Goal: Transaction & Acquisition: Book appointment/travel/reservation

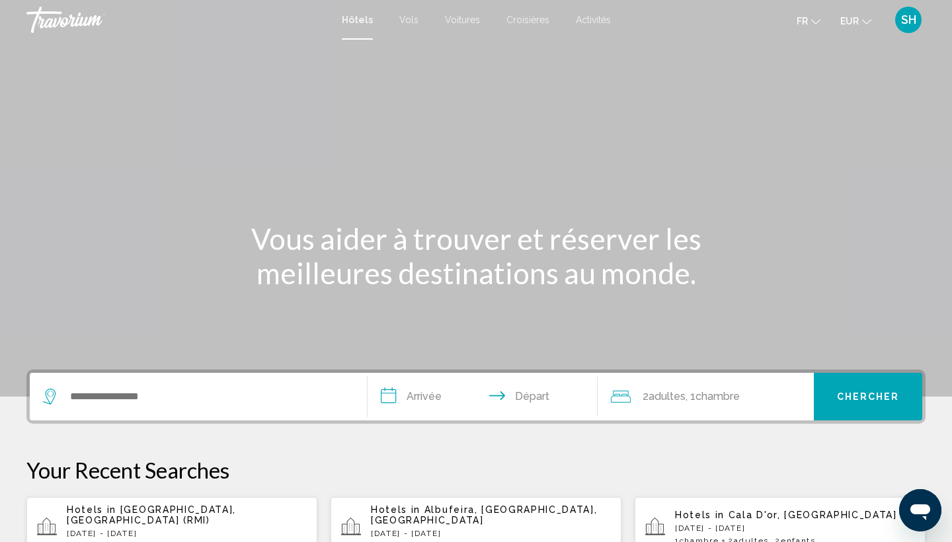
click at [116, 381] on div "Search widget" at bounding box center [198, 397] width 311 height 48
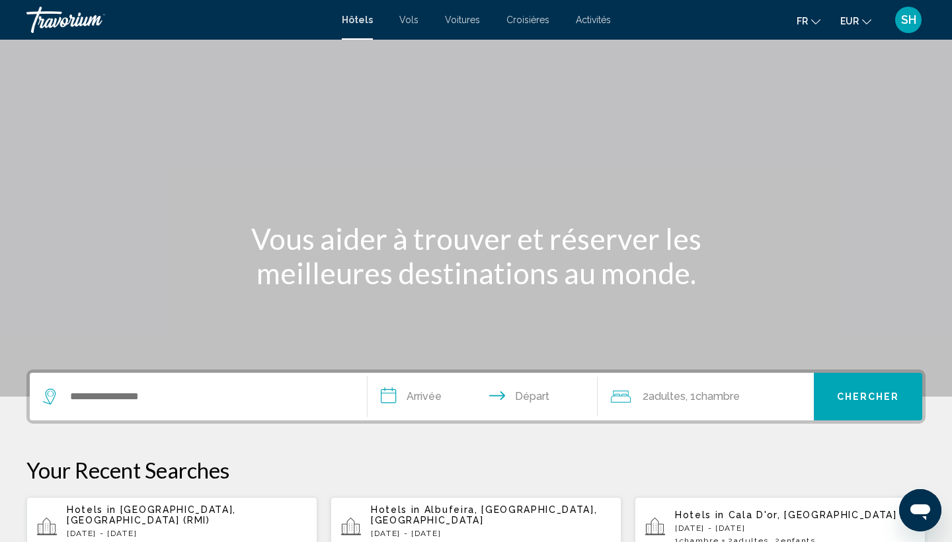
scroll to position [327, 0]
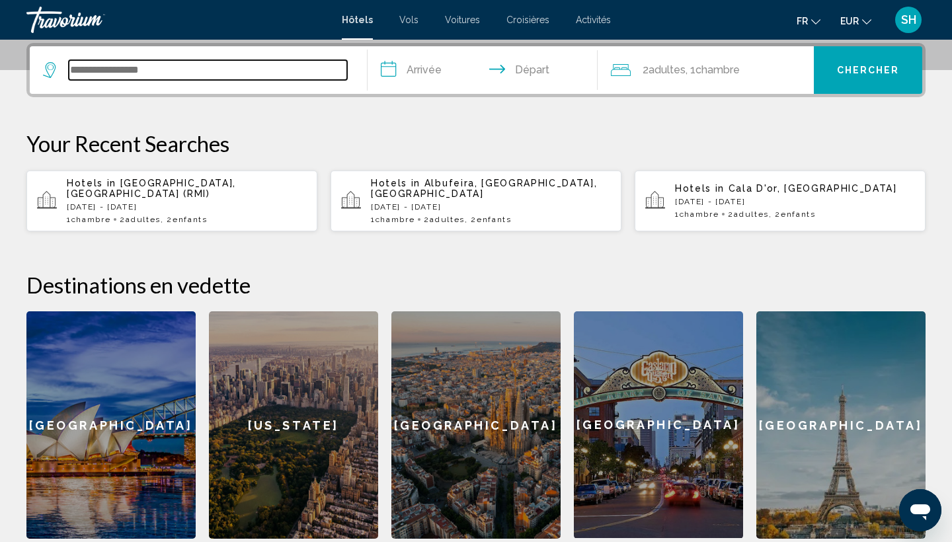
click at [155, 69] on input "Search widget" at bounding box center [208, 70] width 278 height 20
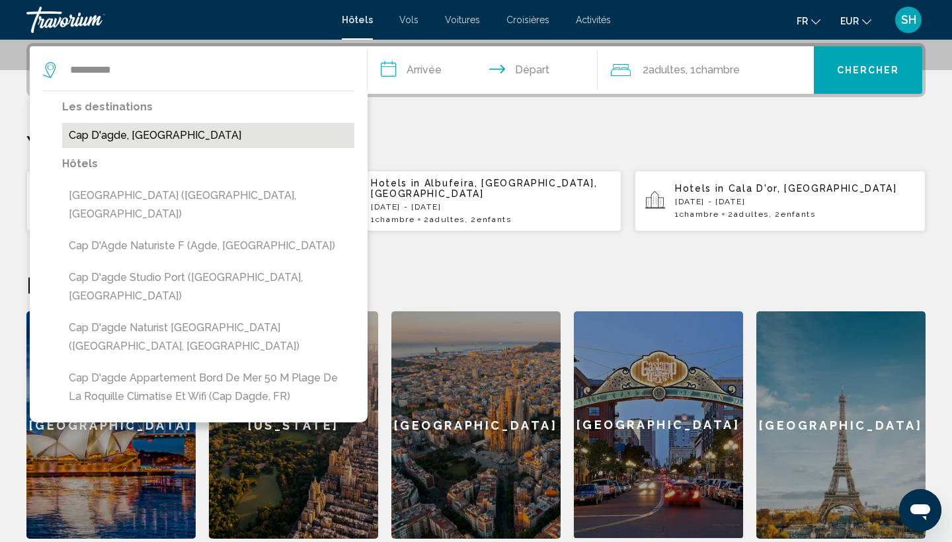
drag, startPoint x: 120, startPoint y: 94, endPoint x: 112, endPoint y: 136, distance: 42.4
click at [112, 136] on button "Cap D'agde, [GEOGRAPHIC_DATA]" at bounding box center [208, 135] width 292 height 25
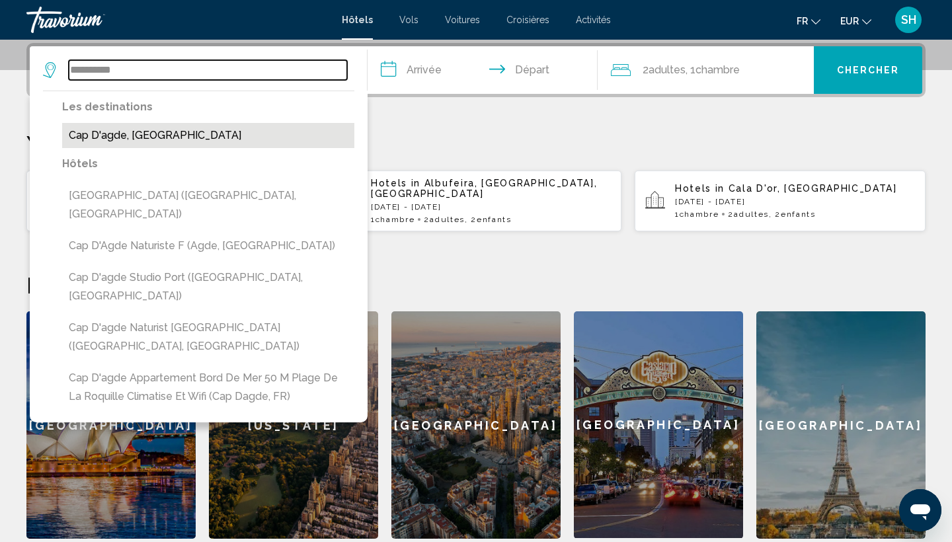
type input "**********"
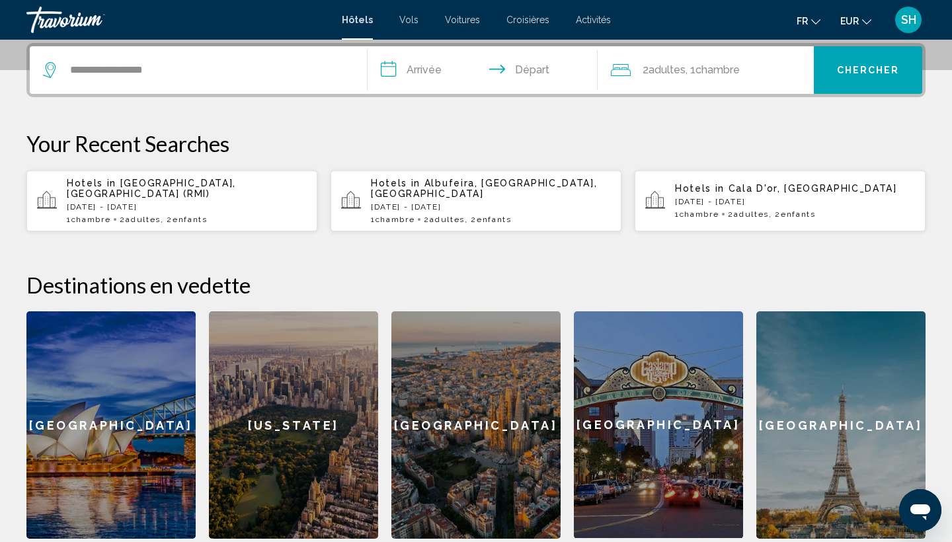
click at [435, 63] on input "**********" at bounding box center [485, 72] width 235 height 52
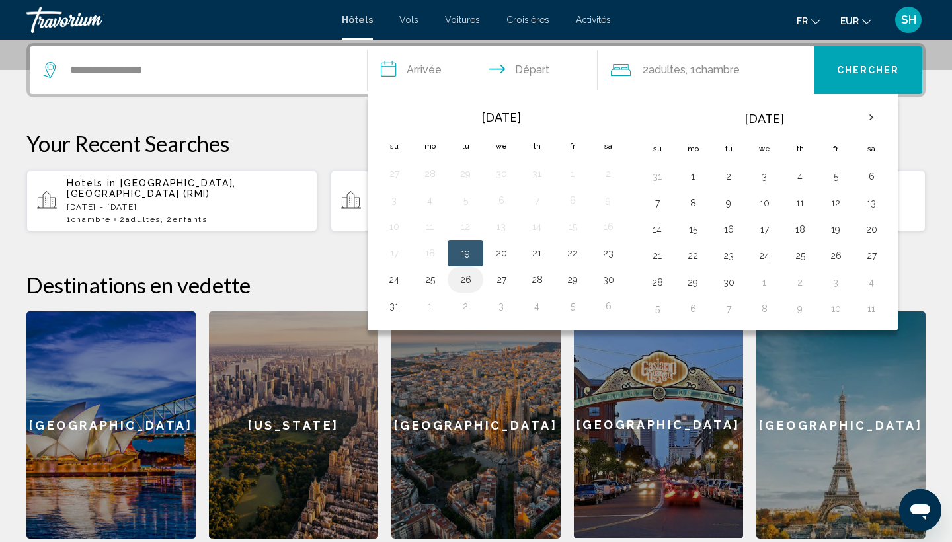
click at [468, 281] on button "26" at bounding box center [465, 280] width 21 height 19
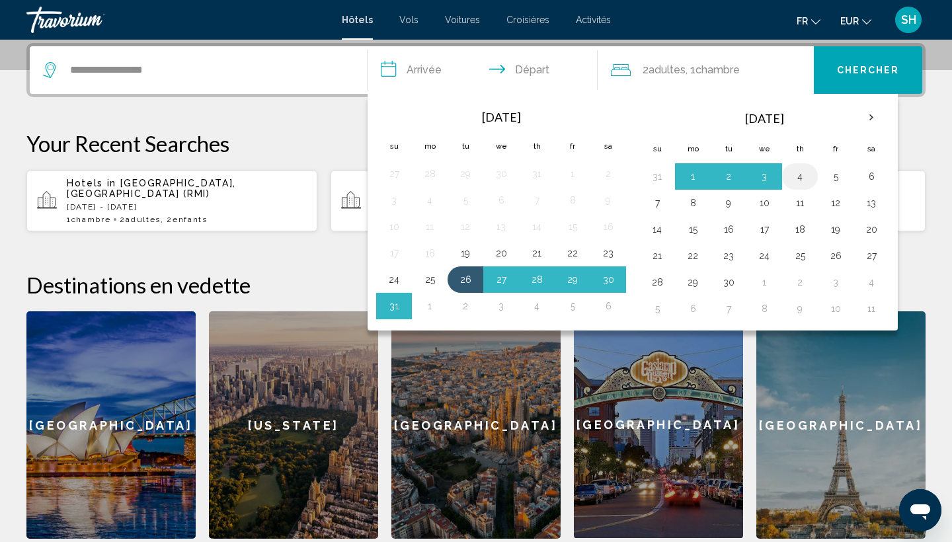
click at [802, 180] on button "4" at bounding box center [800, 176] width 21 height 19
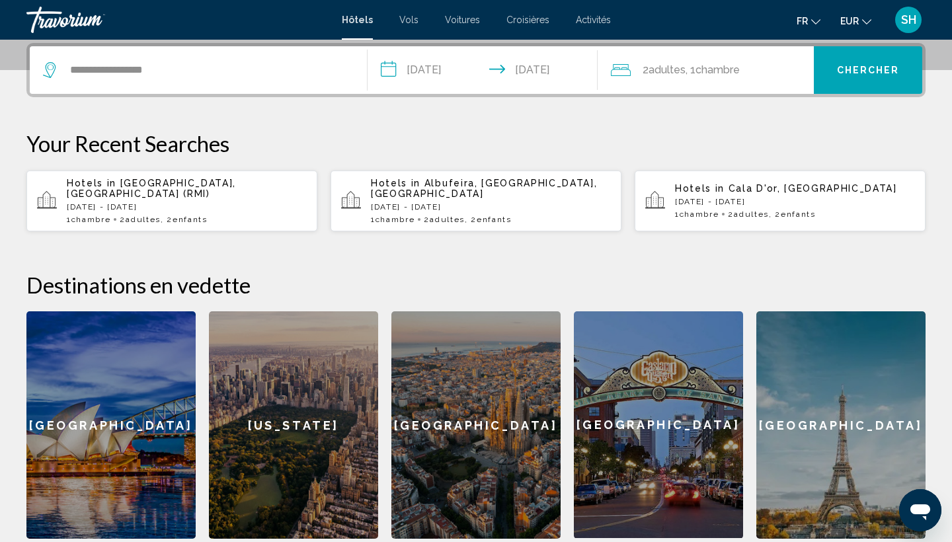
type input "**********"
click at [701, 76] on span ", 1 Chambre pièces" at bounding box center [713, 70] width 54 height 19
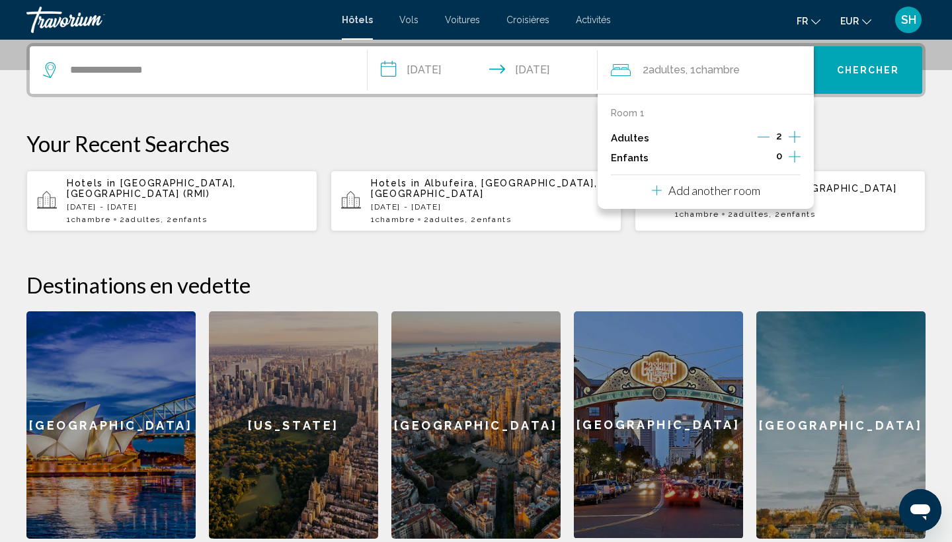
click at [801, 161] on button "Increment children" at bounding box center [795, 158] width 12 height 20
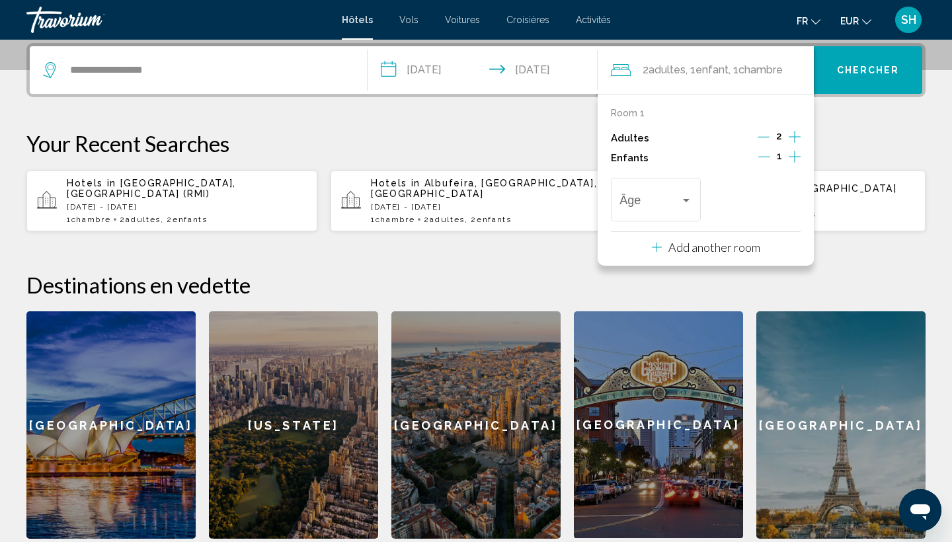
click at [799, 161] on icon "Increment children" at bounding box center [795, 157] width 12 height 16
click at [677, 218] on div "Âge" at bounding box center [656, 198] width 72 height 47
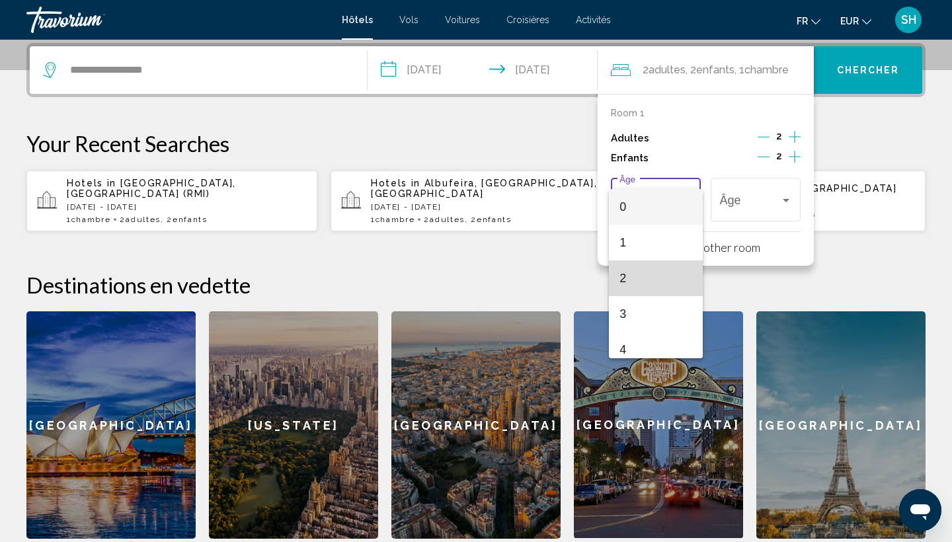
click at [652, 275] on span "2" at bounding box center [656, 279] width 72 height 36
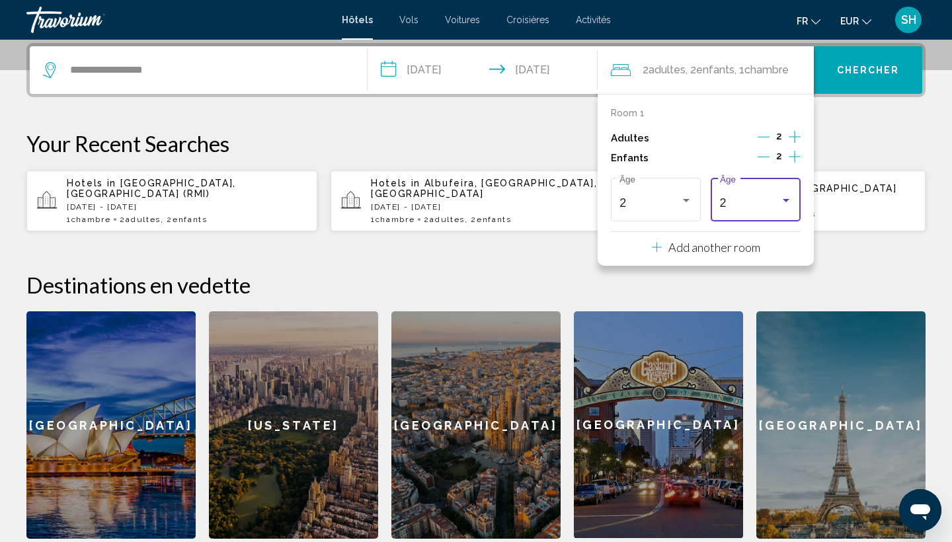
click at [757, 210] on div "2" at bounding box center [750, 202] width 60 height 13
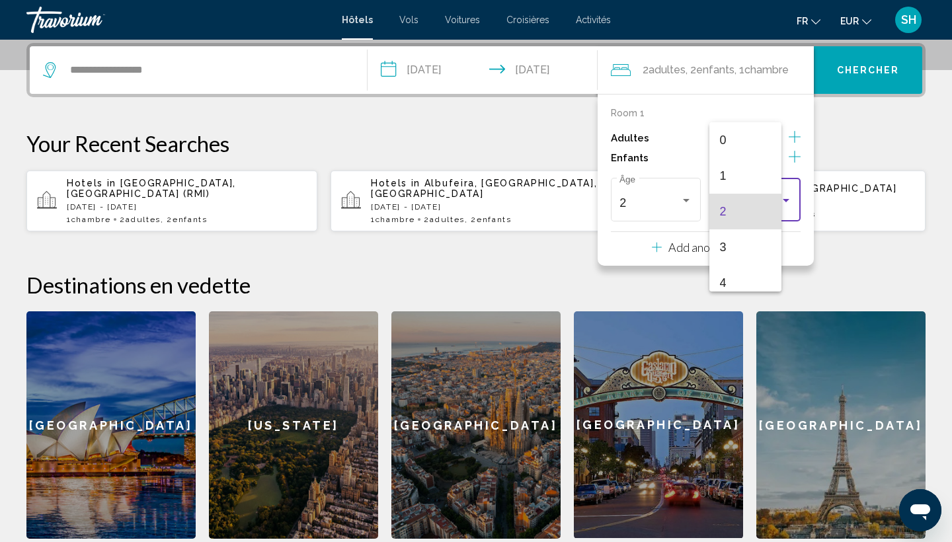
scroll to position [5, 0]
click at [742, 271] on span "4" at bounding box center [756, 279] width 72 height 36
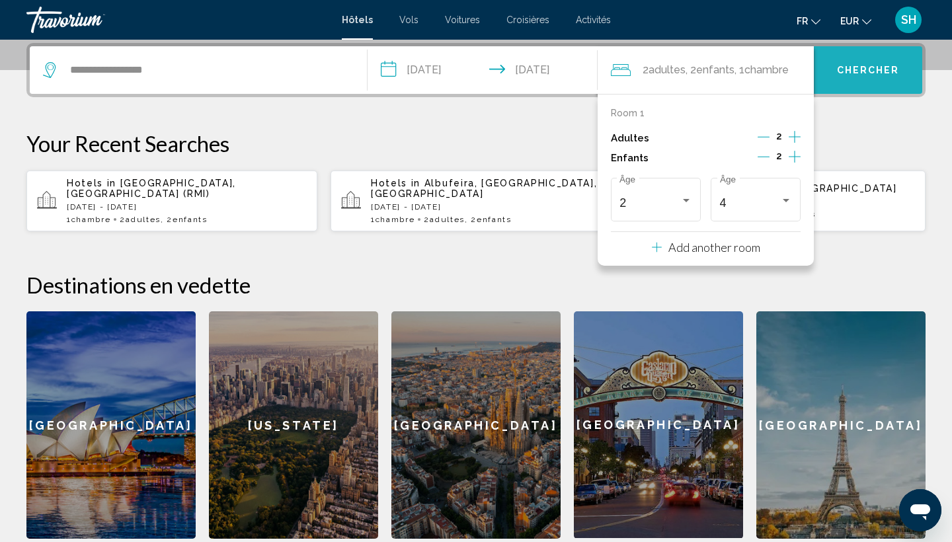
click at [853, 80] on button "Chercher" at bounding box center [868, 70] width 108 height 48
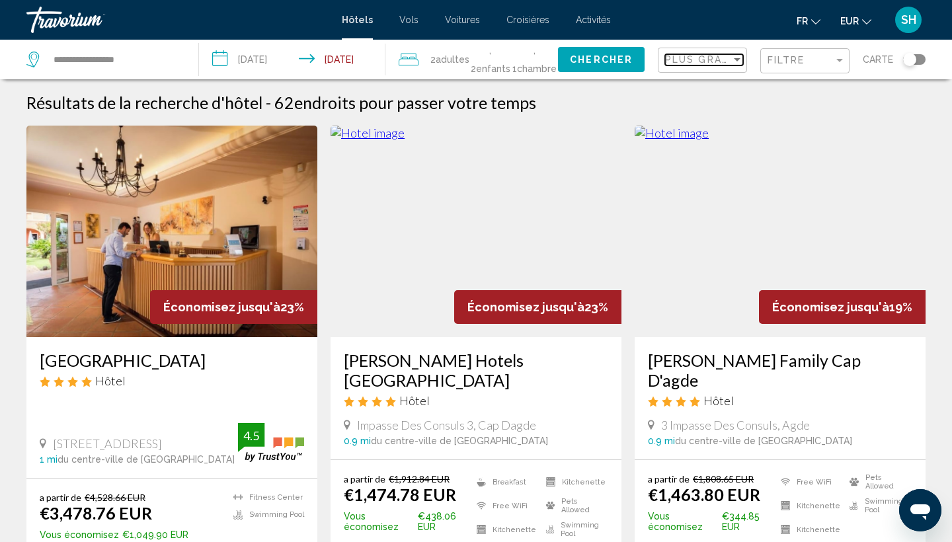
click at [708, 56] on span "Plus grandes économies" at bounding box center [743, 59] width 157 height 11
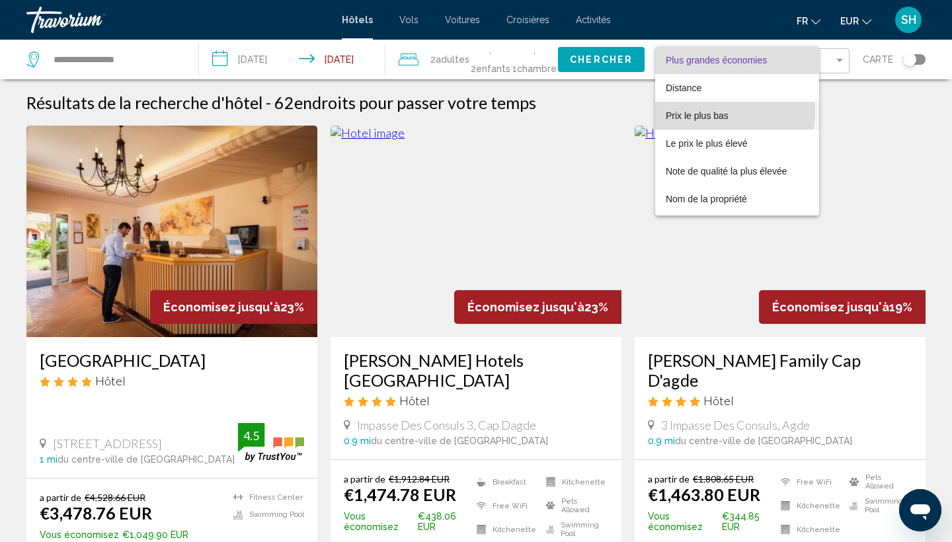
click at [699, 112] on span "Prix le plus bas" at bounding box center [697, 115] width 63 height 11
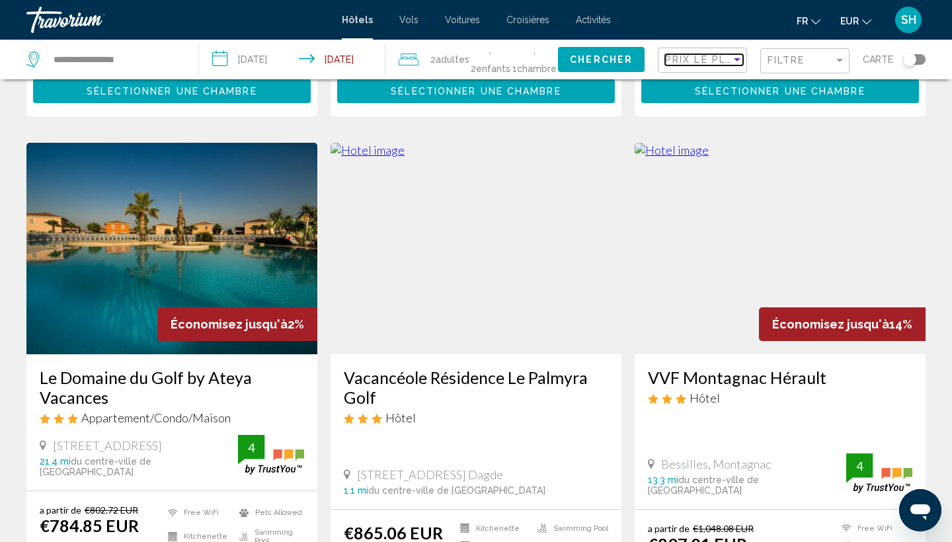
scroll to position [538, 0]
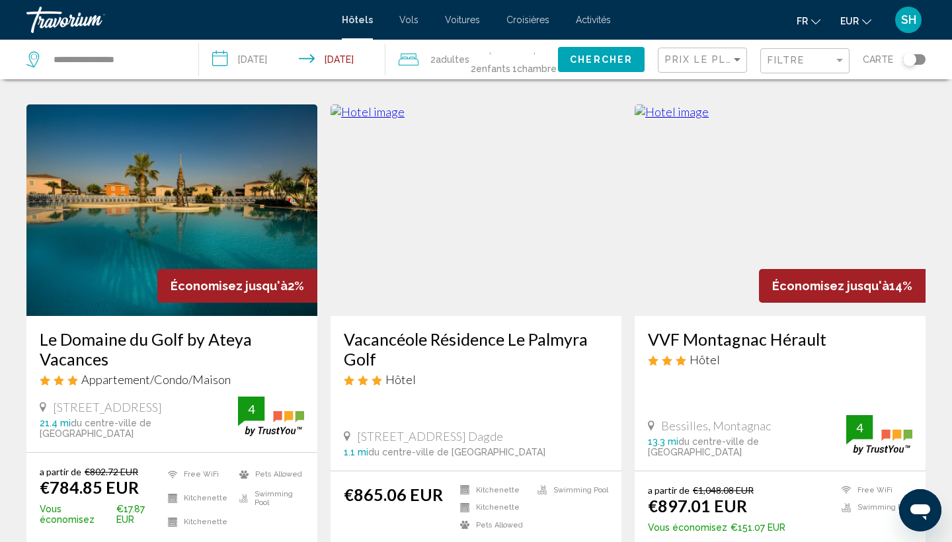
click at [119, 223] on img "Main content" at bounding box center [171, 211] width 291 height 212
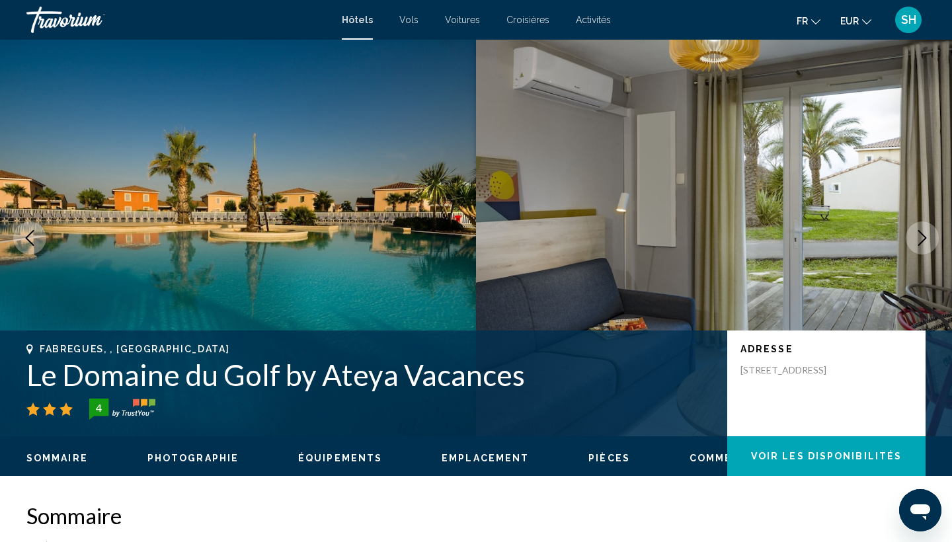
click at [920, 241] on icon "Next image" at bounding box center [923, 238] width 16 height 16
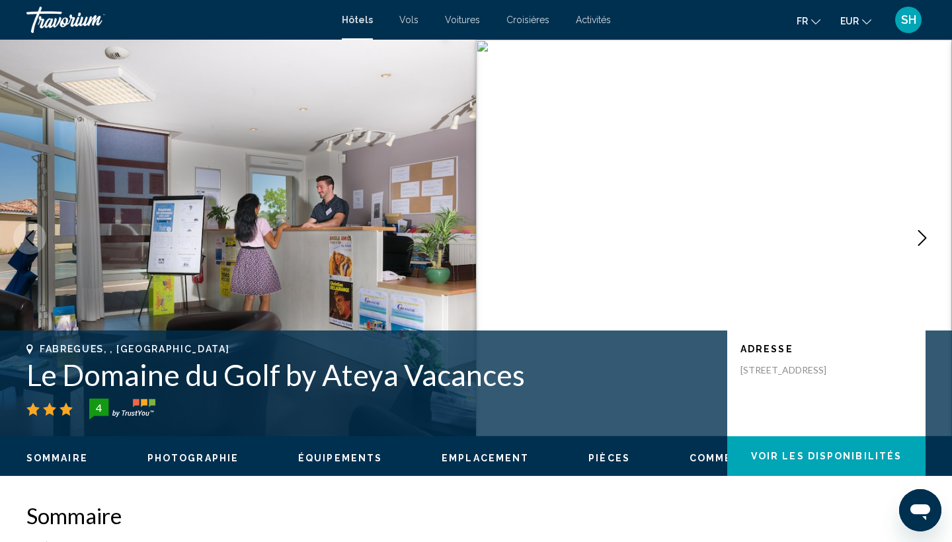
click at [920, 241] on icon "Next image" at bounding box center [923, 238] width 16 height 16
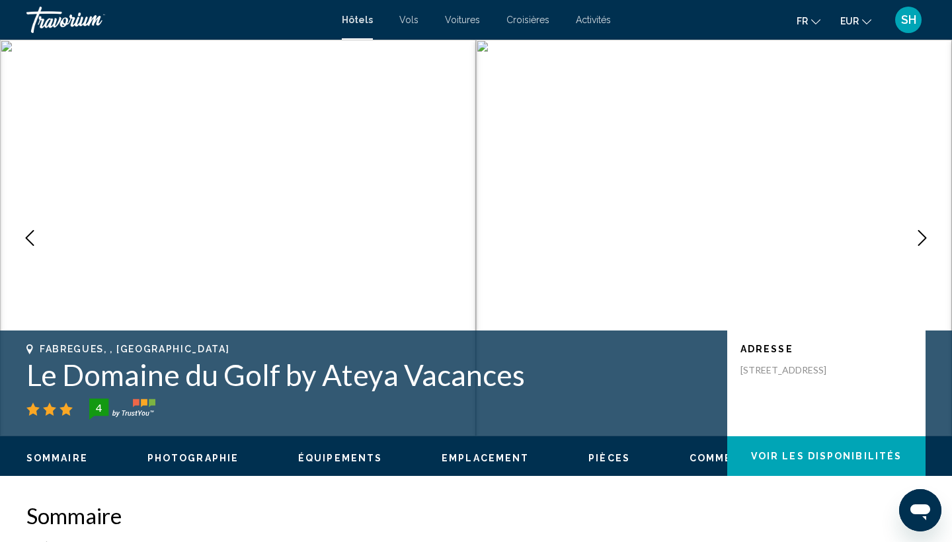
click at [920, 241] on icon "Next image" at bounding box center [923, 238] width 16 height 16
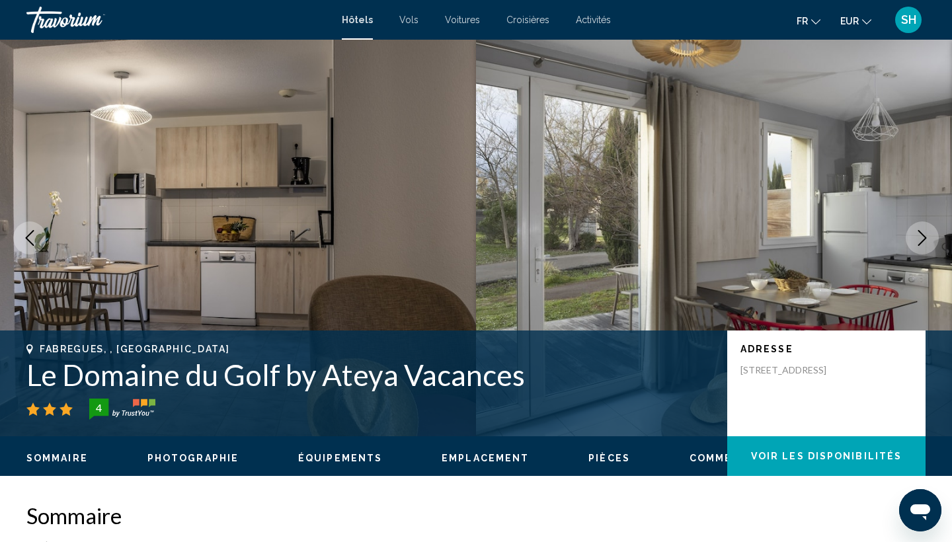
click at [920, 241] on icon "Next image" at bounding box center [923, 238] width 16 height 16
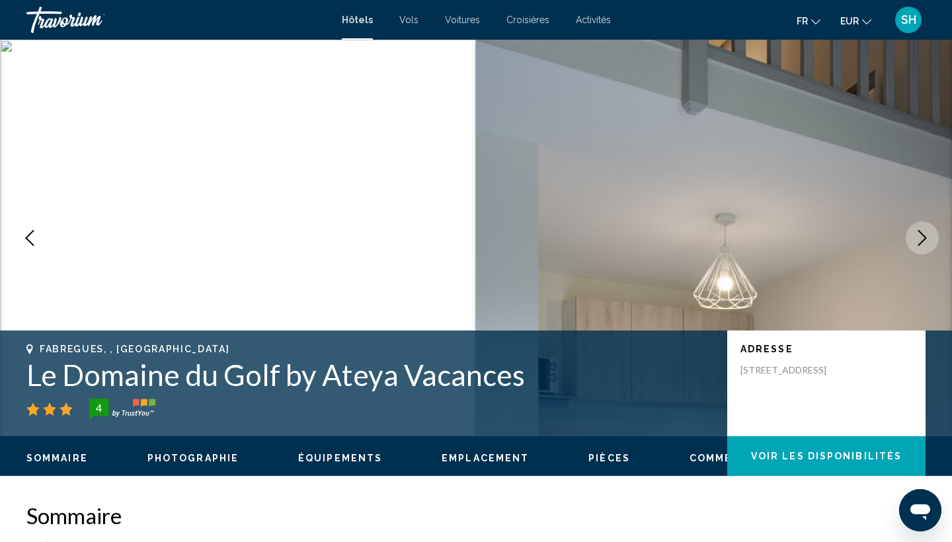
click at [920, 241] on icon "Next image" at bounding box center [923, 238] width 16 height 16
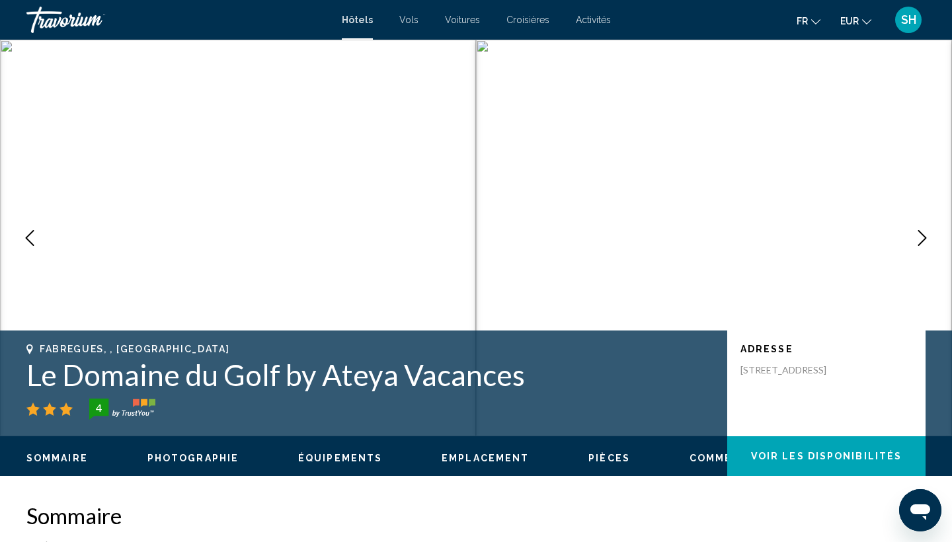
click at [920, 241] on icon "Next image" at bounding box center [923, 238] width 16 height 16
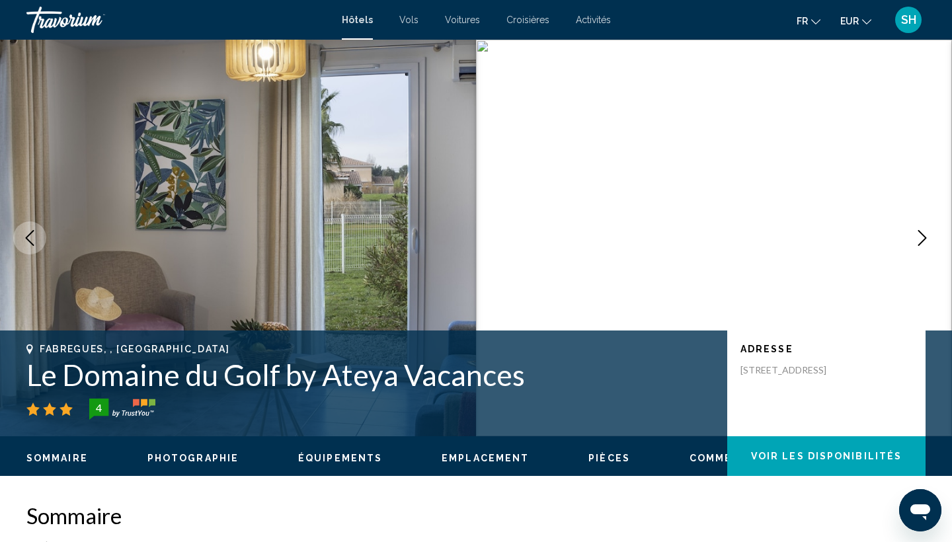
click at [920, 241] on icon "Next image" at bounding box center [923, 238] width 16 height 16
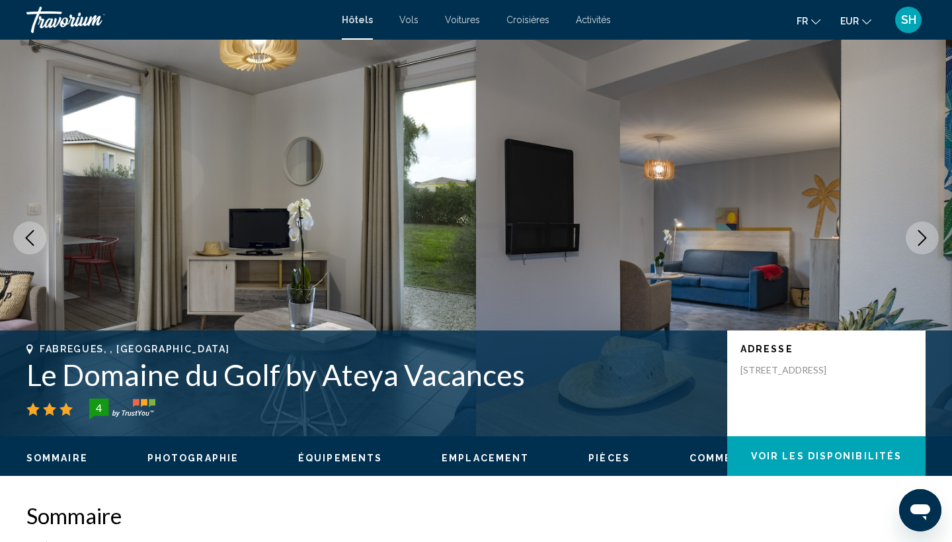
click at [920, 241] on icon "Next image" at bounding box center [923, 238] width 16 height 16
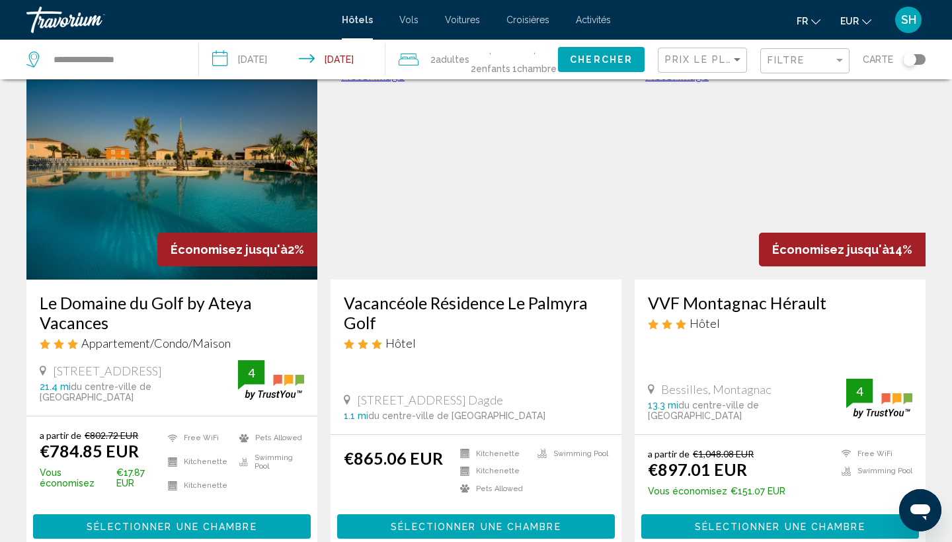
scroll to position [573, 0]
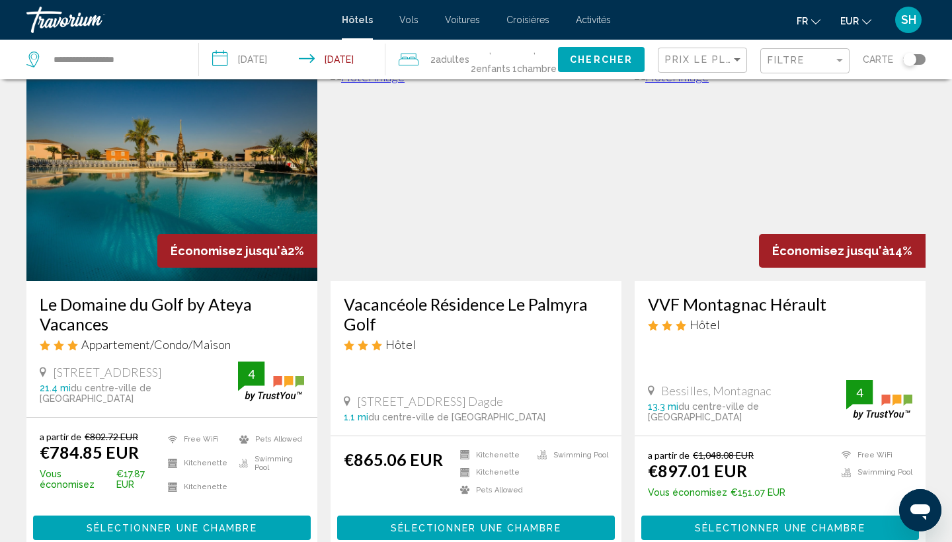
click at [201, 210] on img "Main content" at bounding box center [171, 175] width 291 height 212
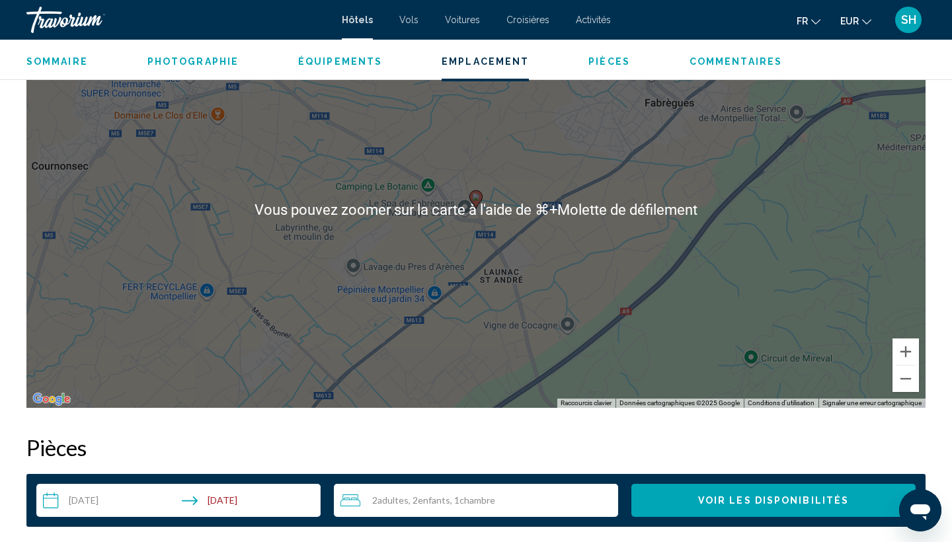
scroll to position [1319, 0]
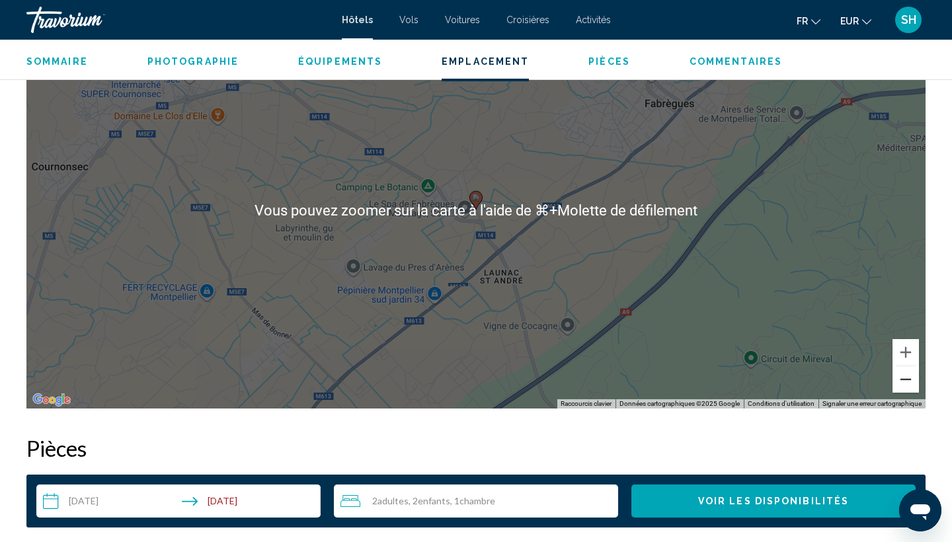
click at [907, 388] on button "Zoom arrière" at bounding box center [906, 379] width 26 height 26
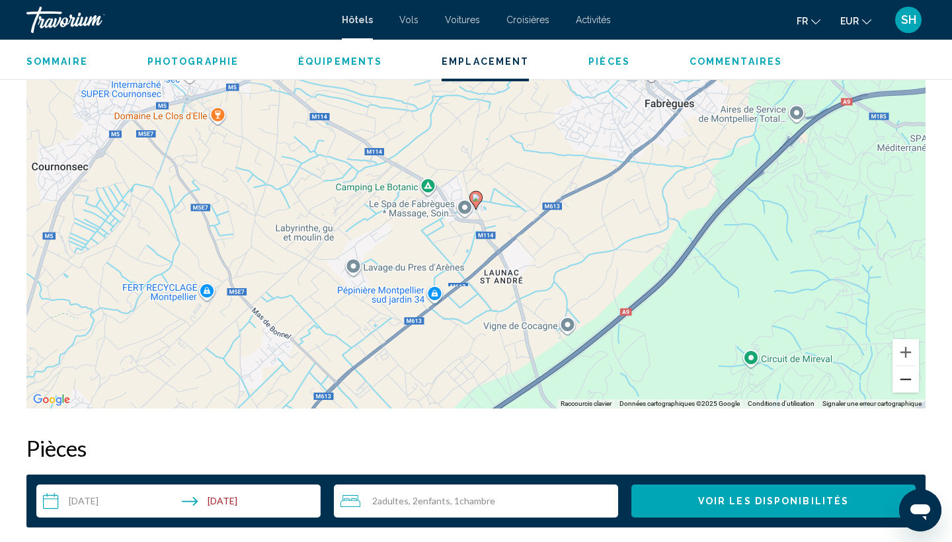
click at [907, 388] on button "Zoom arrière" at bounding box center [906, 379] width 26 height 26
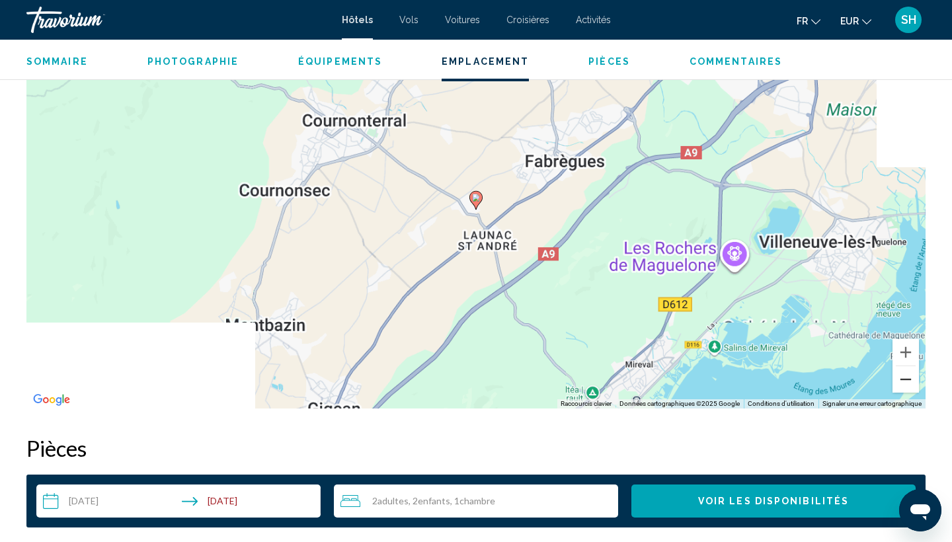
click at [907, 388] on button "Zoom arrière" at bounding box center [906, 379] width 26 height 26
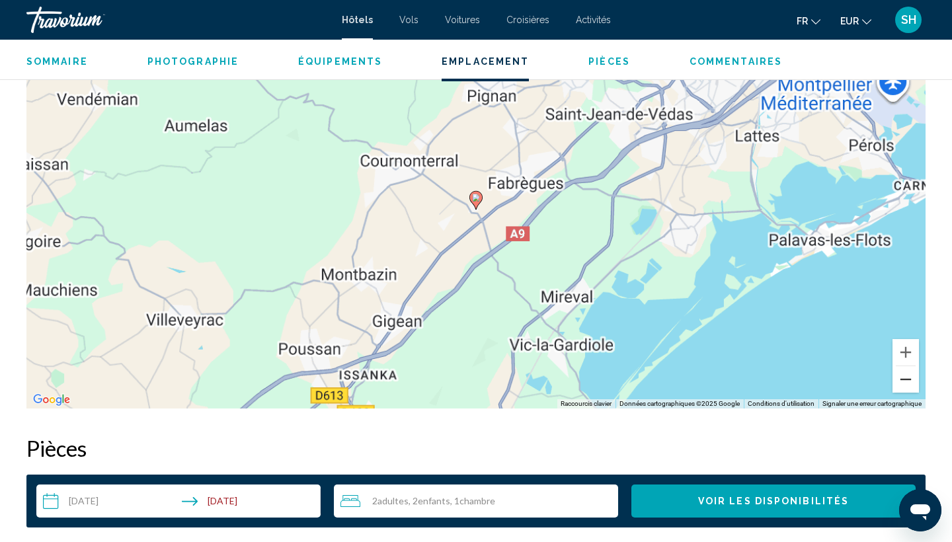
click at [907, 388] on button "Zoom arrière" at bounding box center [906, 379] width 26 height 26
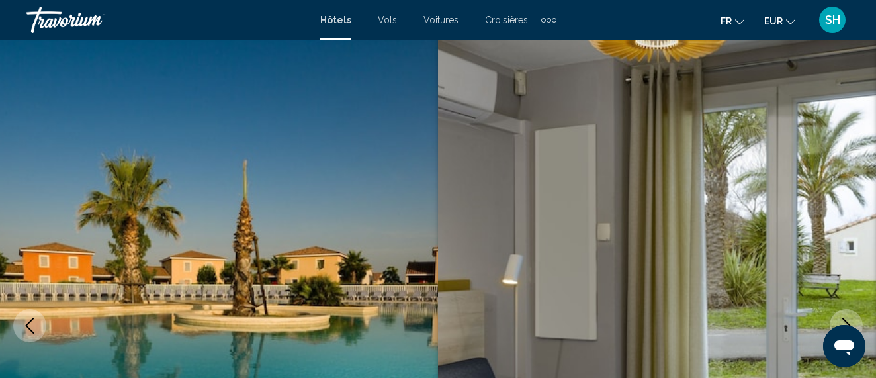
scroll to position [32, 0]
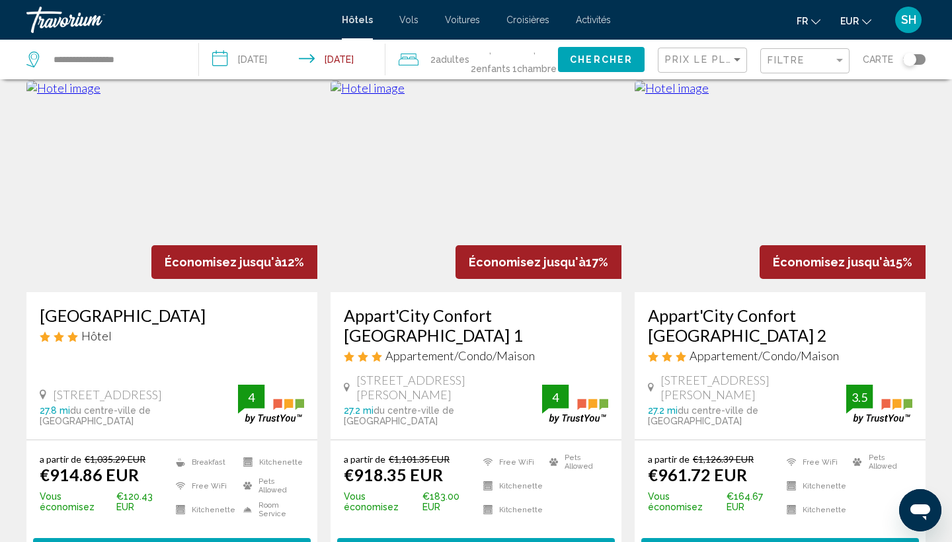
scroll to position [1088, 0]
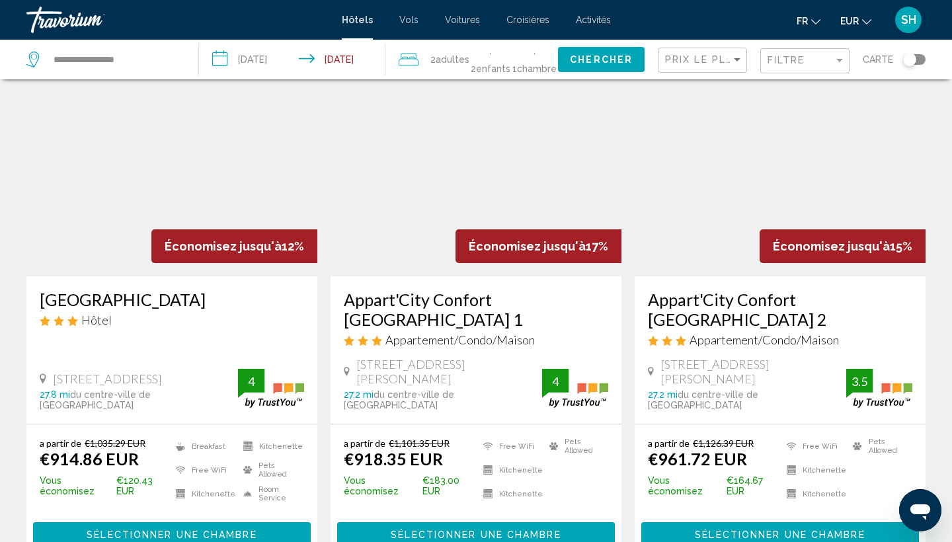
click at [204, 163] on img "Main content" at bounding box center [171, 171] width 291 height 212
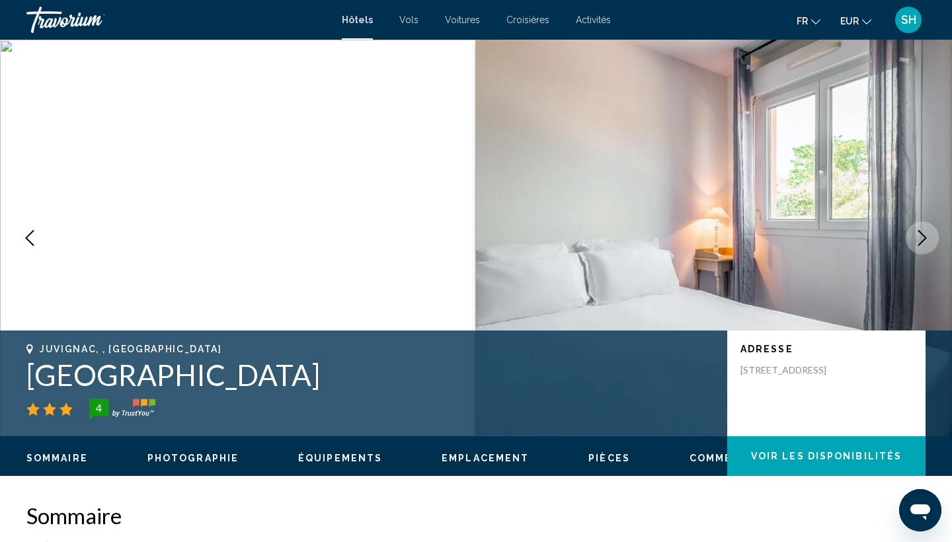
click at [921, 243] on icon "Next image" at bounding box center [923, 238] width 9 height 16
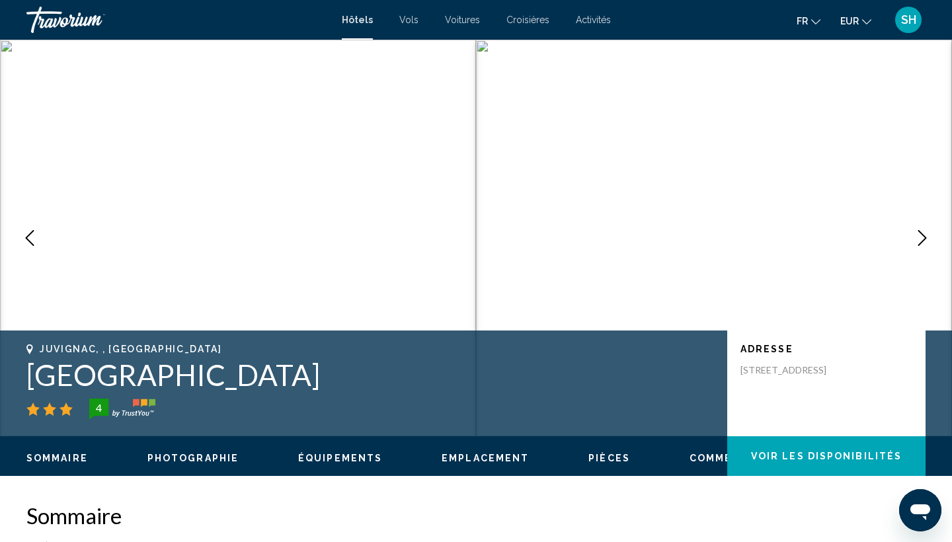
click at [921, 243] on icon "Next image" at bounding box center [923, 238] width 9 height 16
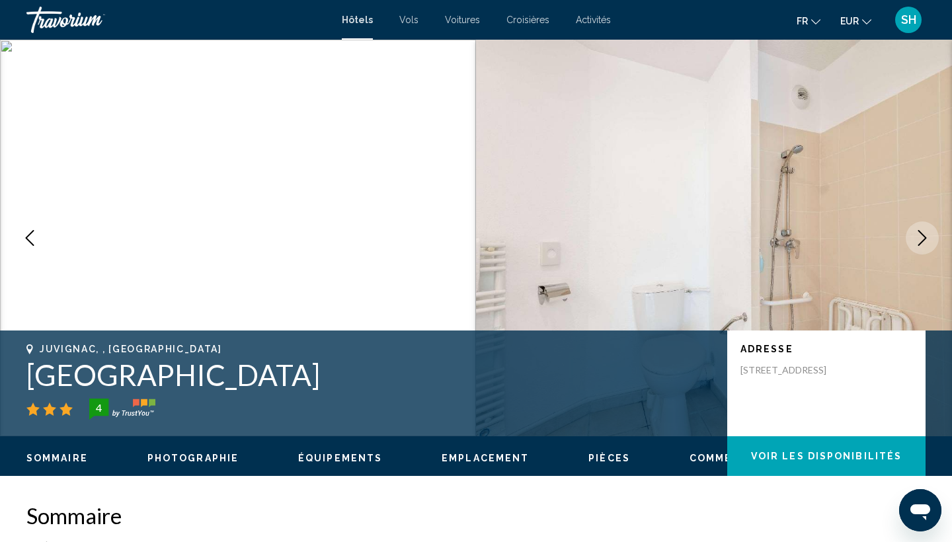
click at [921, 243] on icon "Next image" at bounding box center [923, 238] width 9 height 16
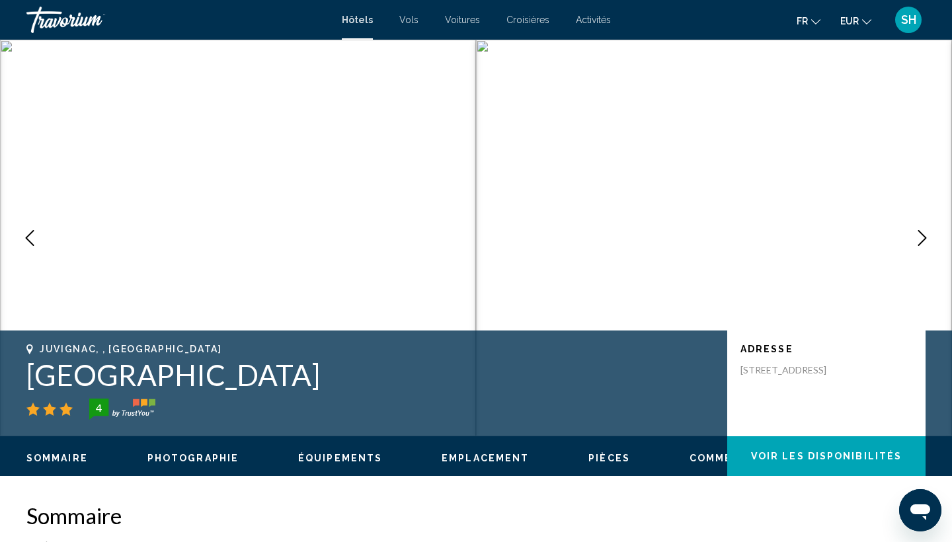
click at [921, 243] on icon "Next image" at bounding box center [923, 238] width 9 height 16
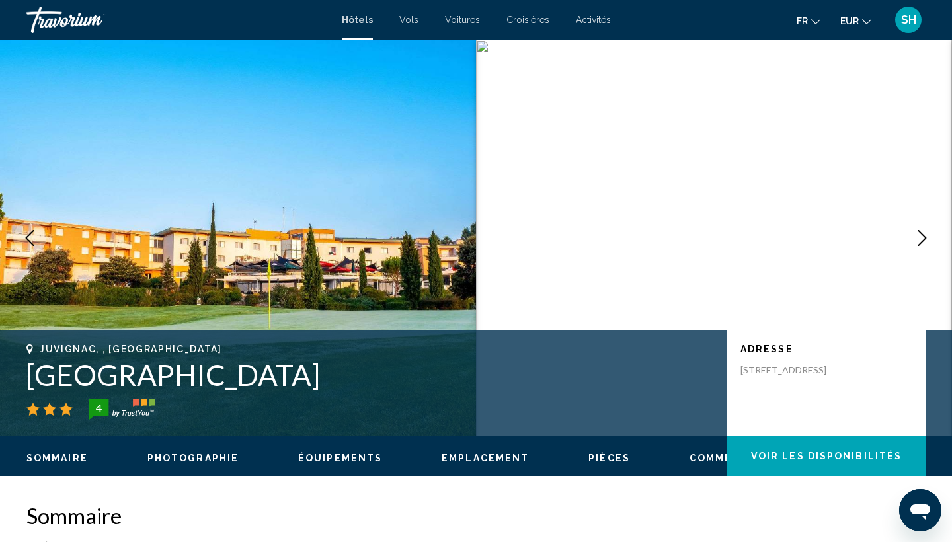
click at [921, 243] on icon "Next image" at bounding box center [923, 238] width 9 height 16
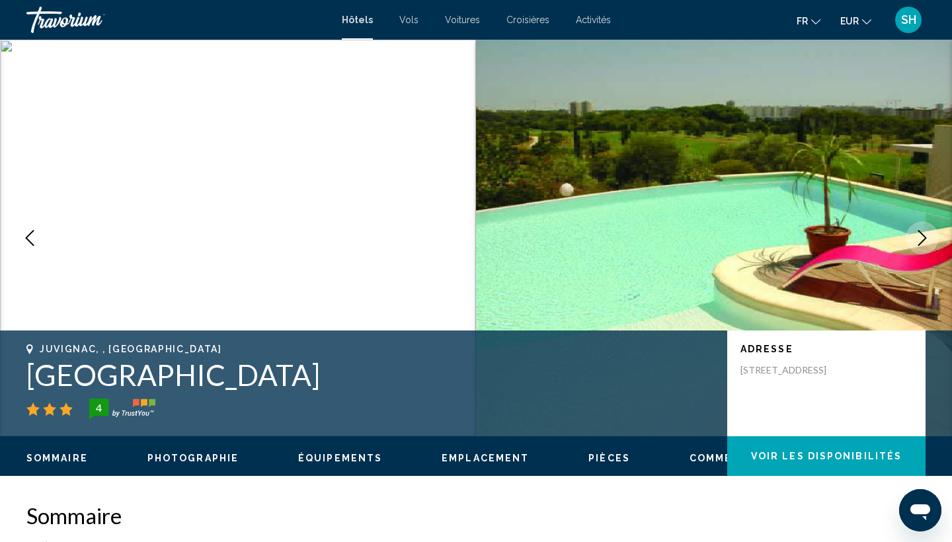
click at [921, 243] on icon "Next image" at bounding box center [923, 238] width 9 height 16
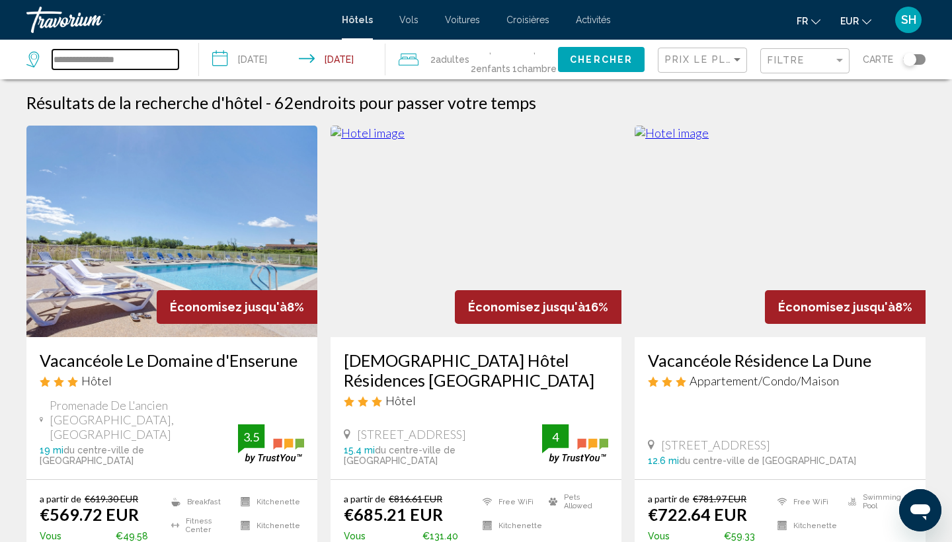
click at [141, 63] on input "**********" at bounding box center [115, 60] width 126 height 20
drag, startPoint x: 158, startPoint y: 62, endPoint x: 0, endPoint y: 63, distance: 158.1
click at [0, 63] on app-destination-search "**********" at bounding box center [99, 60] width 199 height 40
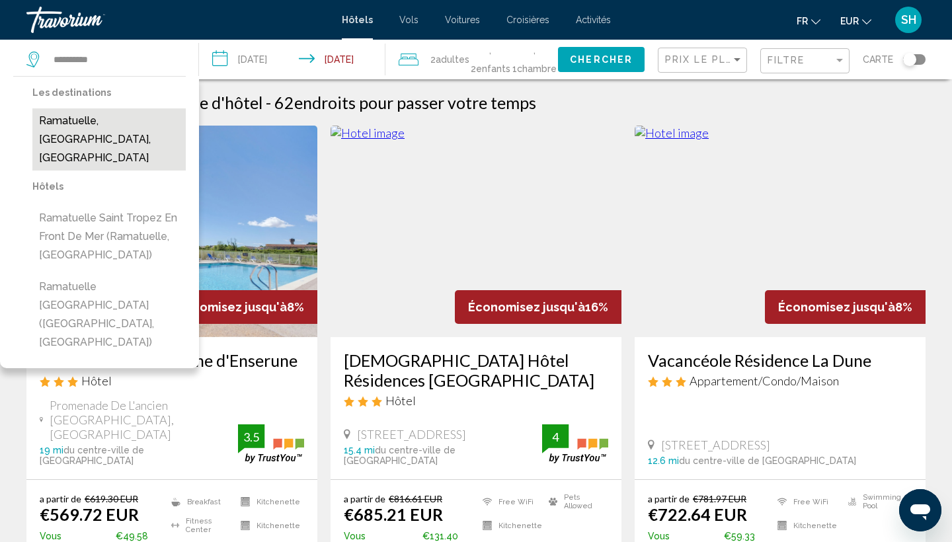
click at [75, 126] on button "Ramatuelle, [GEOGRAPHIC_DATA], [GEOGRAPHIC_DATA]" at bounding box center [108, 139] width 153 height 62
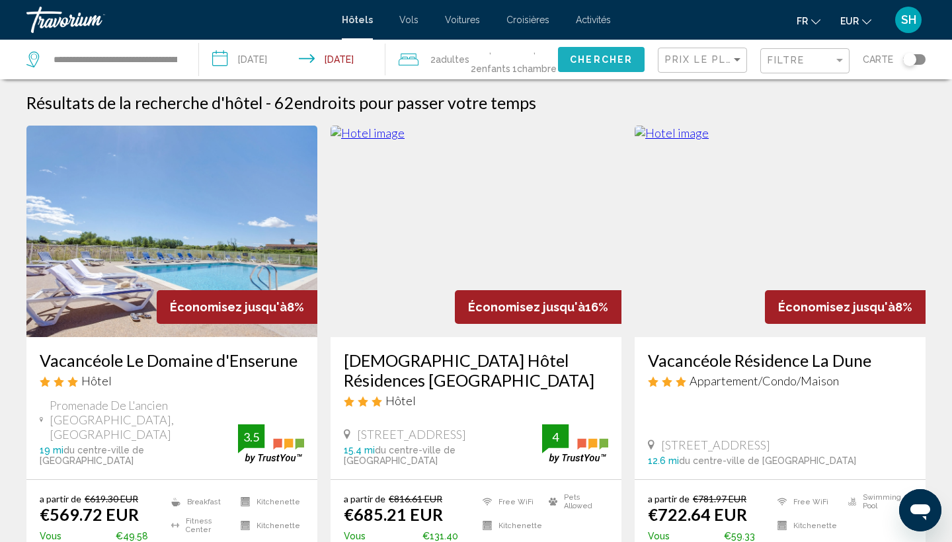
click at [575, 64] on span "Chercher" at bounding box center [601, 60] width 63 height 11
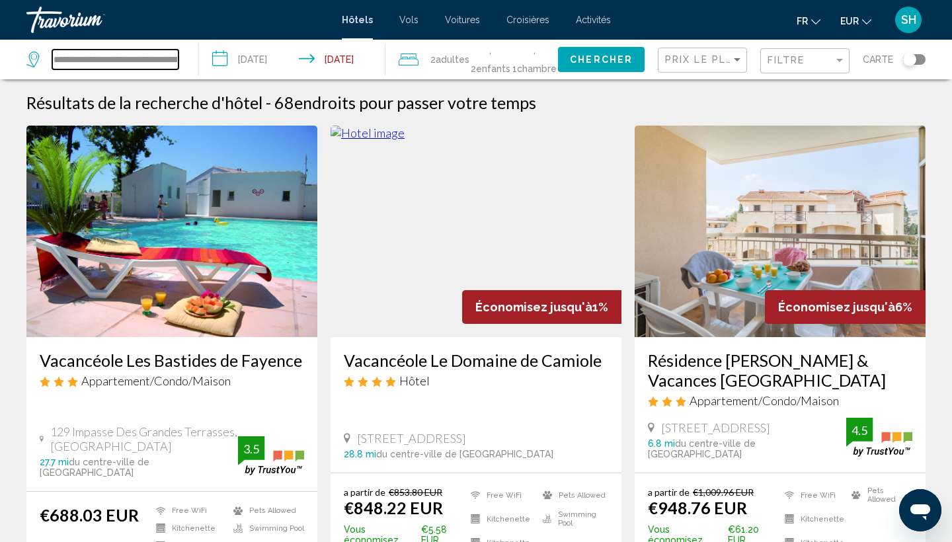
click at [155, 58] on input "**********" at bounding box center [115, 60] width 126 height 20
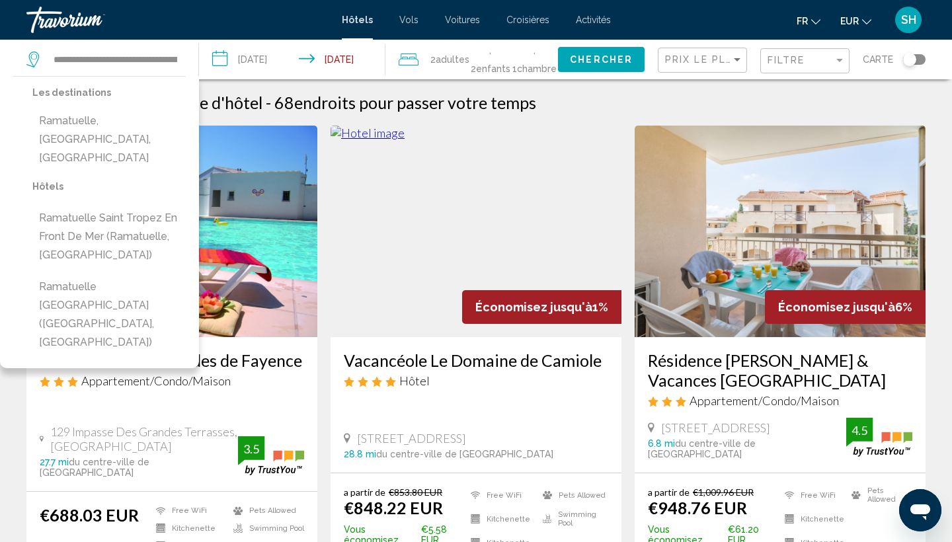
click at [181, 58] on div "**********" at bounding box center [105, 60] width 159 height 40
click at [169, 58] on input "**********" at bounding box center [115, 60] width 126 height 20
drag, startPoint x: 175, startPoint y: 59, endPoint x: 7, endPoint y: 56, distance: 168.0
click at [7, 56] on app-destination-search "**********" at bounding box center [99, 60] width 199 height 40
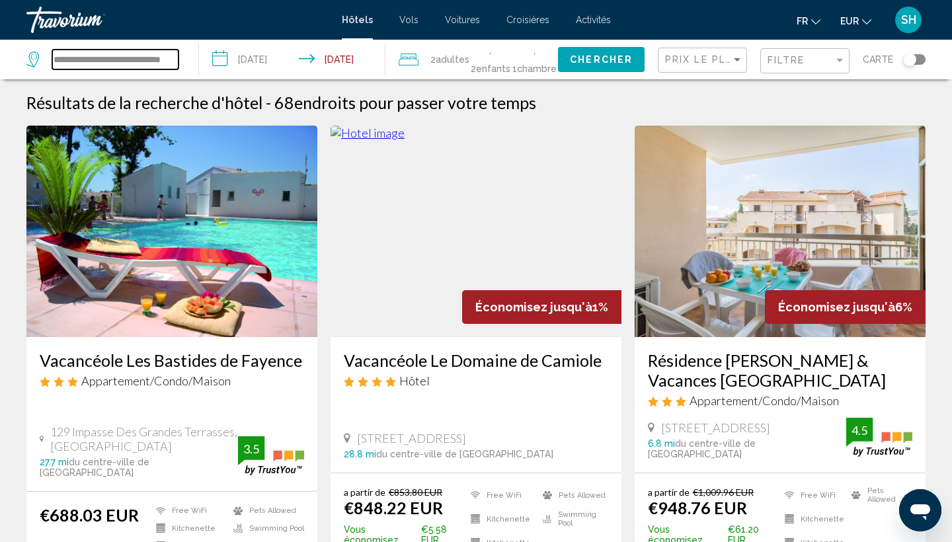
drag, startPoint x: 102, startPoint y: 62, endPoint x: 222, endPoint y: 76, distance: 120.6
click at [222, 76] on div "**********" at bounding box center [476, 60] width 952 height 40
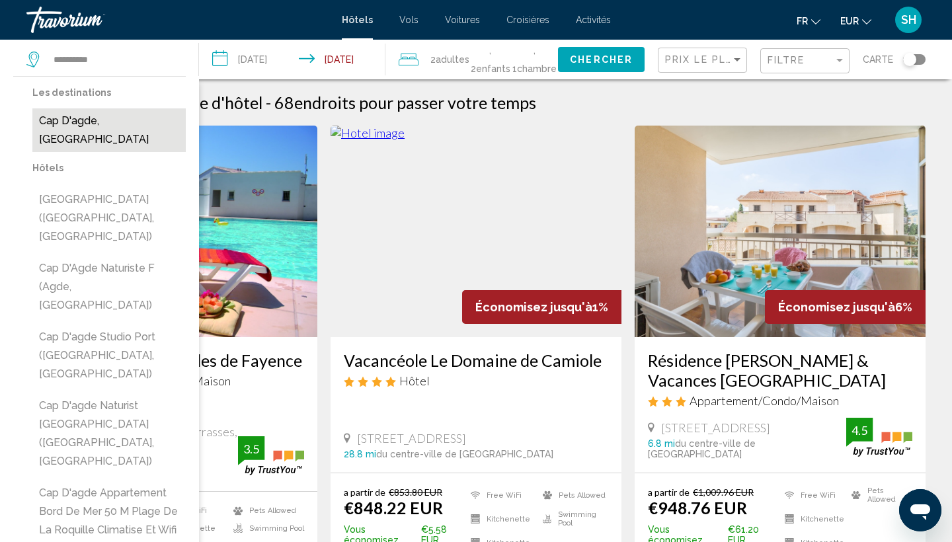
click at [98, 121] on button "Cap D'agde, [GEOGRAPHIC_DATA]" at bounding box center [108, 130] width 153 height 44
type input "**********"
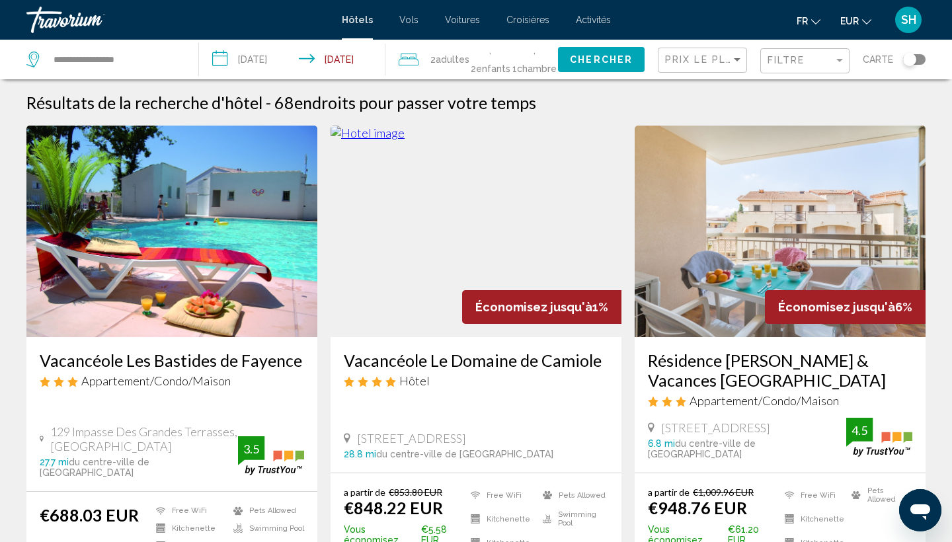
click at [616, 58] on span "Chercher" at bounding box center [601, 60] width 63 height 11
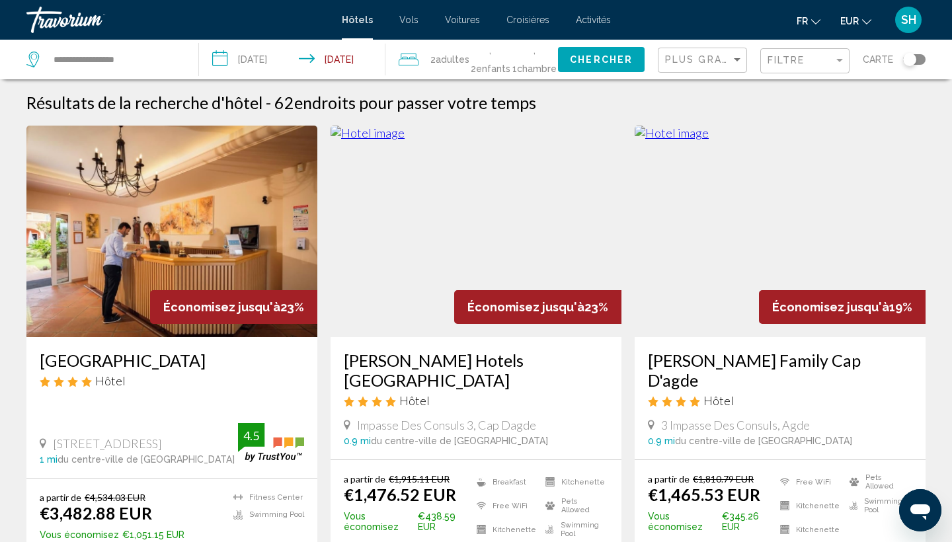
click at [461, 233] on img "Main content" at bounding box center [476, 232] width 291 height 212
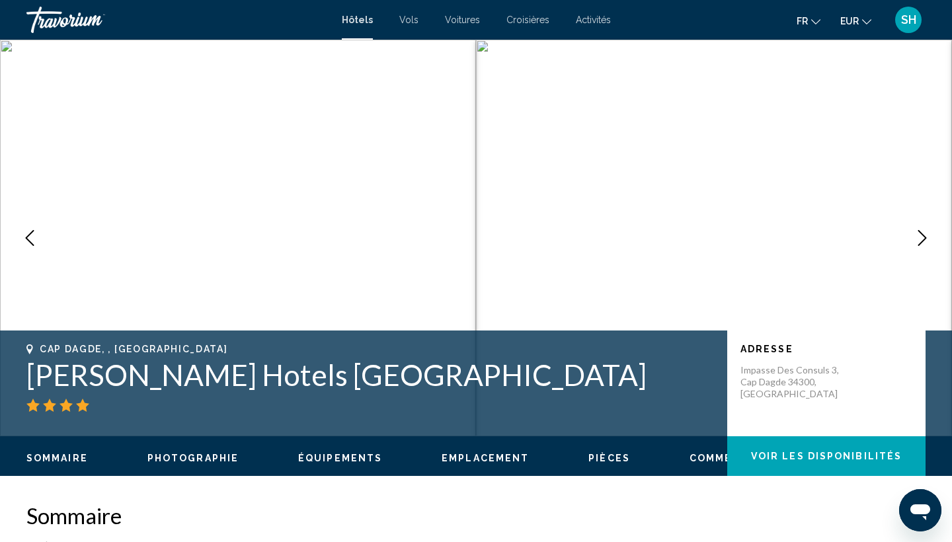
click at [921, 231] on icon "Next image" at bounding box center [923, 238] width 16 height 16
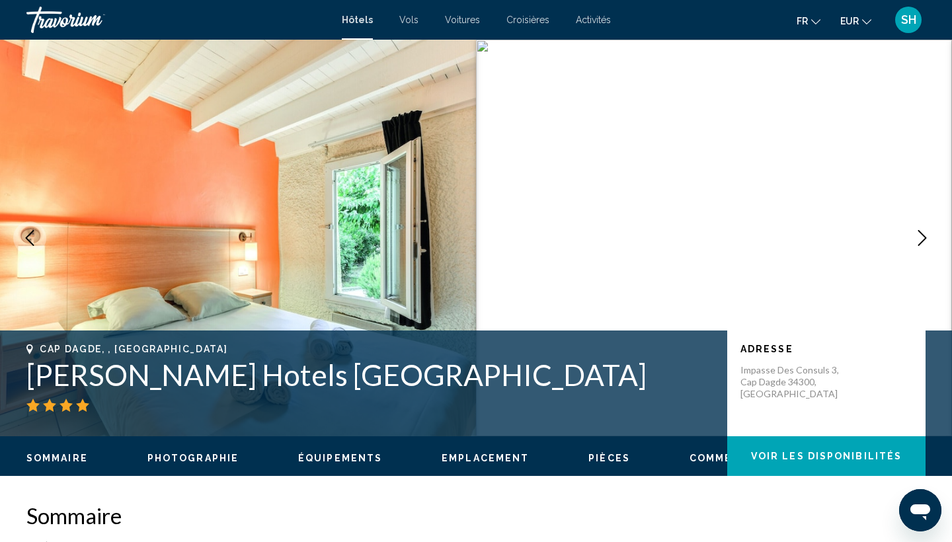
click at [921, 233] on icon "Next image" at bounding box center [923, 238] width 9 height 16
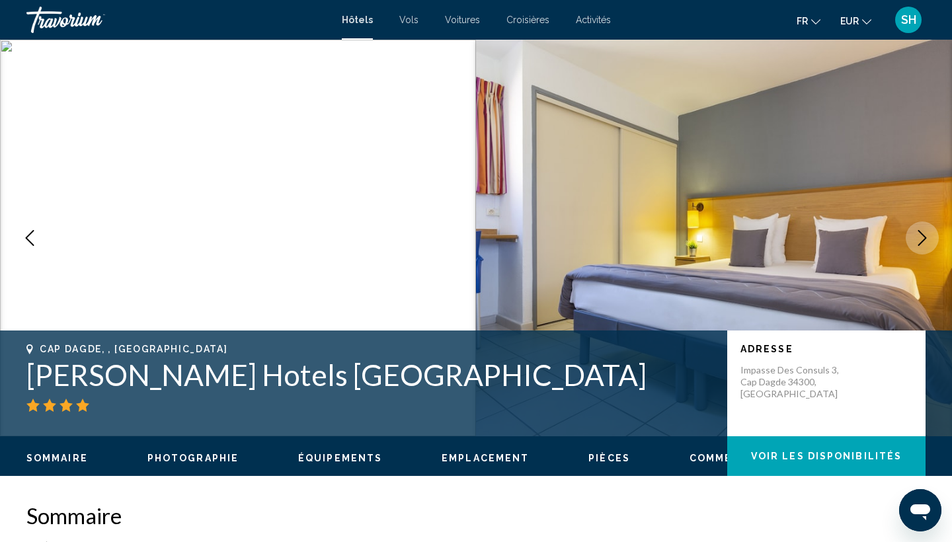
click at [921, 233] on icon "Next image" at bounding box center [923, 238] width 9 height 16
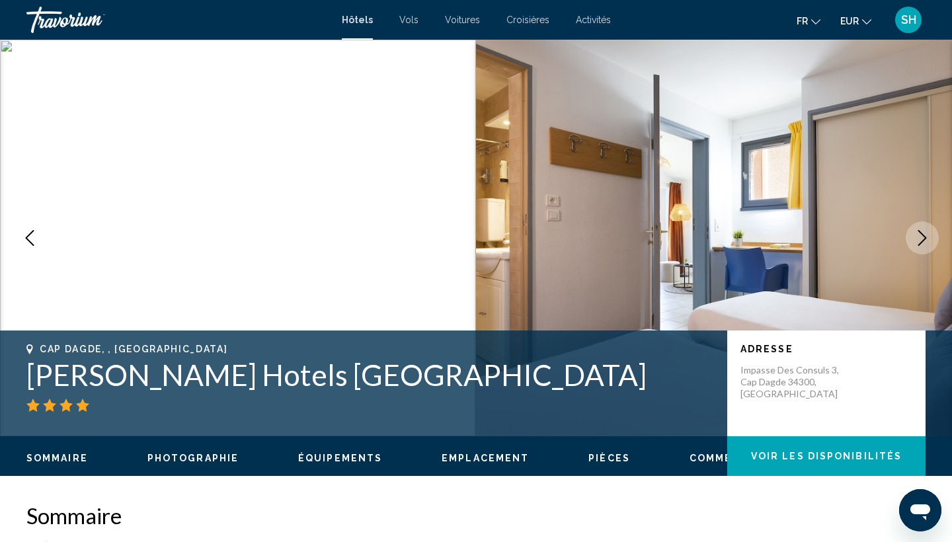
click at [921, 233] on icon "Next image" at bounding box center [923, 238] width 9 height 16
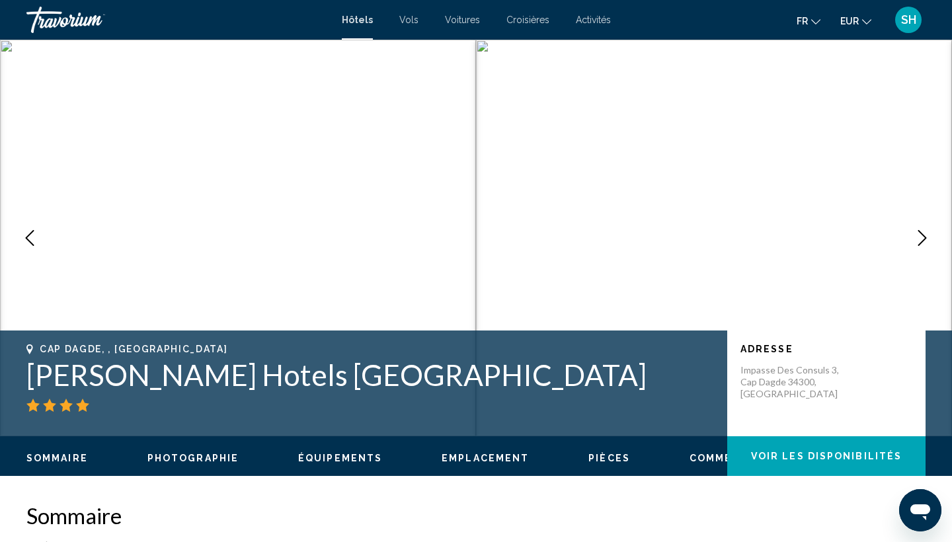
click at [921, 233] on icon "Next image" at bounding box center [923, 238] width 9 height 16
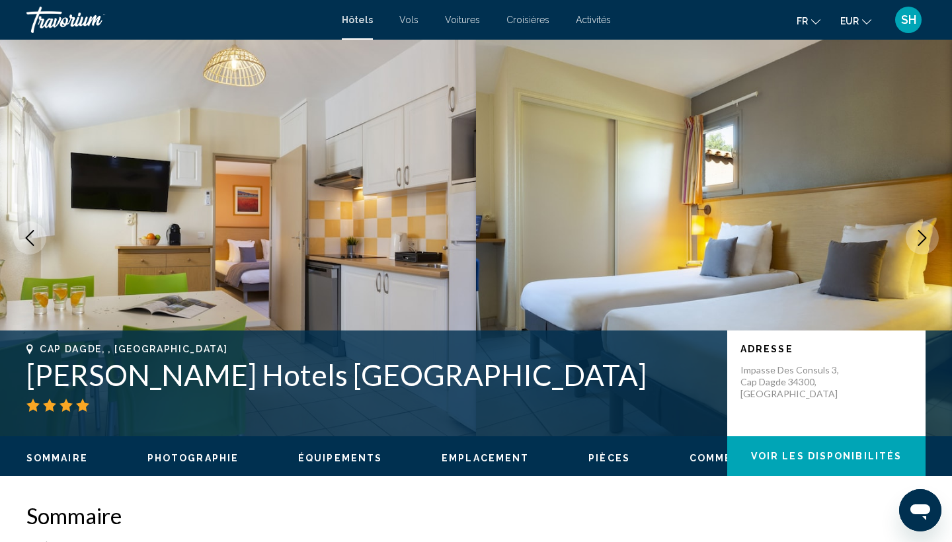
click at [921, 233] on icon "Next image" at bounding box center [923, 238] width 9 height 16
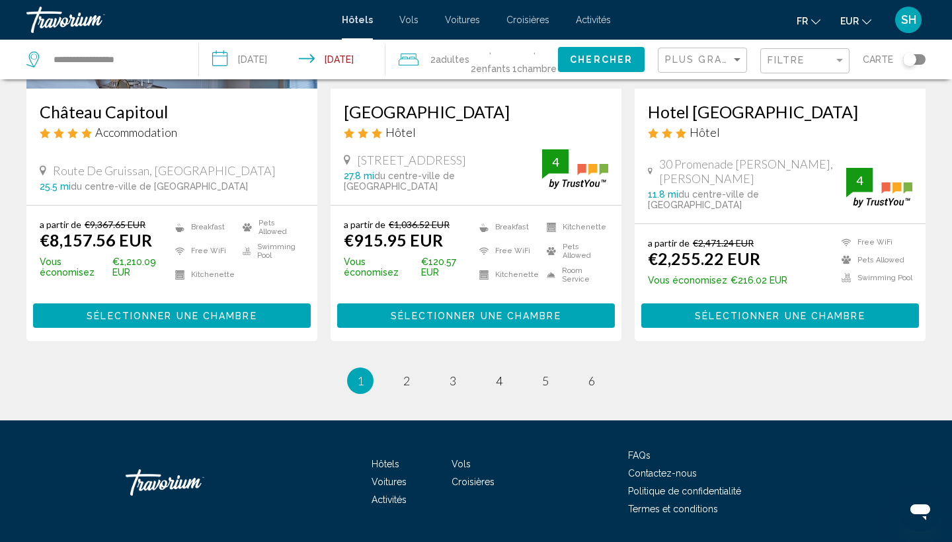
scroll to position [1789, 0]
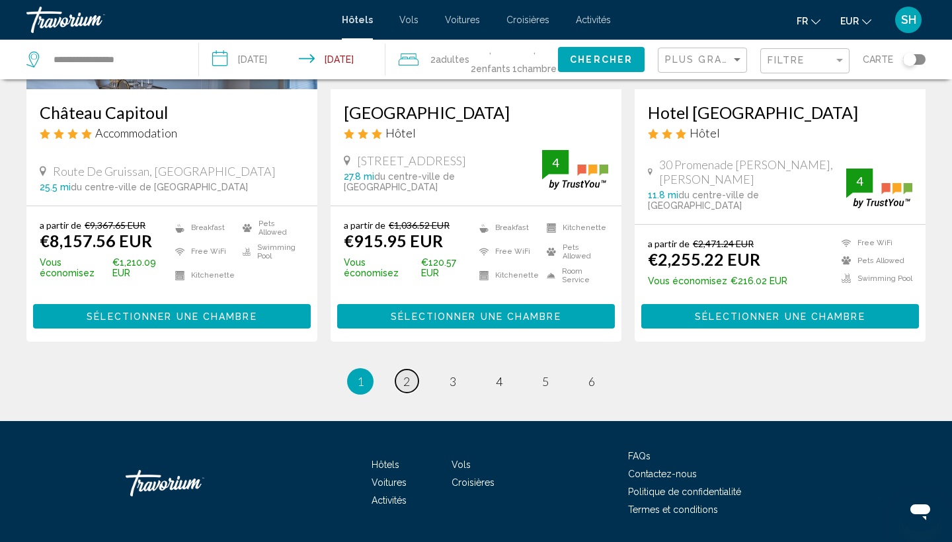
click at [405, 374] on span "2" at bounding box center [406, 381] width 7 height 15
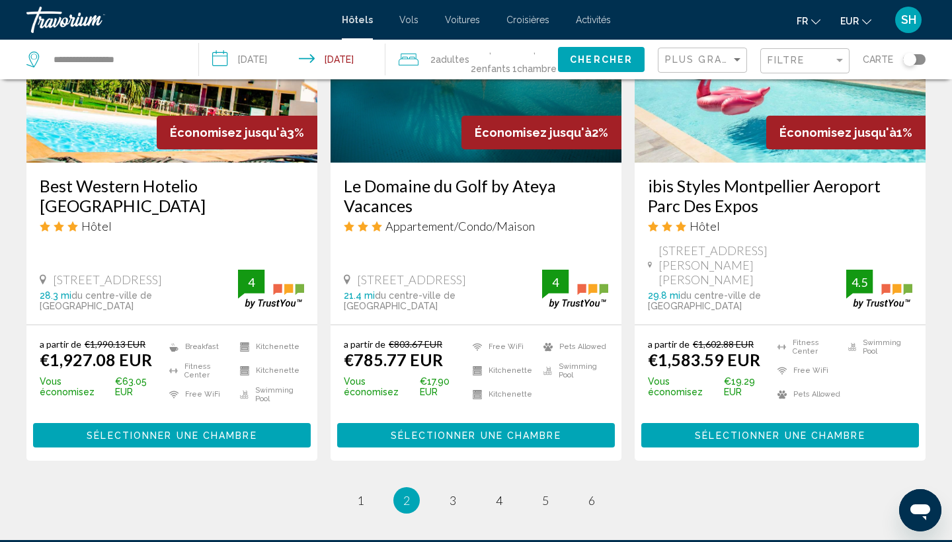
scroll to position [1695, 0]
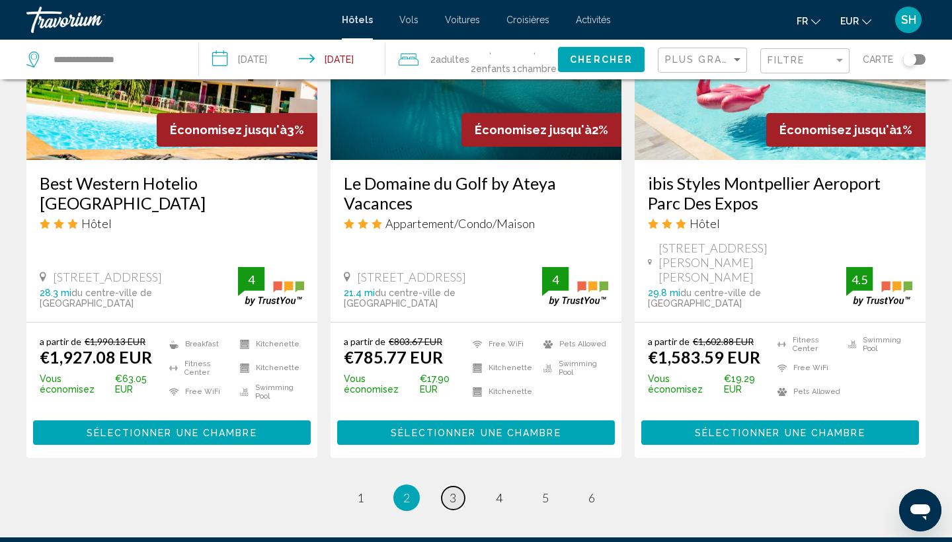
click at [448, 487] on link "page 3" at bounding box center [453, 498] width 23 height 23
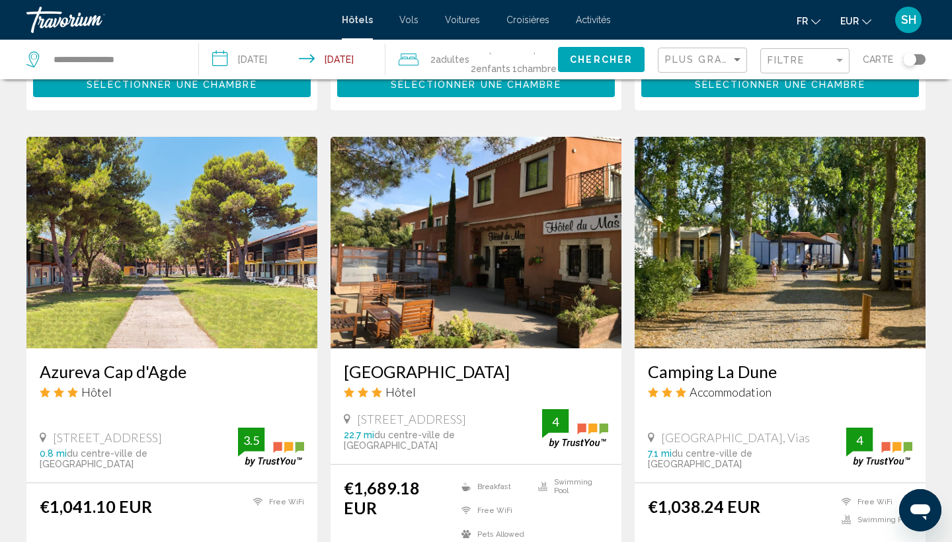
scroll to position [1035, 0]
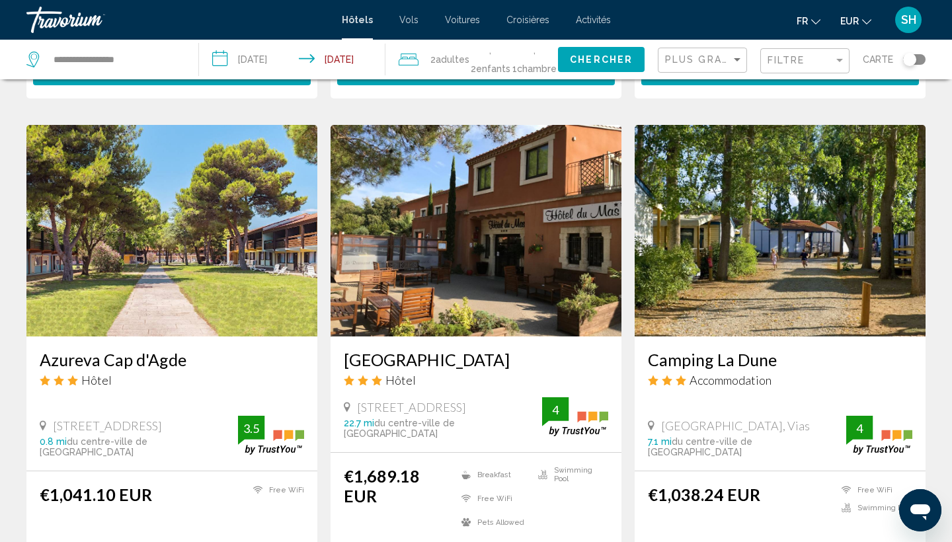
click at [196, 205] on img "Main content" at bounding box center [171, 231] width 291 height 212
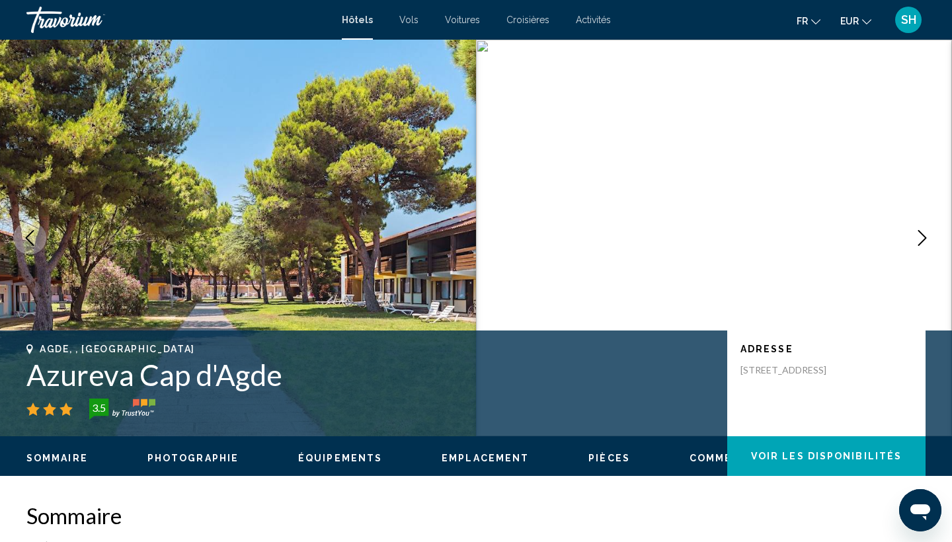
click at [921, 237] on icon "Next image" at bounding box center [923, 238] width 16 height 16
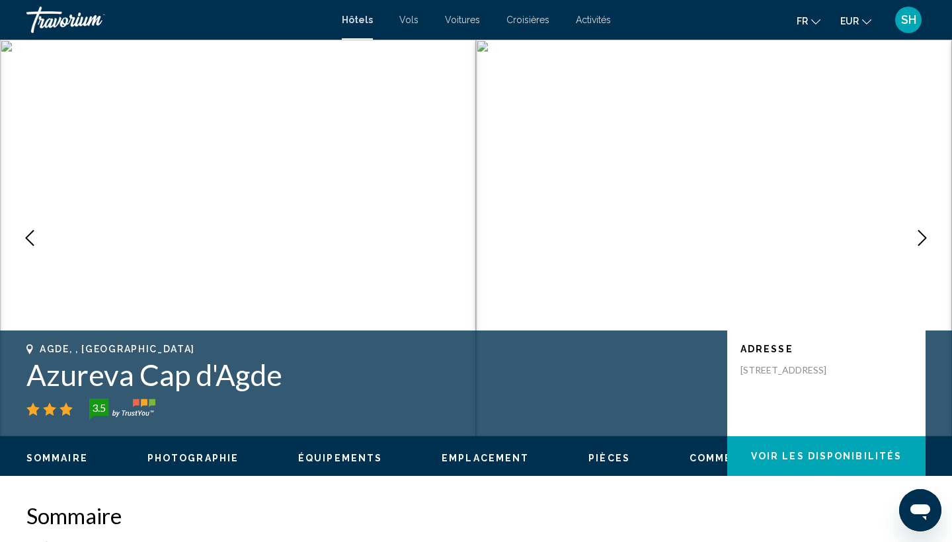
click at [921, 237] on icon "Next image" at bounding box center [923, 238] width 16 height 16
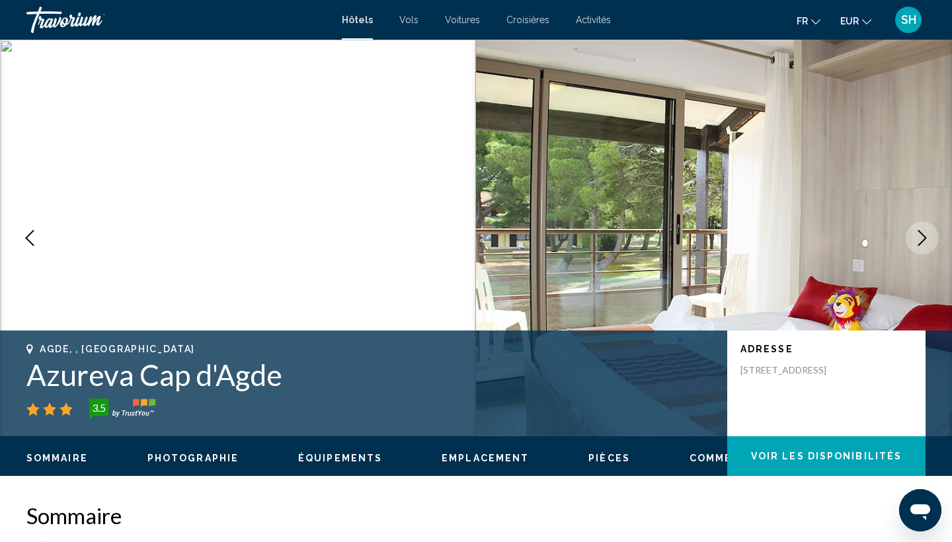
click at [921, 237] on icon "Next image" at bounding box center [923, 238] width 16 height 16
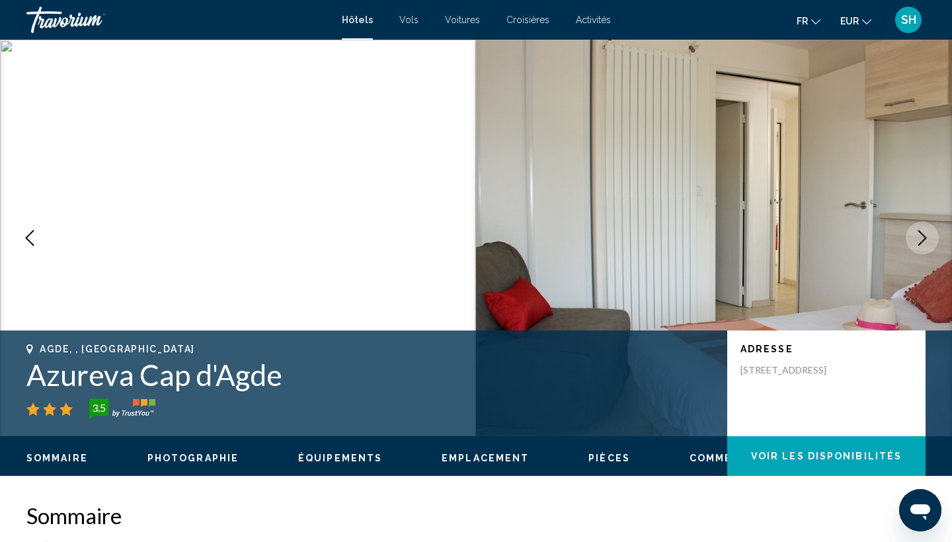
click at [921, 237] on icon "Next image" at bounding box center [923, 238] width 16 height 16
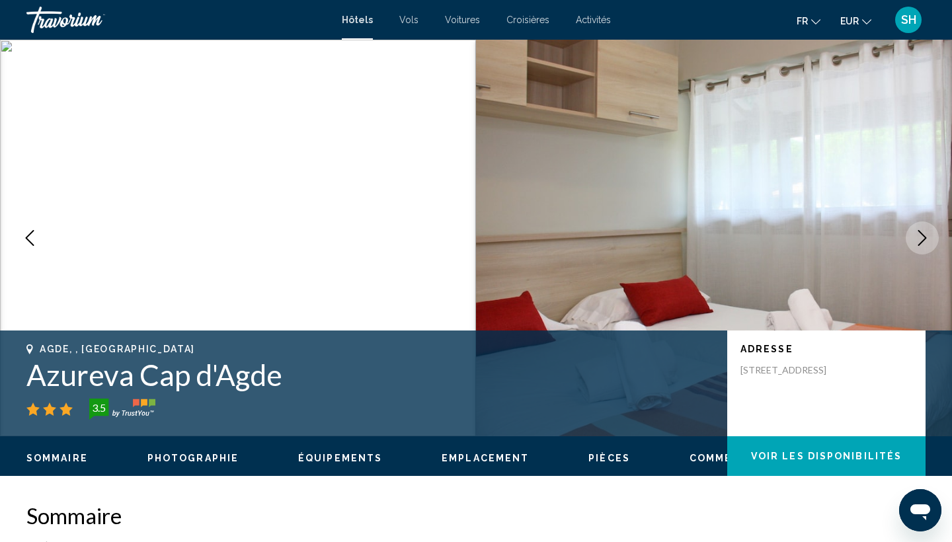
click at [921, 237] on icon "Next image" at bounding box center [923, 238] width 16 height 16
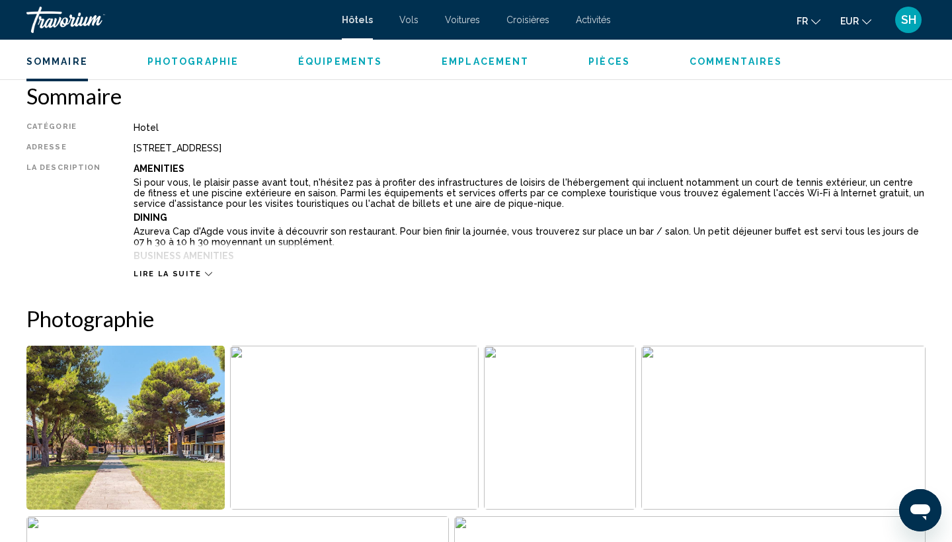
scroll to position [389, 0]
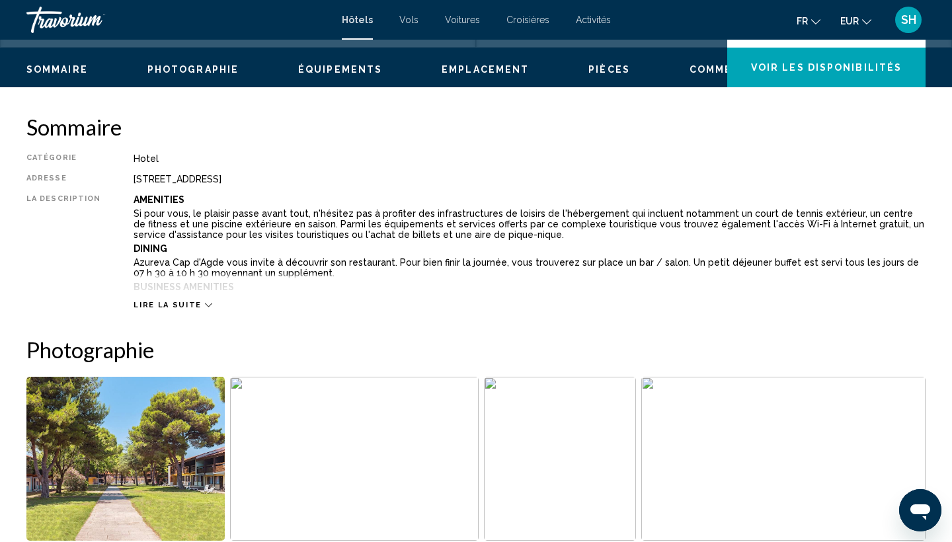
click at [164, 304] on span "Lire la suite" at bounding box center [167, 305] width 67 height 9
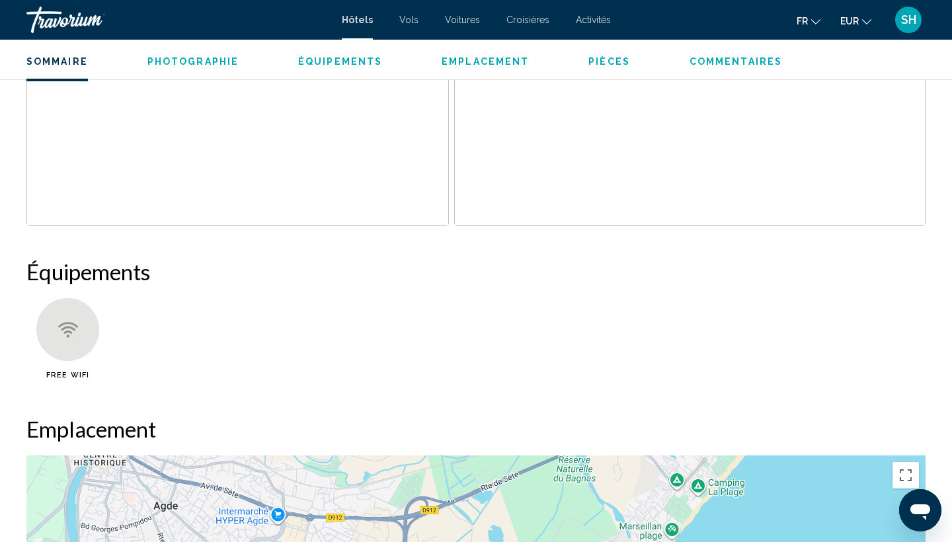
scroll to position [759, 0]
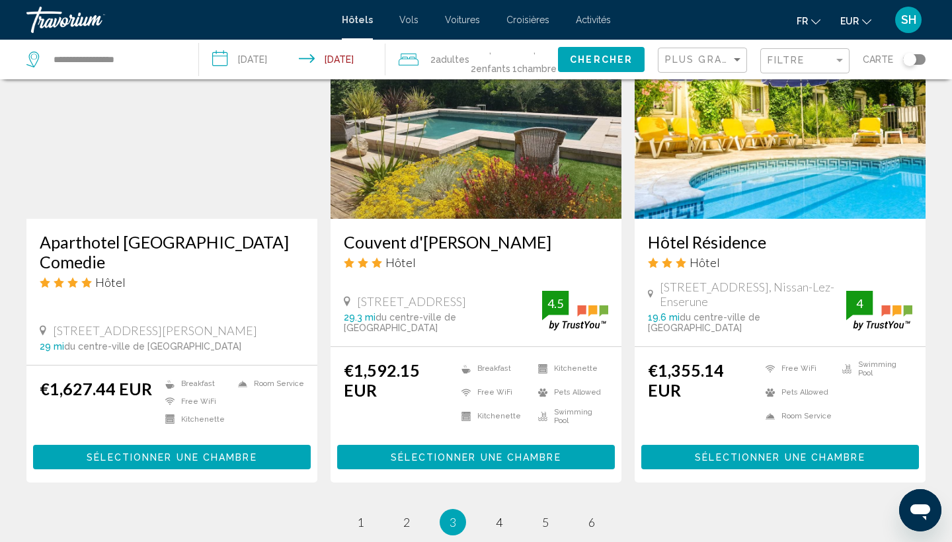
scroll to position [1644, 0]
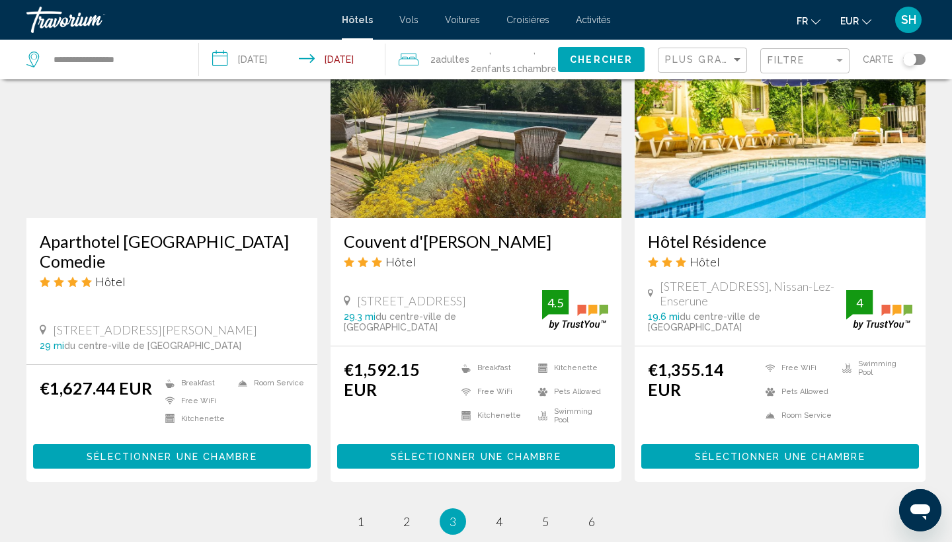
click at [515, 509] on ul "3 / 6 page 1 page 2 You're on page 3 page 4 page 5 page 6" at bounding box center [476, 522] width 900 height 26
click at [505, 510] on link "page 4" at bounding box center [499, 521] width 23 height 23
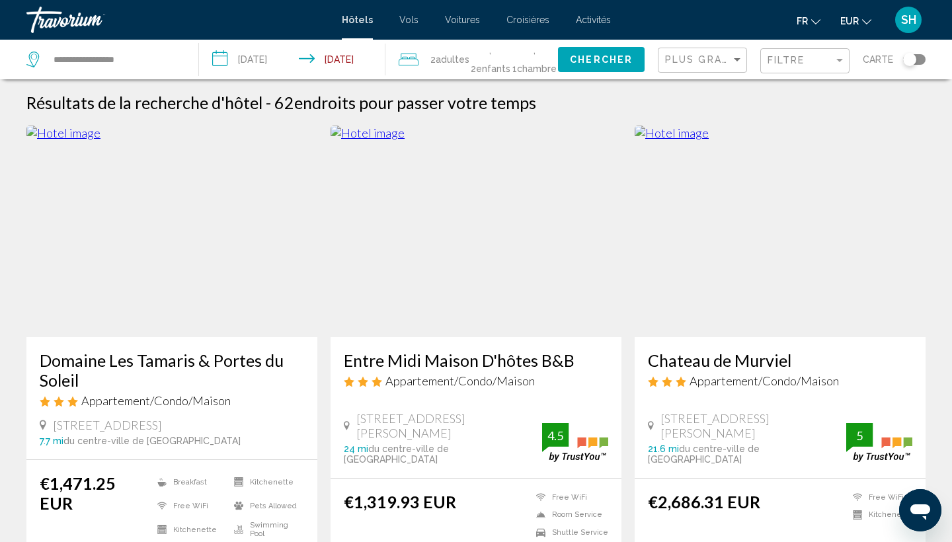
click at [182, 78] on div "**********" at bounding box center [105, 60] width 159 height 40
click at [159, 52] on input "**********" at bounding box center [115, 60] width 126 height 20
drag, startPoint x: 149, startPoint y: 58, endPoint x: 2, endPoint y: 52, distance: 147.7
click at [2, 52] on app-destination-search "**********" at bounding box center [99, 60] width 199 height 40
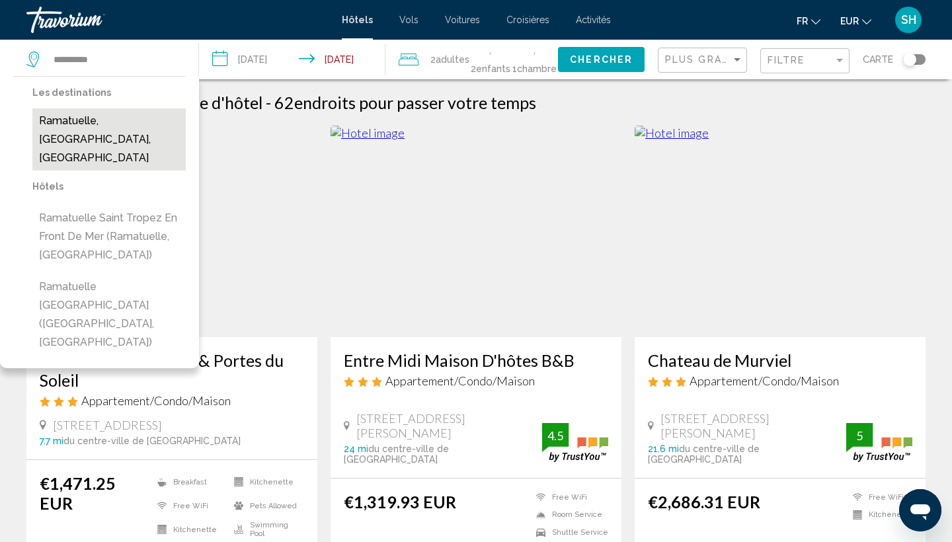
click at [87, 122] on button "Ramatuelle, [GEOGRAPHIC_DATA], [GEOGRAPHIC_DATA]" at bounding box center [108, 139] width 153 height 62
type input "**********"
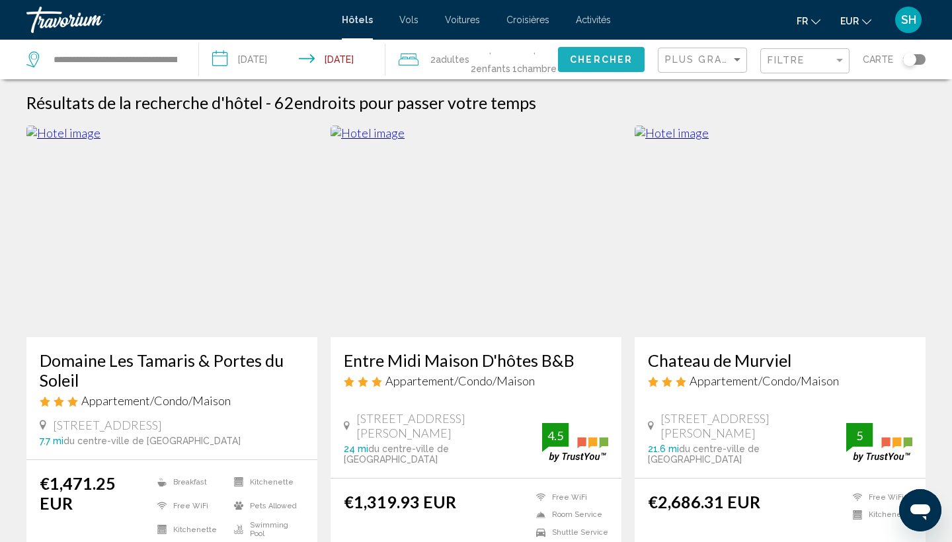
click at [627, 64] on span "Chercher" at bounding box center [601, 60] width 63 height 11
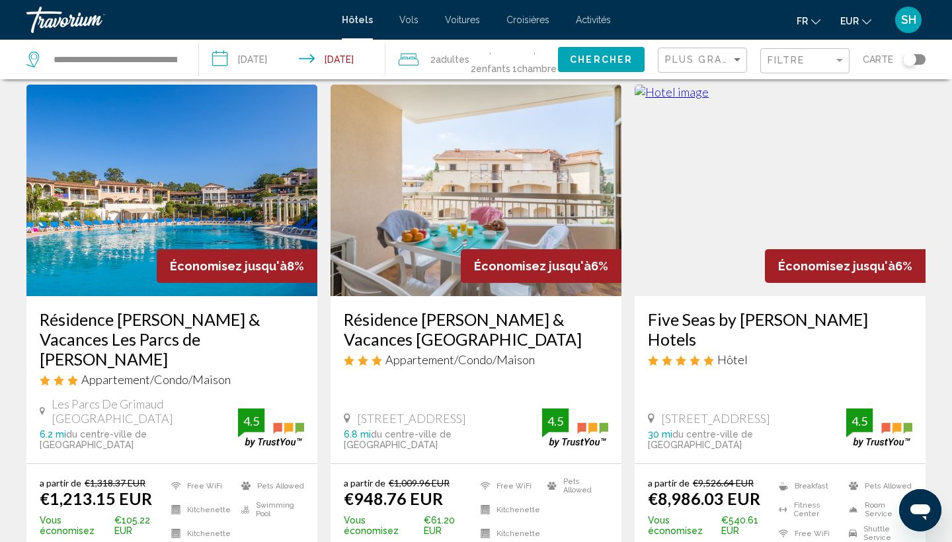
scroll to position [1077, 0]
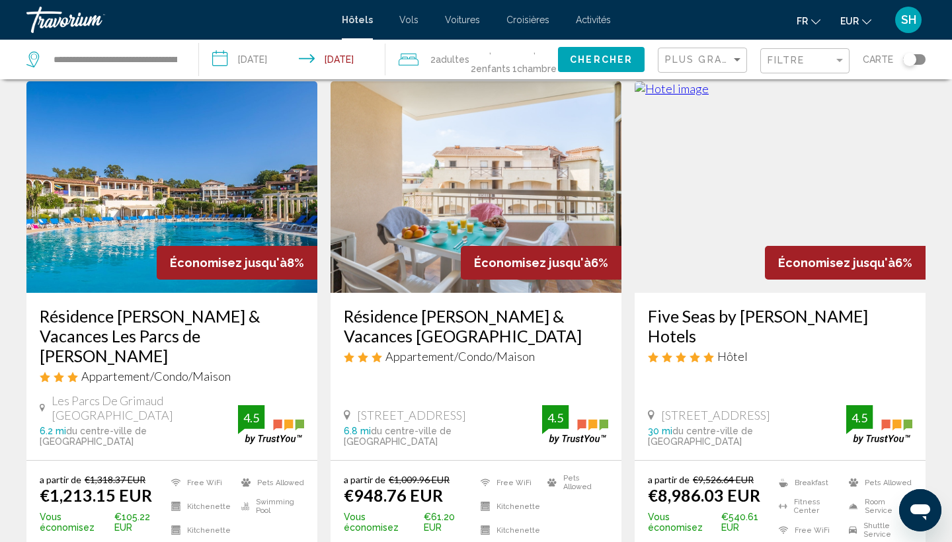
click at [182, 159] on img "Main content" at bounding box center [171, 187] width 291 height 212
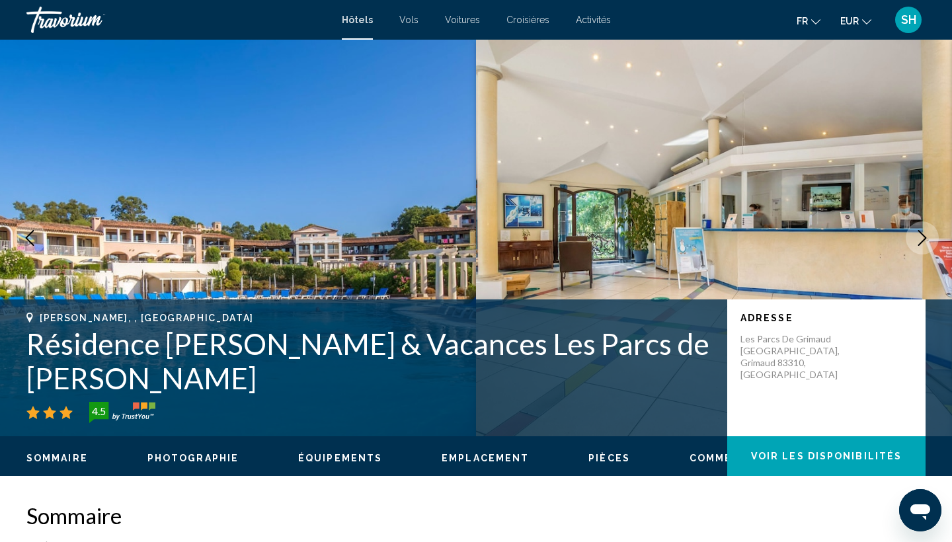
click at [925, 237] on icon "Next image" at bounding box center [923, 238] width 9 height 16
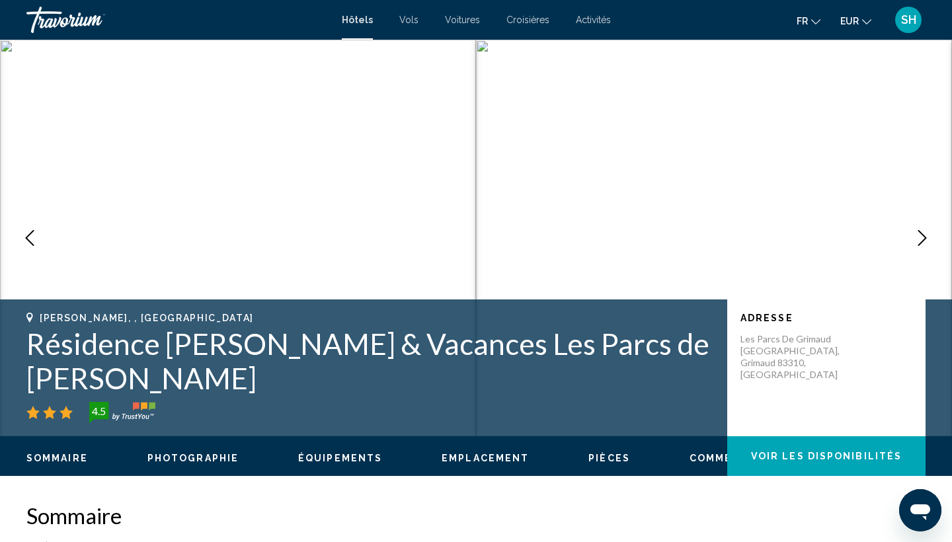
click at [919, 234] on icon "Next image" at bounding box center [923, 238] width 16 height 16
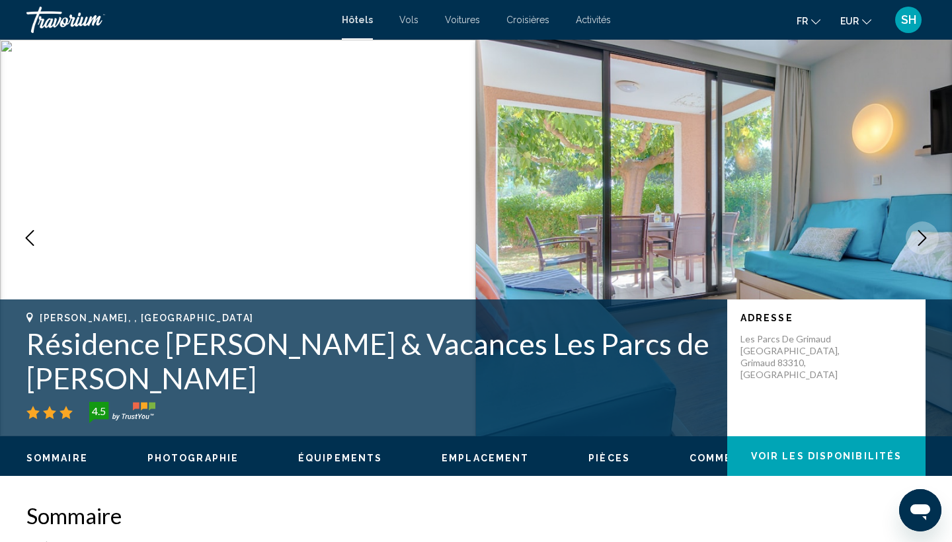
click at [919, 234] on icon "Next image" at bounding box center [923, 238] width 16 height 16
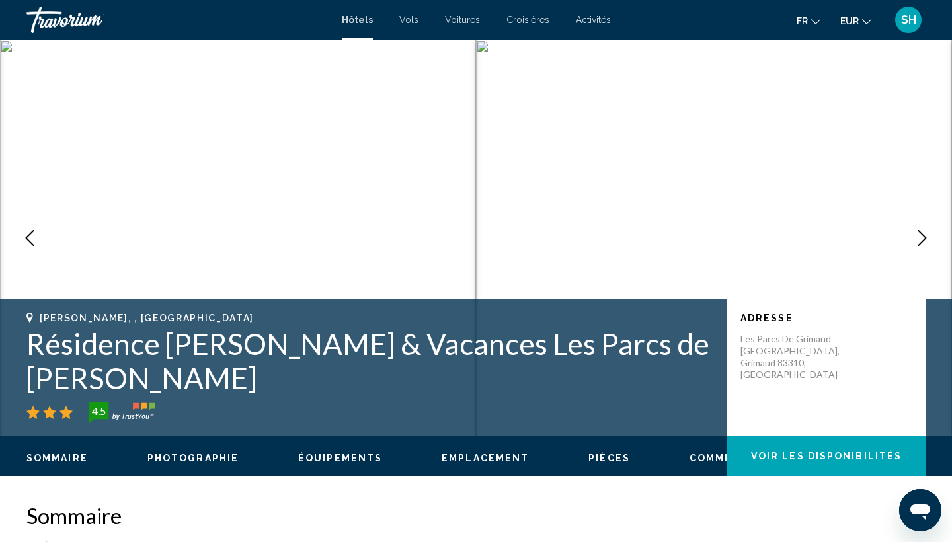
click at [919, 234] on icon "Next image" at bounding box center [923, 238] width 16 height 16
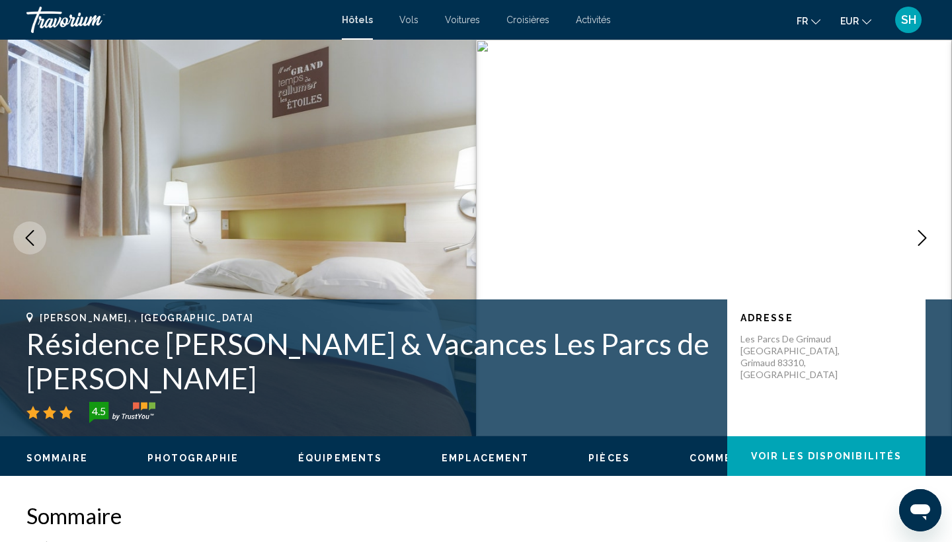
click at [919, 234] on icon "Next image" at bounding box center [923, 238] width 16 height 16
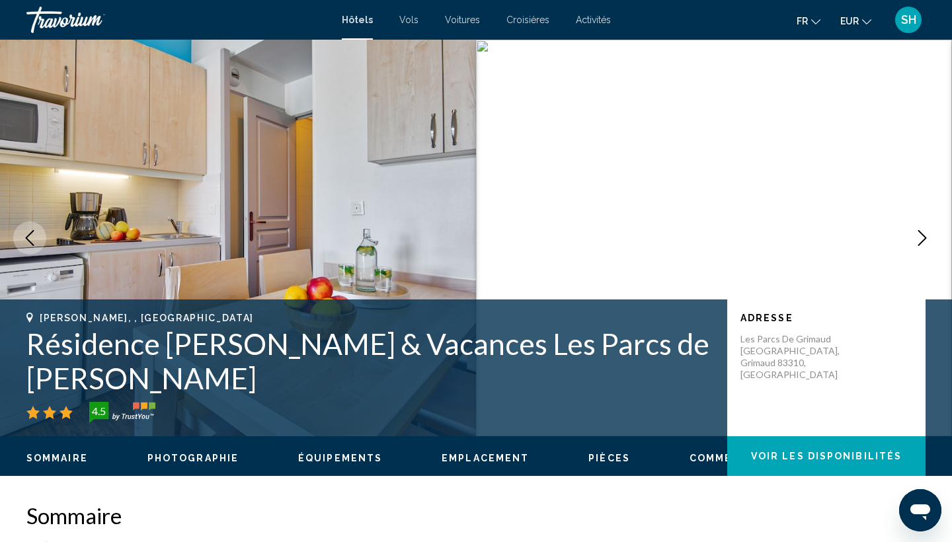
click at [919, 234] on icon "Next image" at bounding box center [923, 238] width 16 height 16
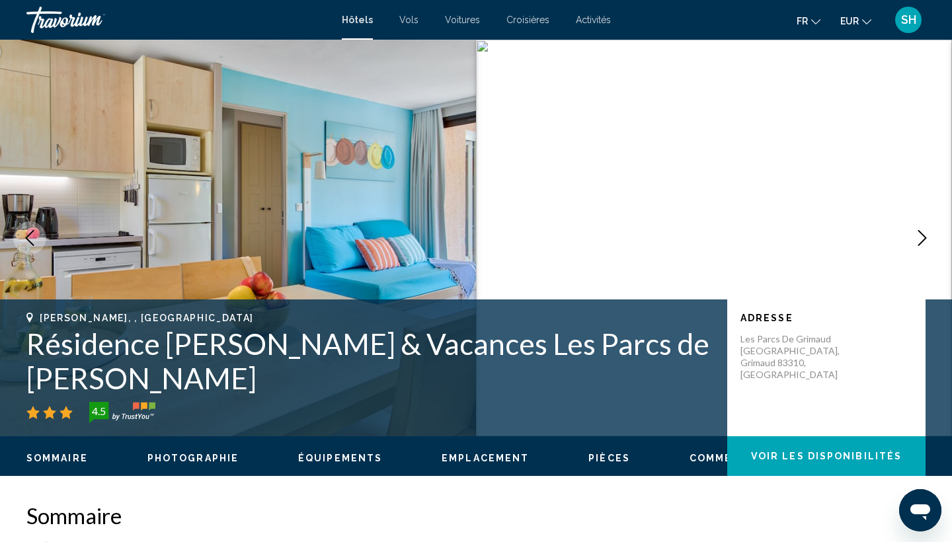
click at [919, 234] on icon "Next image" at bounding box center [923, 238] width 16 height 16
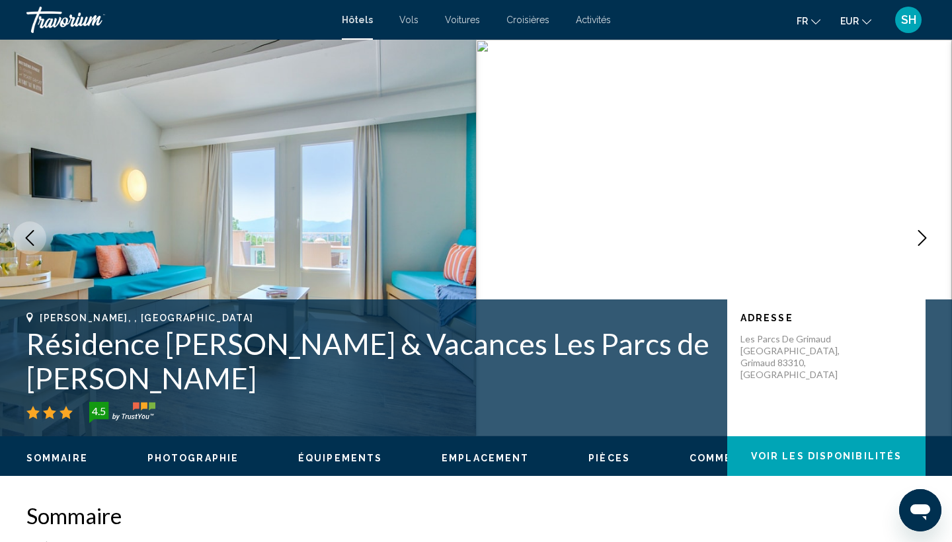
click at [919, 234] on icon "Next image" at bounding box center [923, 238] width 16 height 16
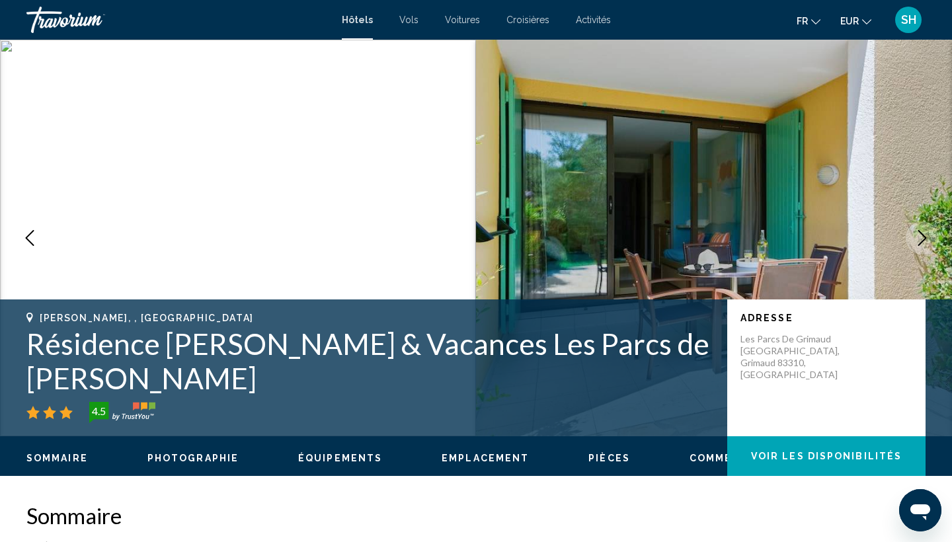
click at [919, 234] on icon "Next image" at bounding box center [923, 238] width 16 height 16
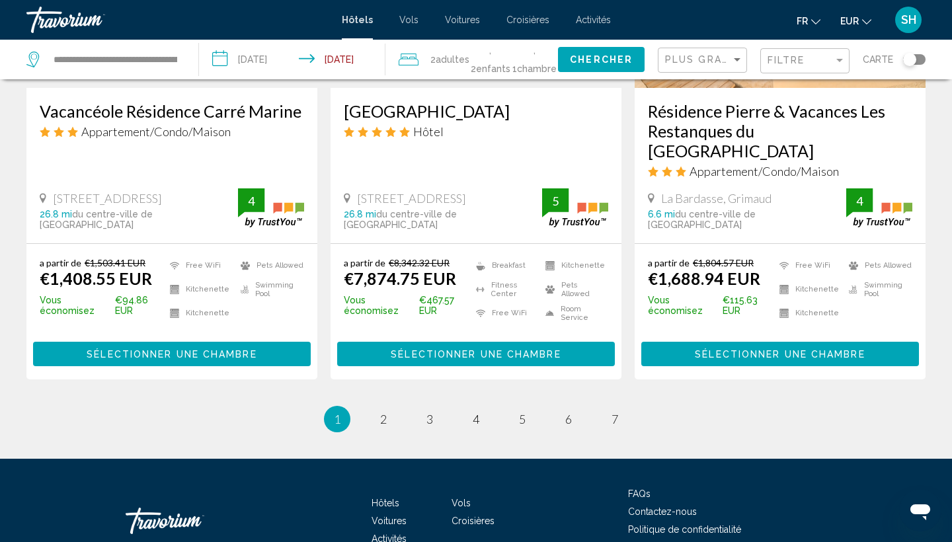
scroll to position [1824, 0]
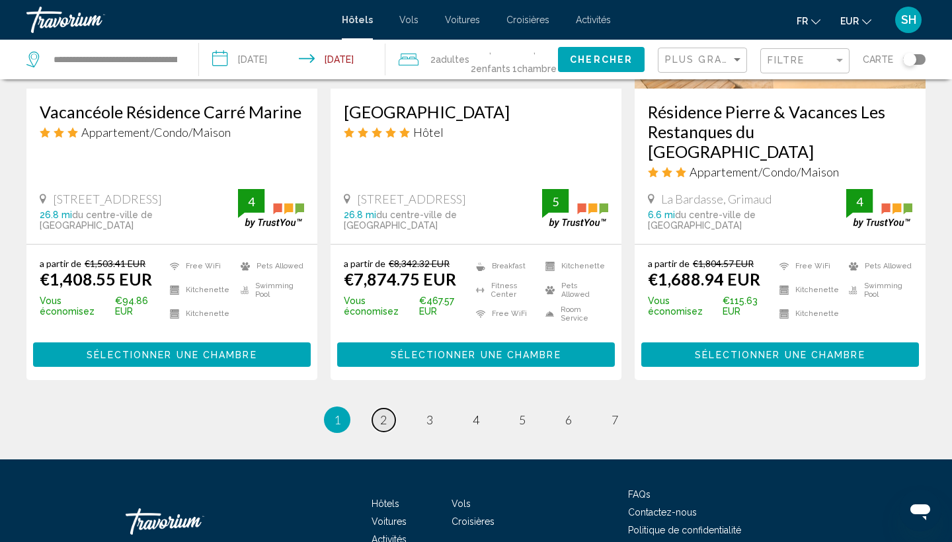
click at [378, 409] on link "page 2" at bounding box center [383, 420] width 23 height 23
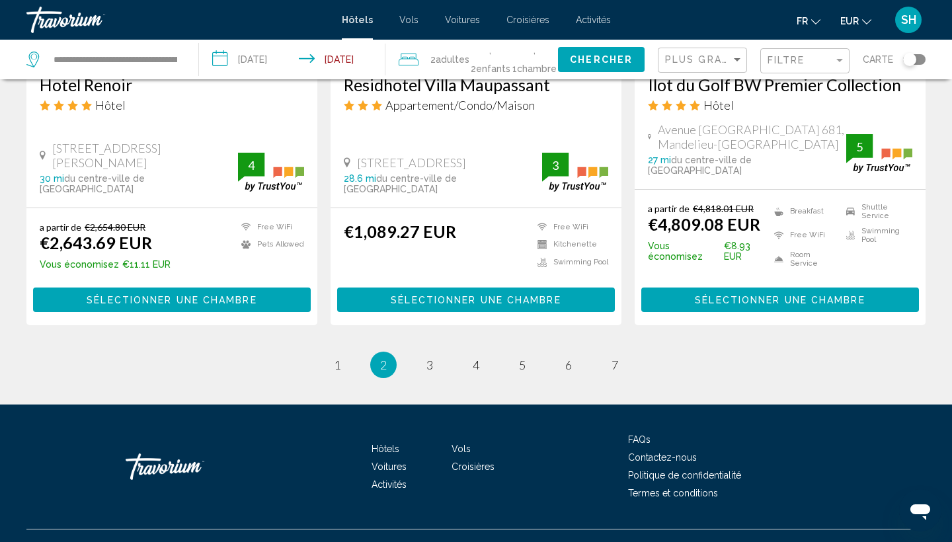
scroll to position [1768, 0]
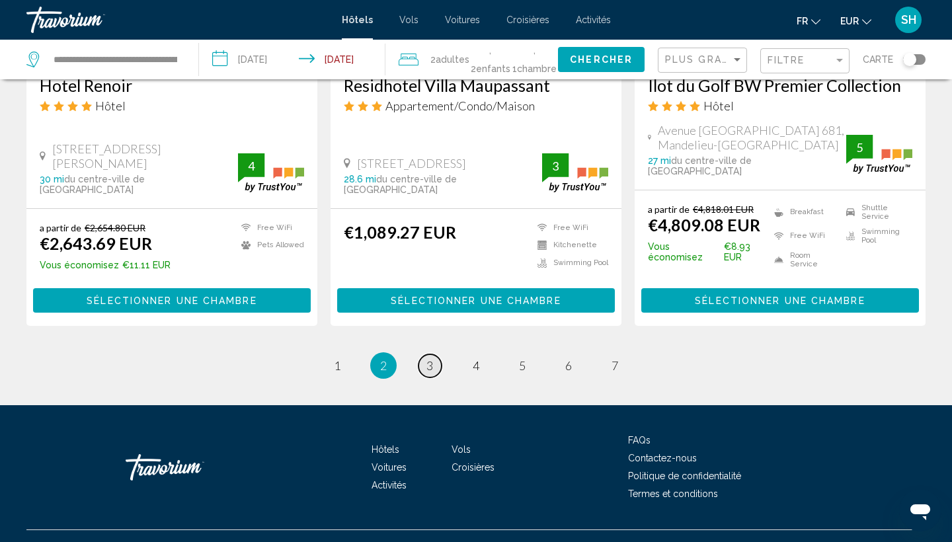
click at [427, 355] on link "page 3" at bounding box center [430, 366] width 23 height 23
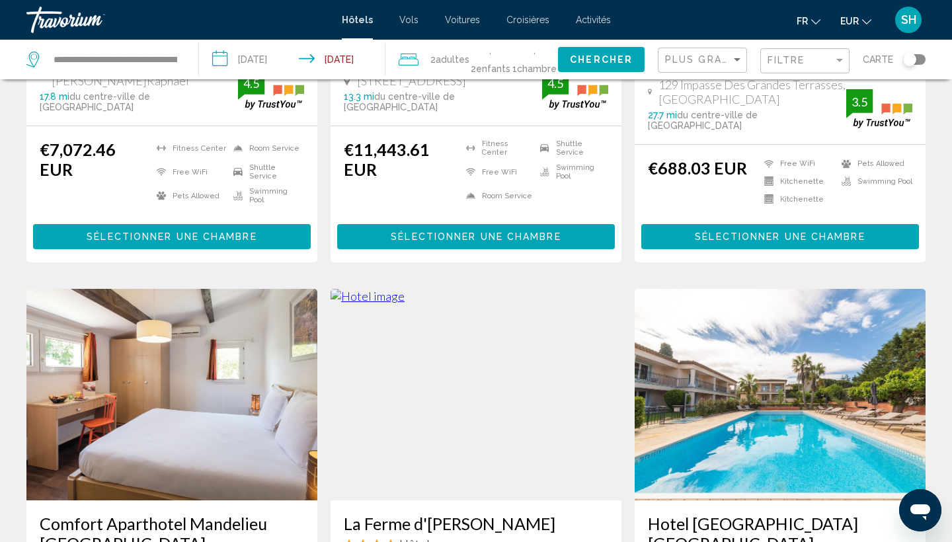
scroll to position [384, 0]
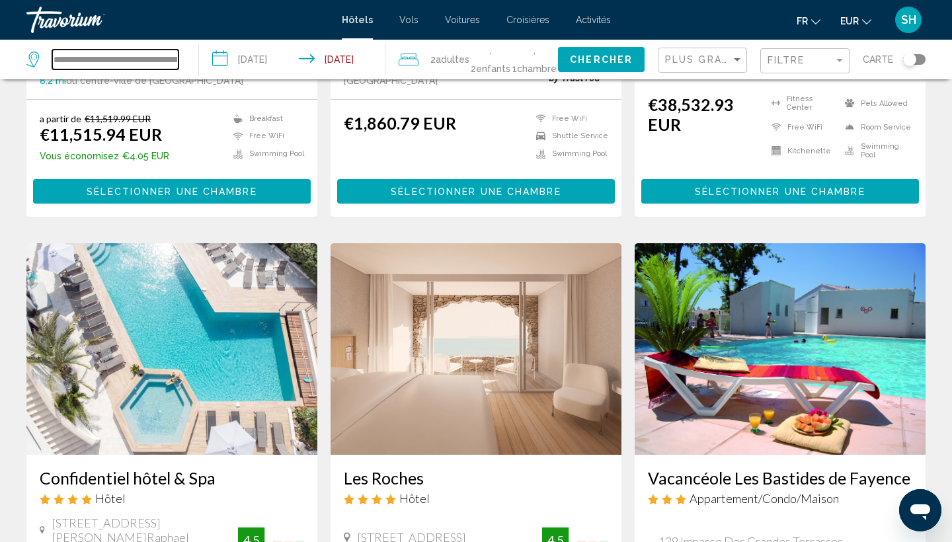
click at [177, 65] on input "**********" at bounding box center [115, 60] width 126 height 20
drag, startPoint x: 173, startPoint y: 61, endPoint x: 5, endPoint y: 55, distance: 168.1
click at [5, 55] on app-destination-search "**********" at bounding box center [99, 60] width 199 height 40
type input "**********"
drag, startPoint x: 157, startPoint y: 60, endPoint x: 0, endPoint y: 44, distance: 157.5
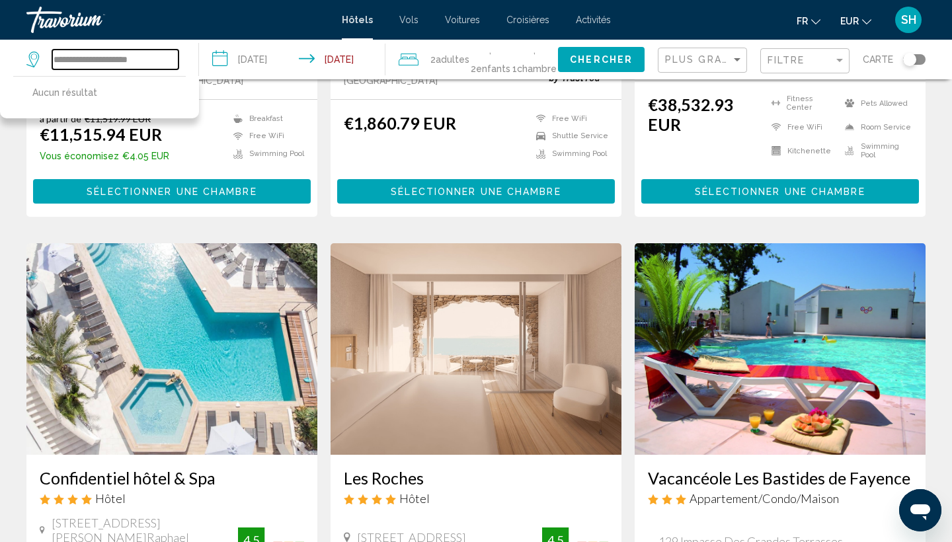
click at [0, 44] on app-destination-search "**********" at bounding box center [99, 60] width 199 height 40
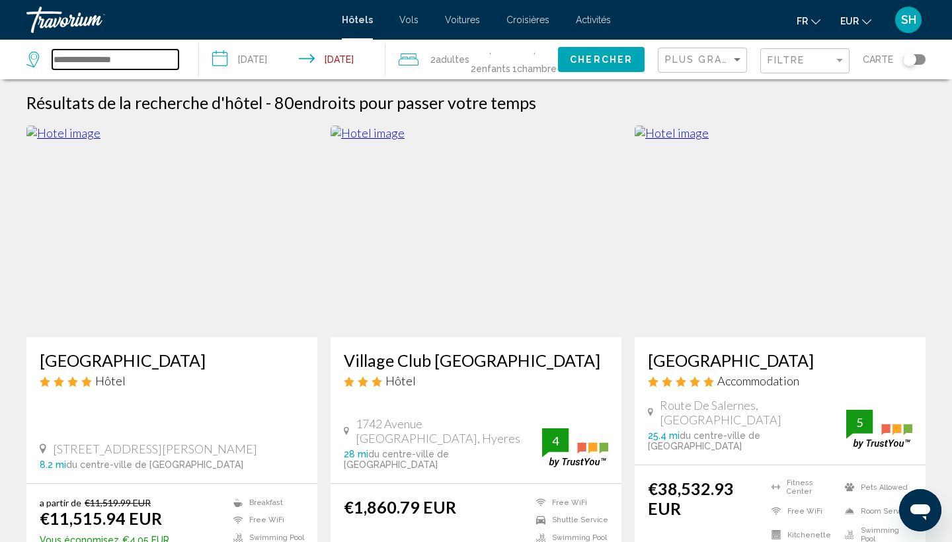
scroll to position [0, 0]
drag, startPoint x: 156, startPoint y: 59, endPoint x: 30, endPoint y: 52, distance: 126.5
click at [30, 52] on div "Search widget" at bounding box center [102, 60] width 152 height 20
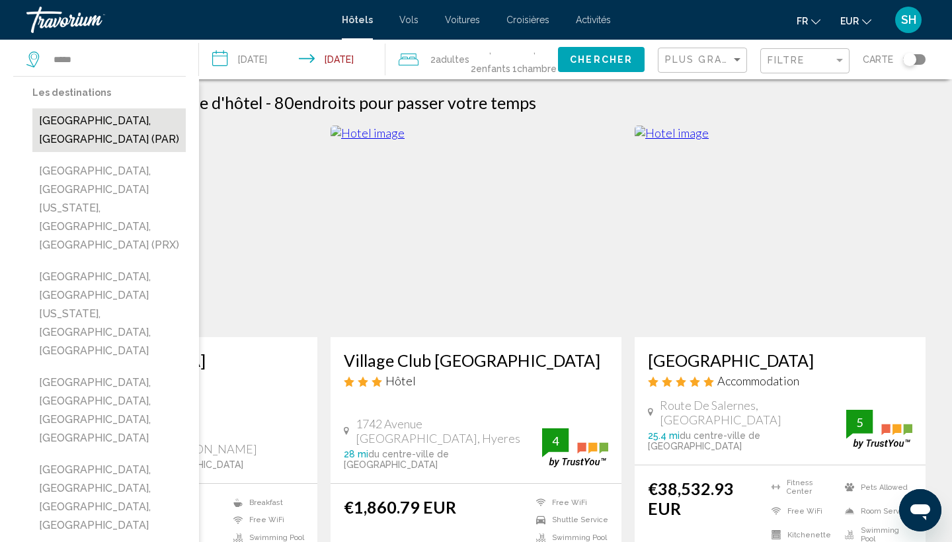
click at [111, 128] on button "[GEOGRAPHIC_DATA], [GEOGRAPHIC_DATA] (PAR)" at bounding box center [108, 130] width 153 height 44
type input "**********"
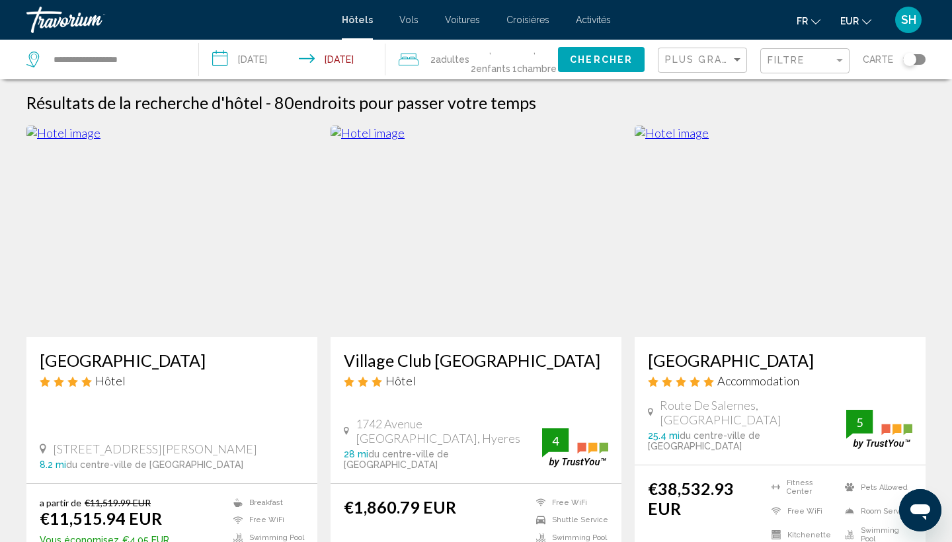
click at [275, 60] on input "**********" at bounding box center [294, 62] width 191 height 44
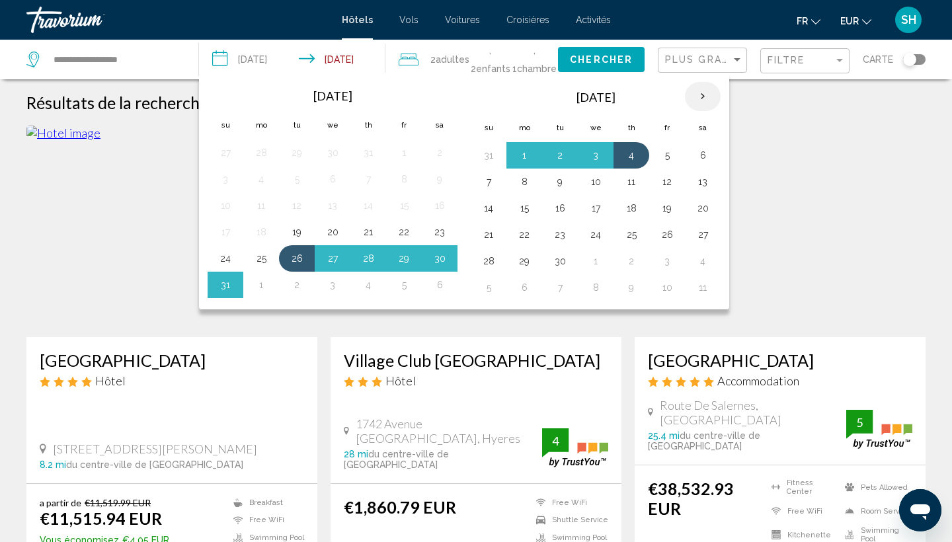
click at [702, 97] on th "Next month" at bounding box center [703, 96] width 36 height 29
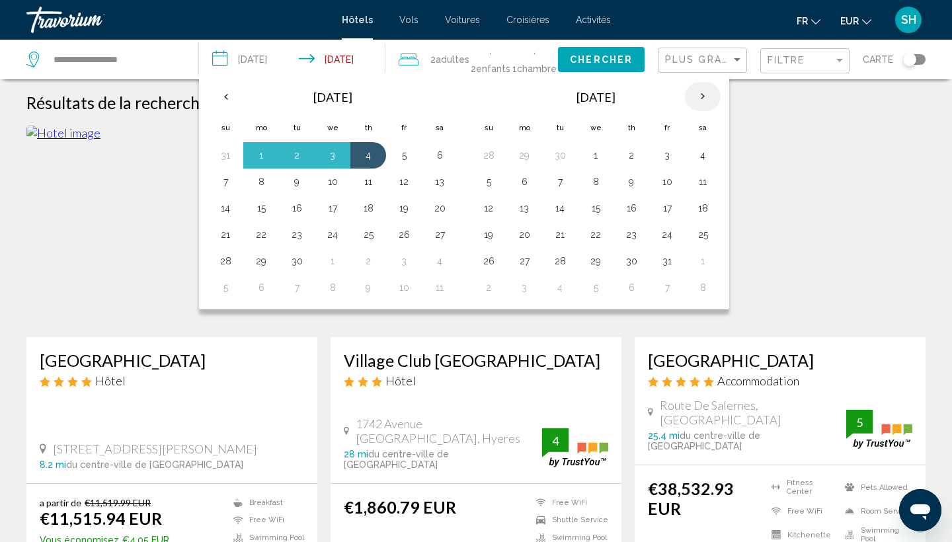
click at [702, 97] on th "Next month" at bounding box center [703, 96] width 36 height 29
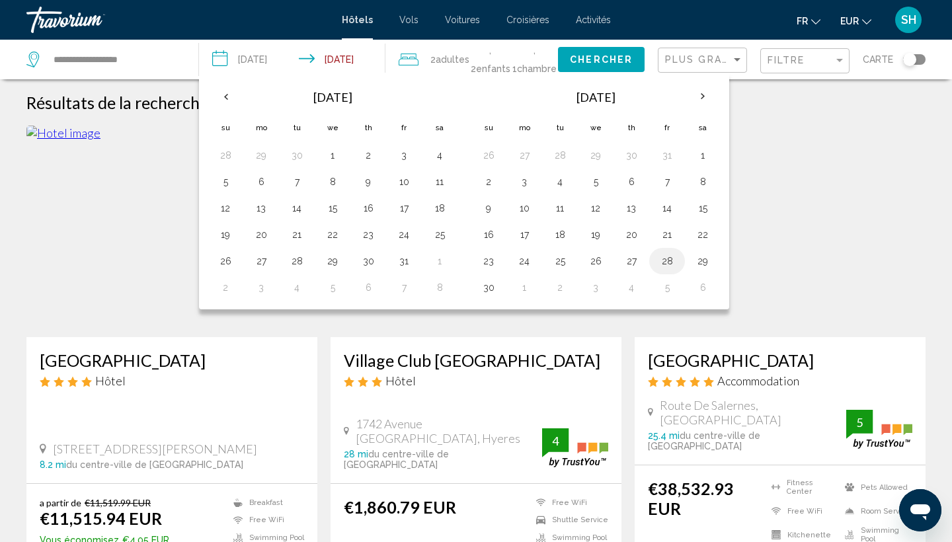
click at [661, 266] on button "28" at bounding box center [667, 261] width 21 height 19
click at [485, 284] on button "30" at bounding box center [488, 287] width 21 height 19
type input "**********"
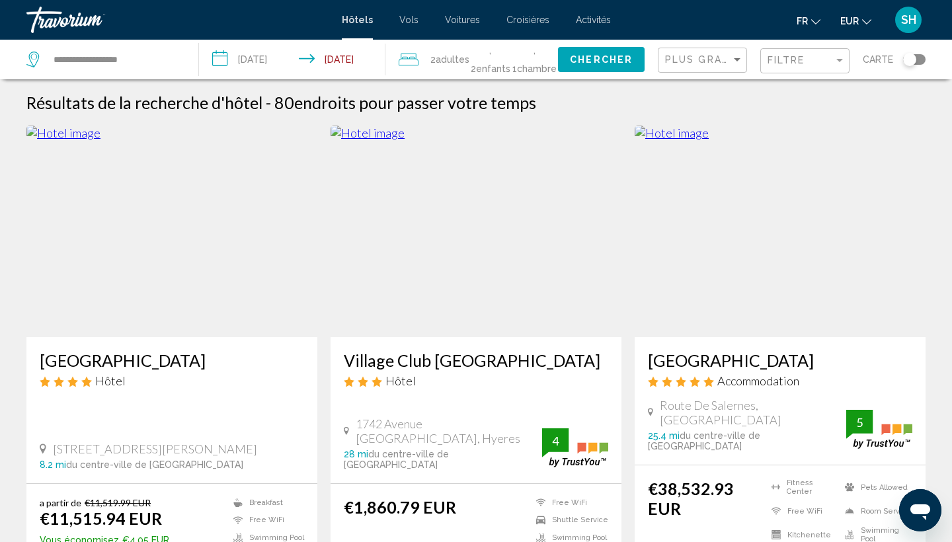
click at [609, 58] on span "Chercher" at bounding box center [601, 60] width 63 height 11
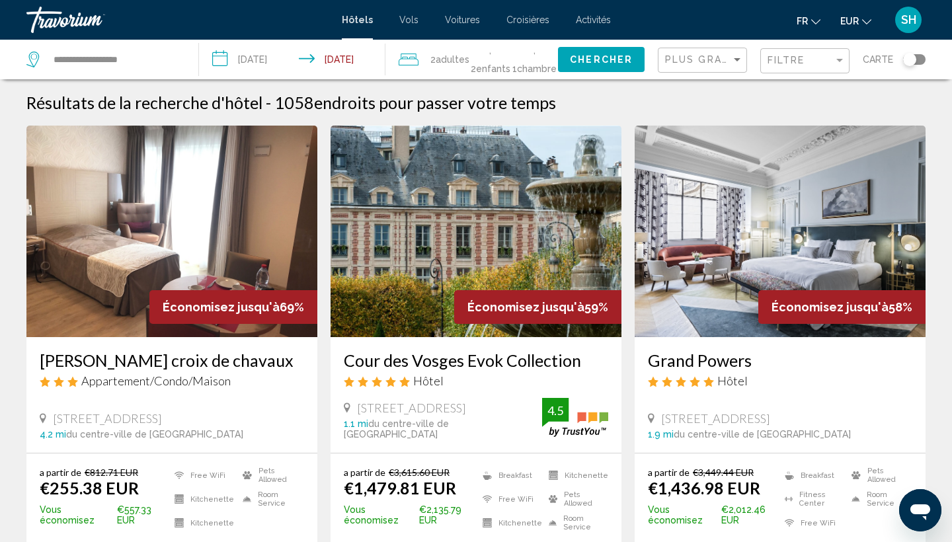
click at [716, 69] on div "Plus grandes économies" at bounding box center [704, 60] width 78 height 24
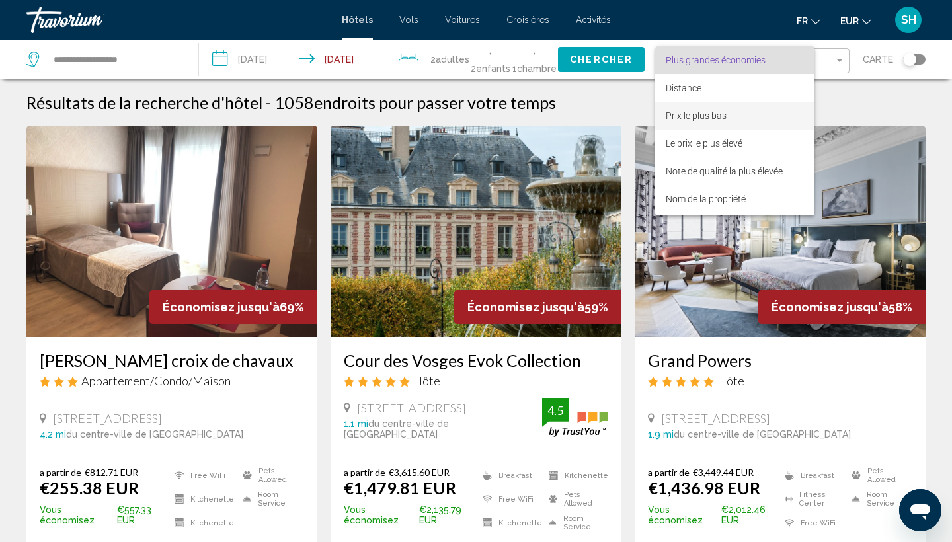
click at [712, 126] on span "Prix le plus bas" at bounding box center [735, 116] width 138 height 28
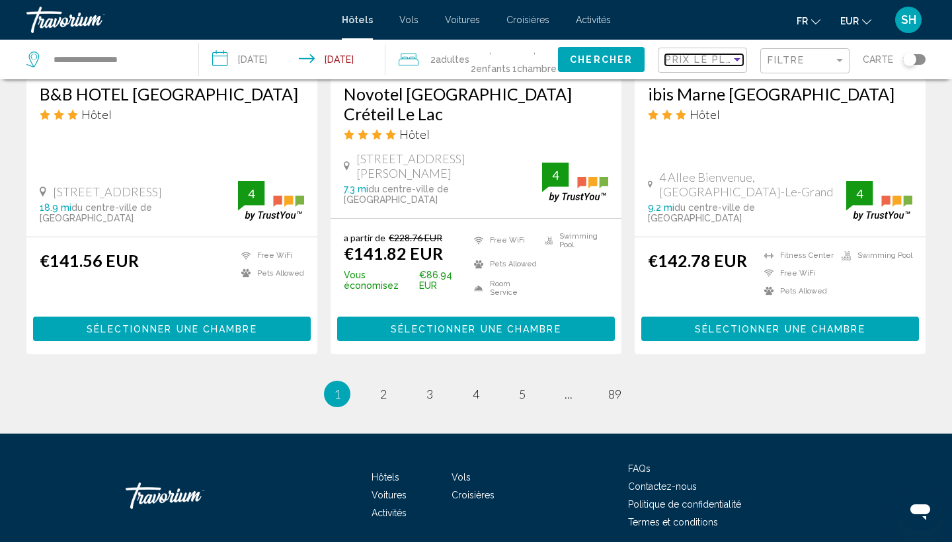
scroll to position [1802, 0]
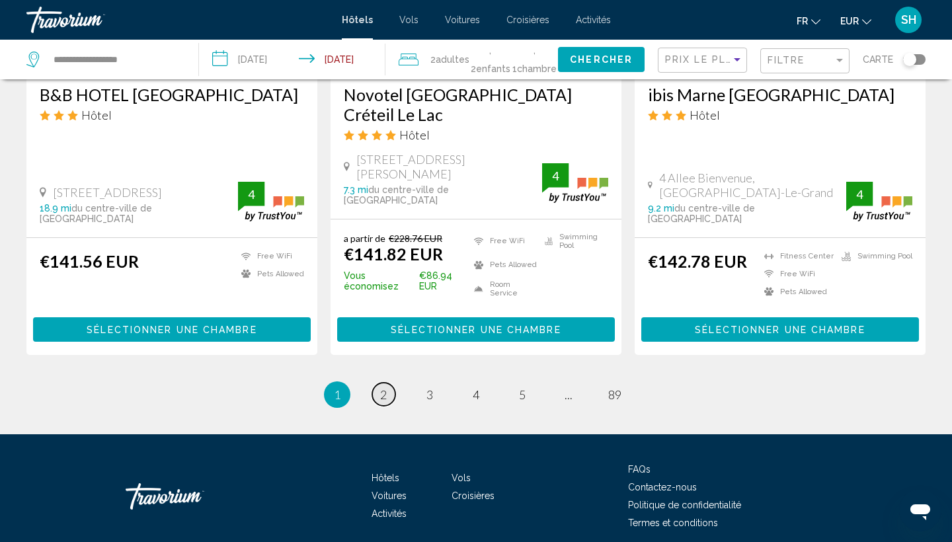
click at [386, 388] on span "2" at bounding box center [383, 395] width 7 height 15
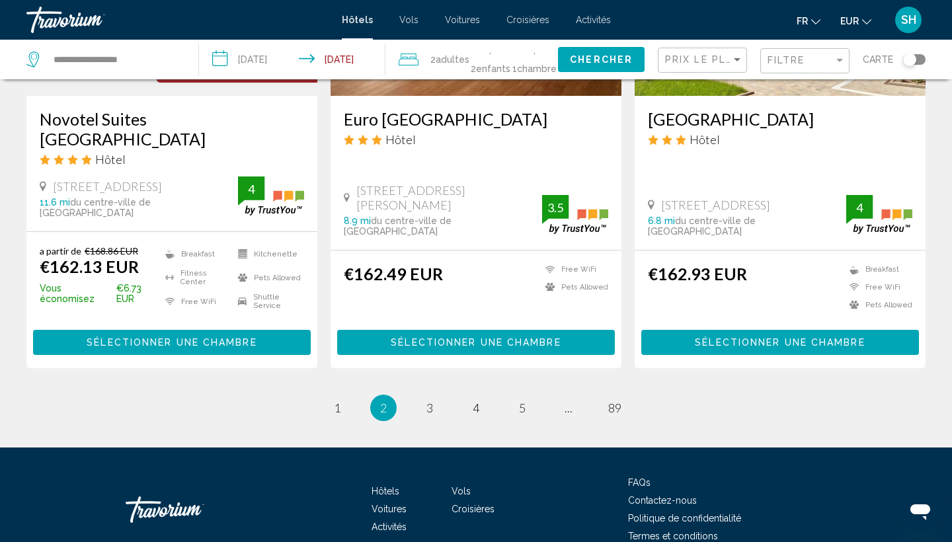
scroll to position [1787, 0]
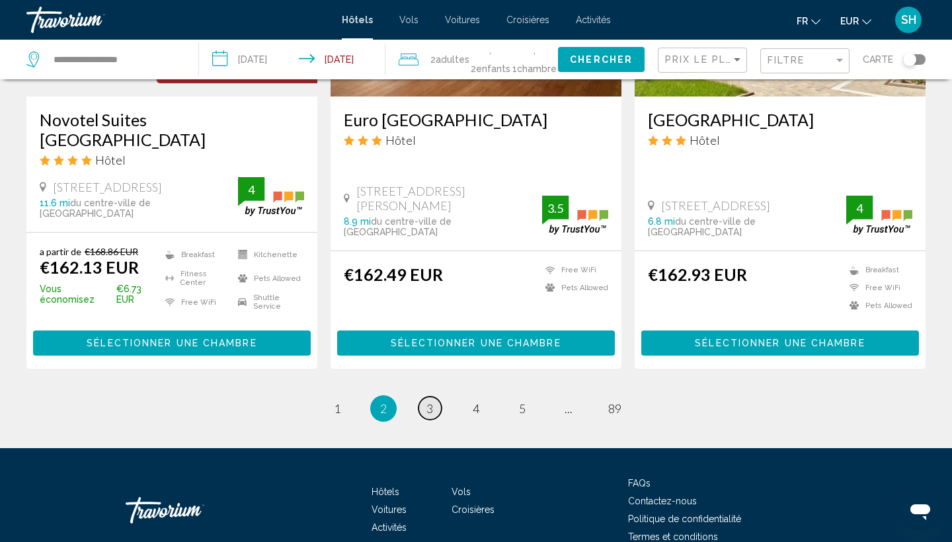
click at [428, 402] on span "3" at bounding box center [430, 409] width 7 height 15
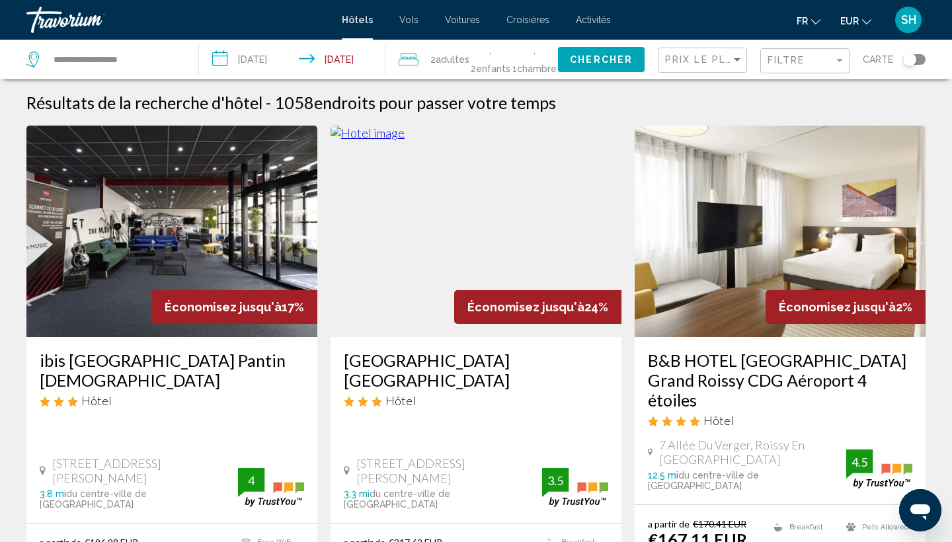
click at [686, 52] on div "Prix le plus bas" at bounding box center [704, 60] width 78 height 24
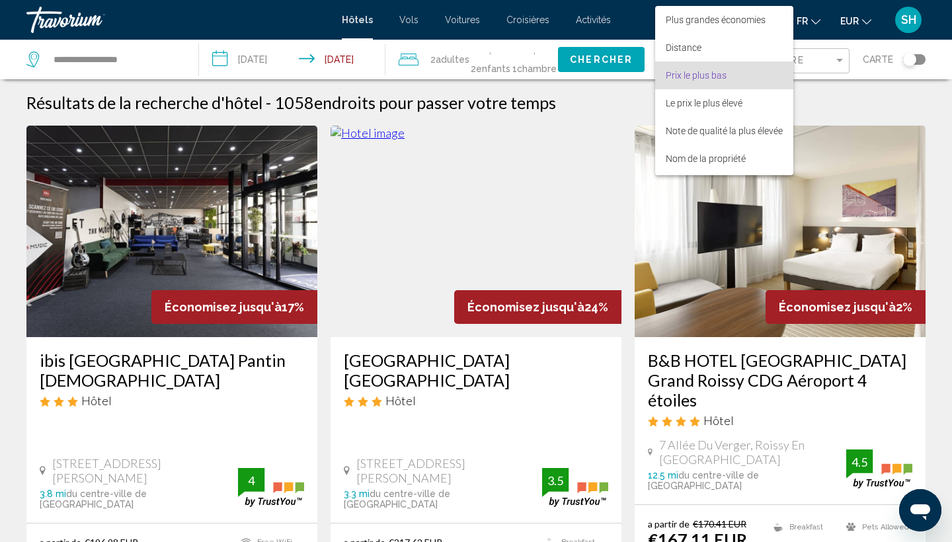
scroll to position [15, 0]
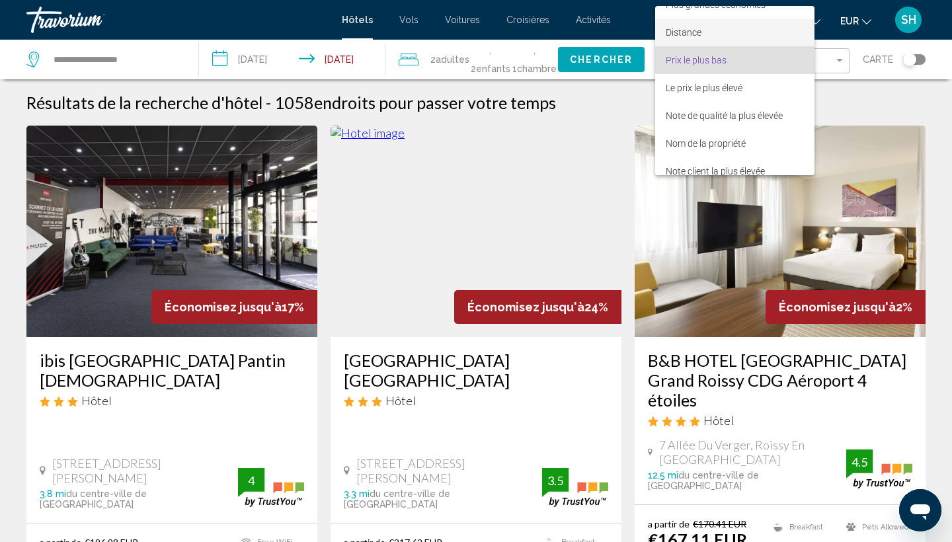
click at [708, 34] on span "Distance" at bounding box center [735, 33] width 138 height 28
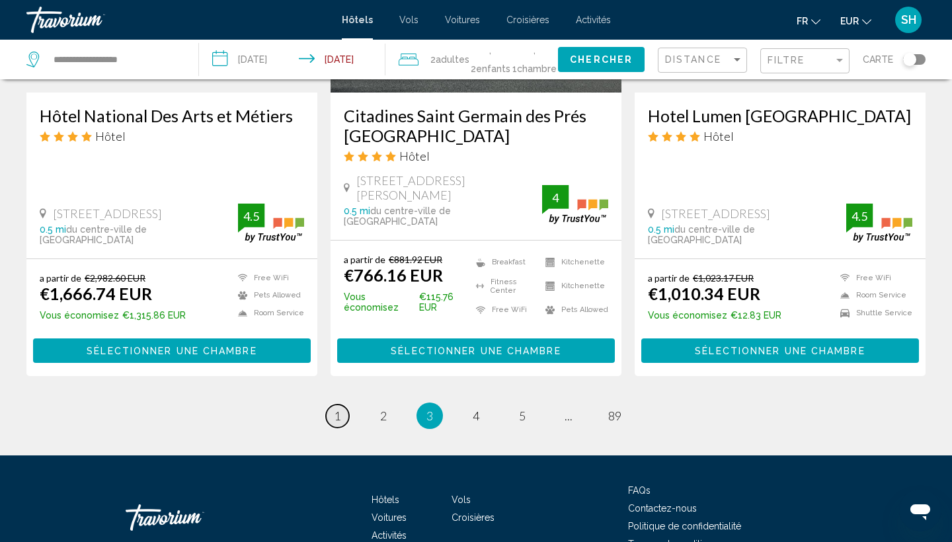
click at [337, 409] on span "1" at bounding box center [337, 416] width 7 height 15
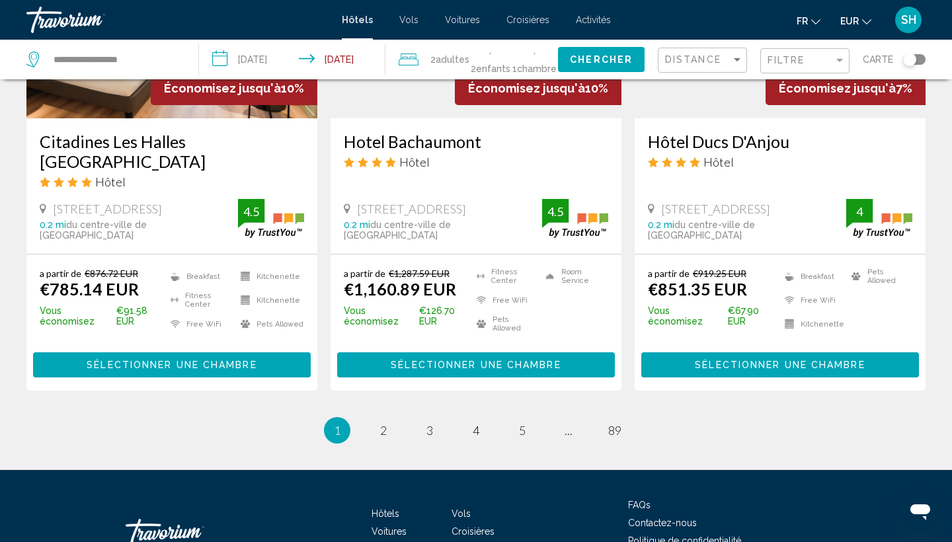
scroll to position [1761, 0]
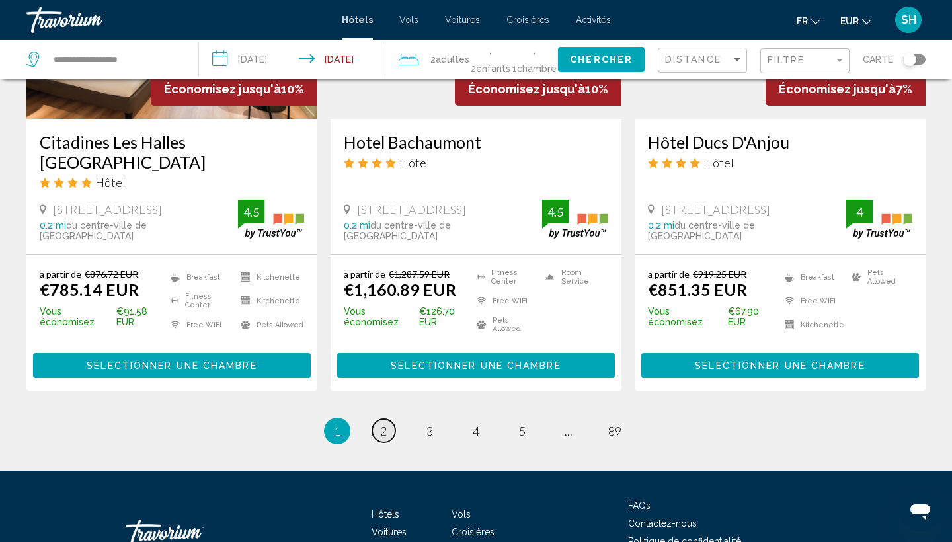
click at [388, 419] on link "page 2" at bounding box center [383, 430] width 23 height 23
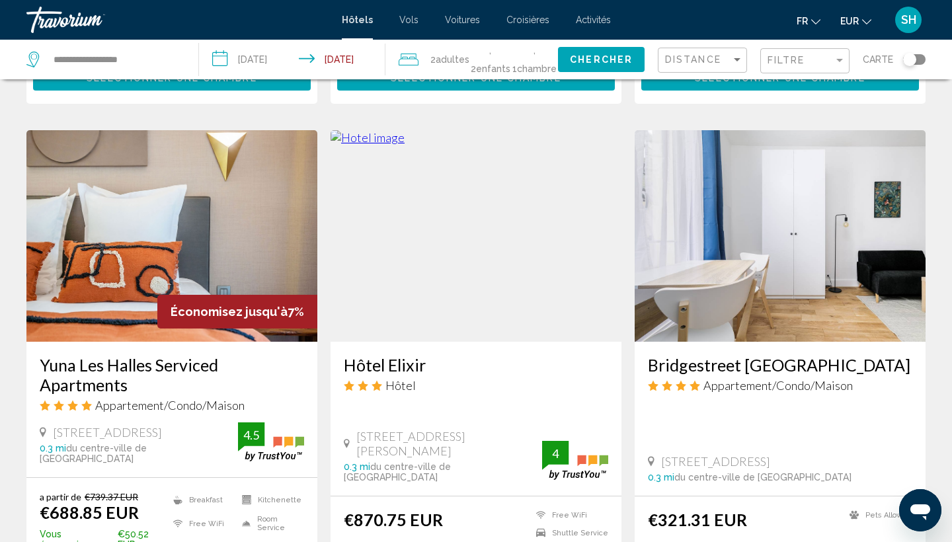
scroll to position [1015, 0]
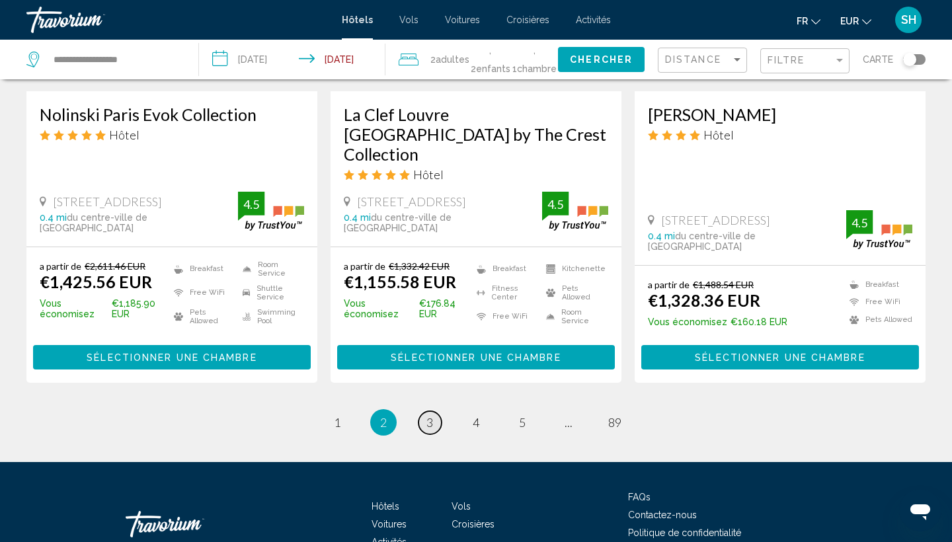
click at [430, 415] on span "3" at bounding box center [430, 422] width 7 height 15
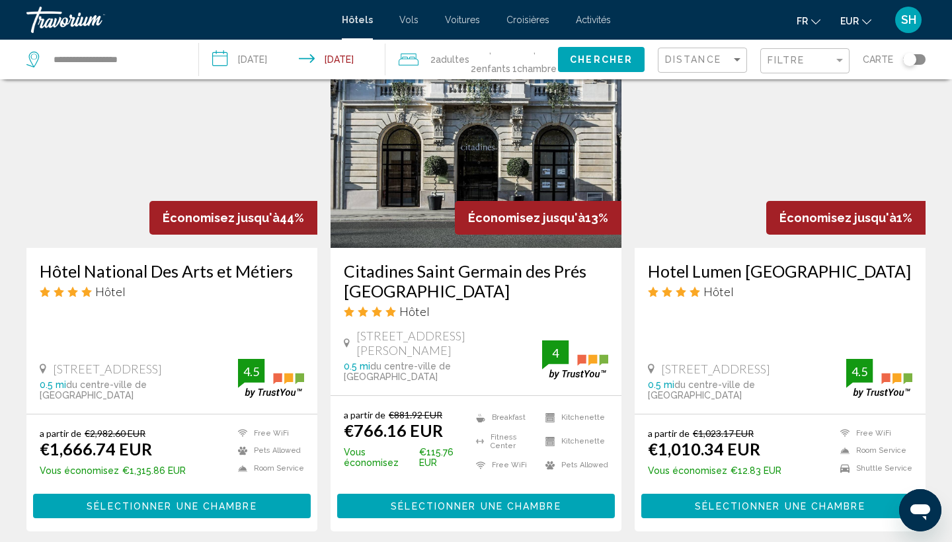
scroll to position [1630, 0]
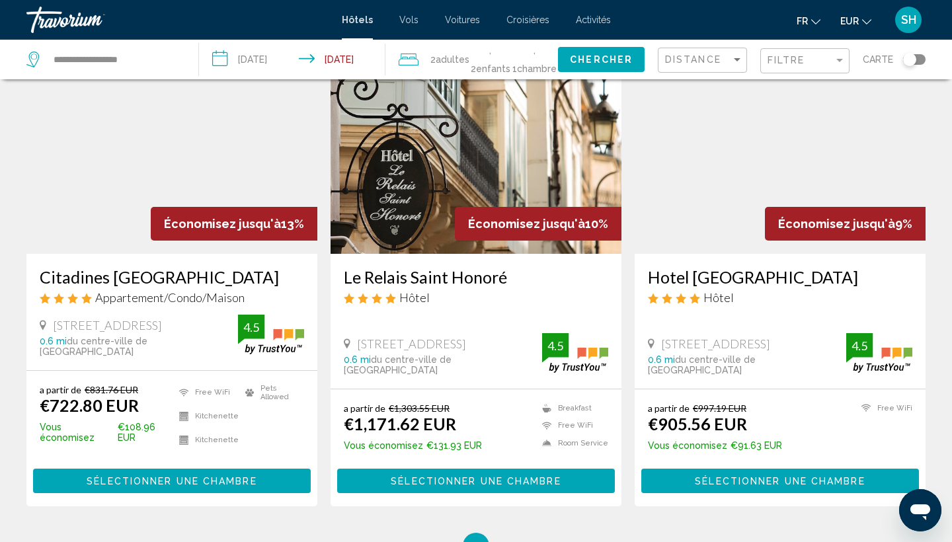
scroll to position [1567, 0]
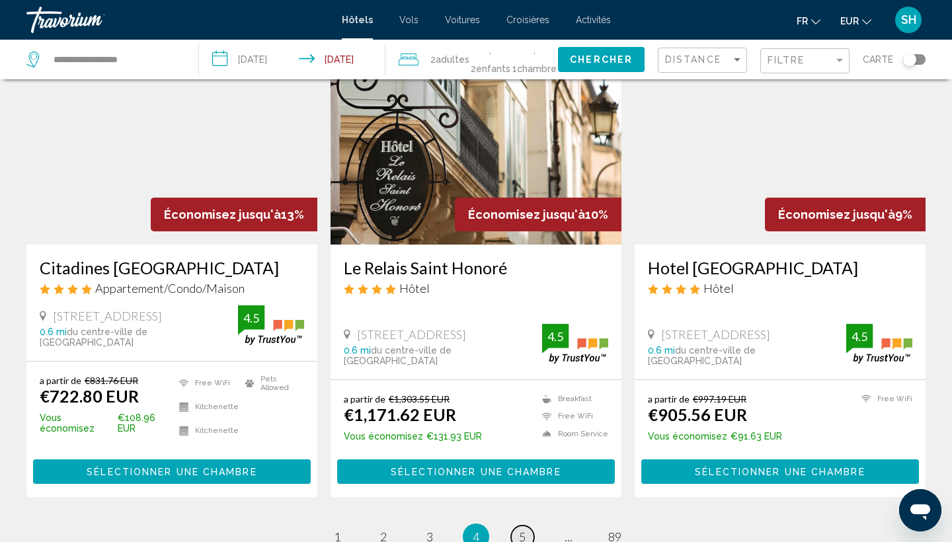
click at [523, 530] on span "5" at bounding box center [522, 537] width 7 height 15
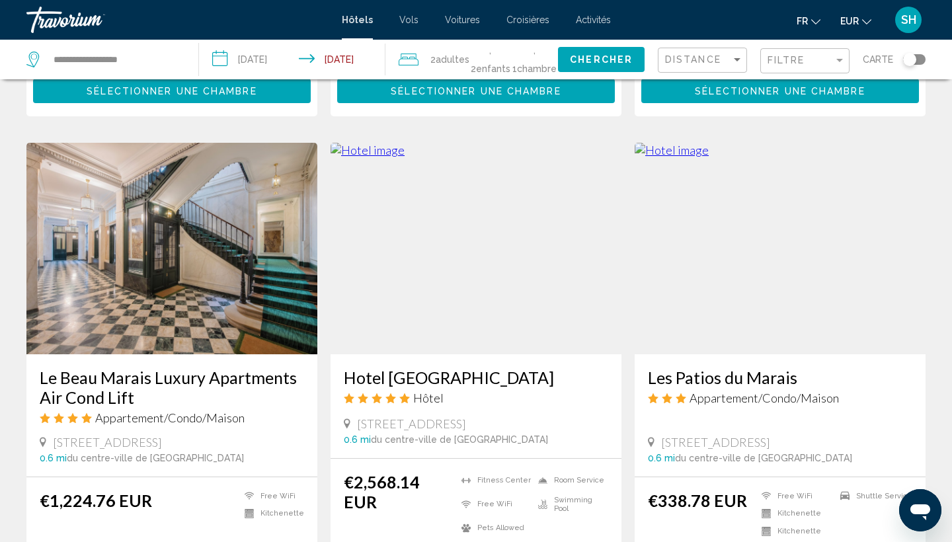
scroll to position [1467, 0]
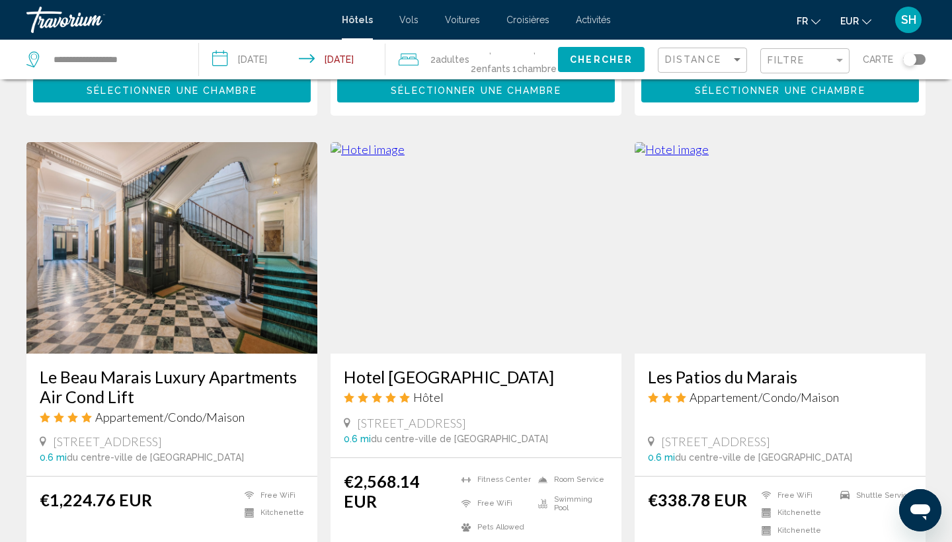
click at [765, 265] on img "Main content" at bounding box center [780, 248] width 291 height 212
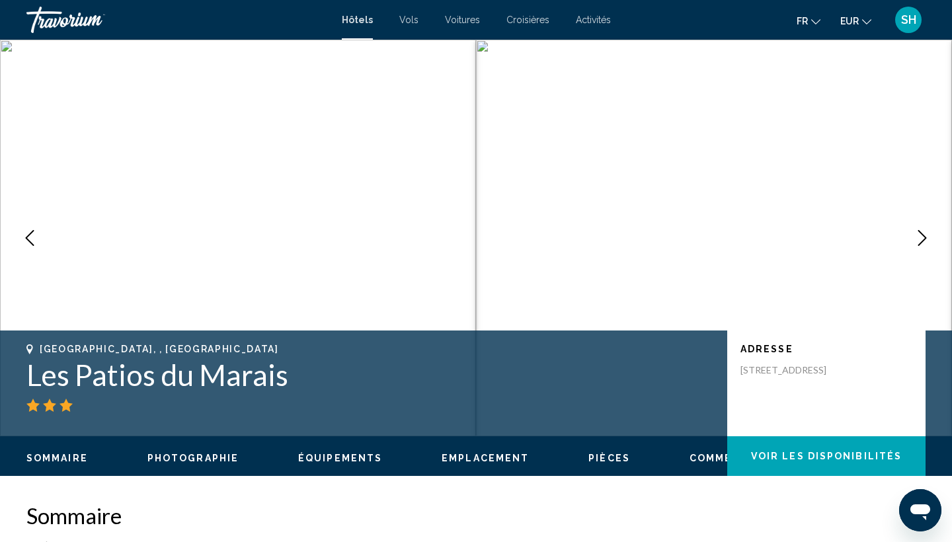
click at [923, 232] on icon "Next image" at bounding box center [923, 238] width 16 height 16
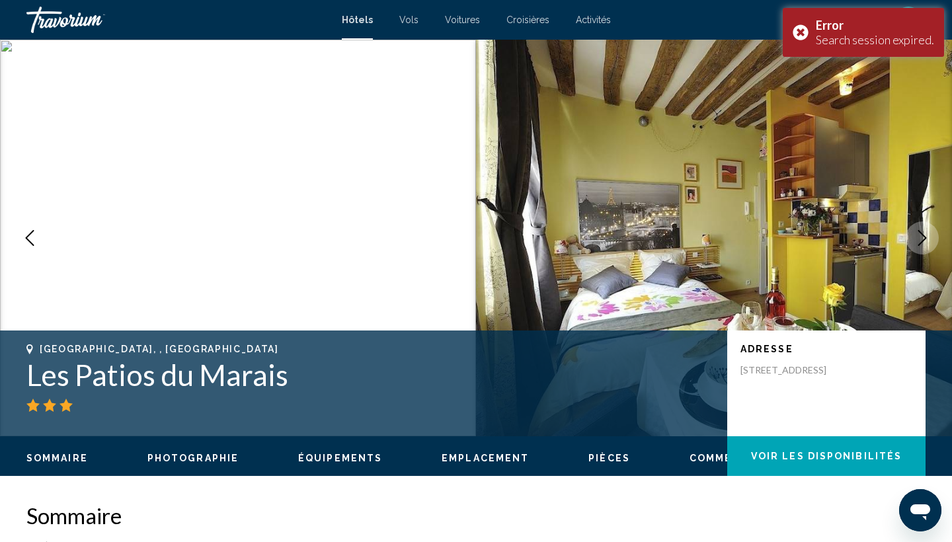
click at [922, 237] on icon "Next image" at bounding box center [923, 238] width 16 height 16
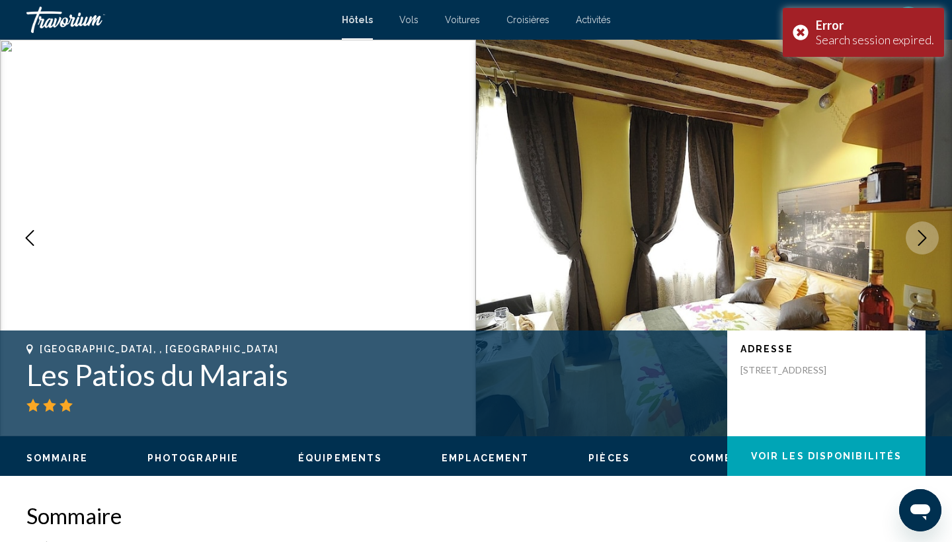
click at [922, 236] on icon "Next image" at bounding box center [923, 238] width 16 height 16
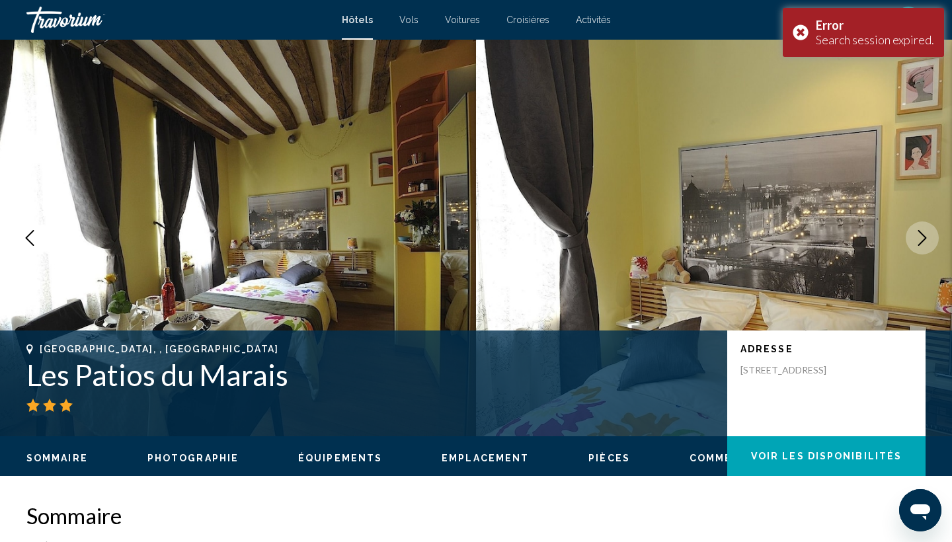
click at [922, 242] on icon "Next image" at bounding box center [923, 238] width 9 height 16
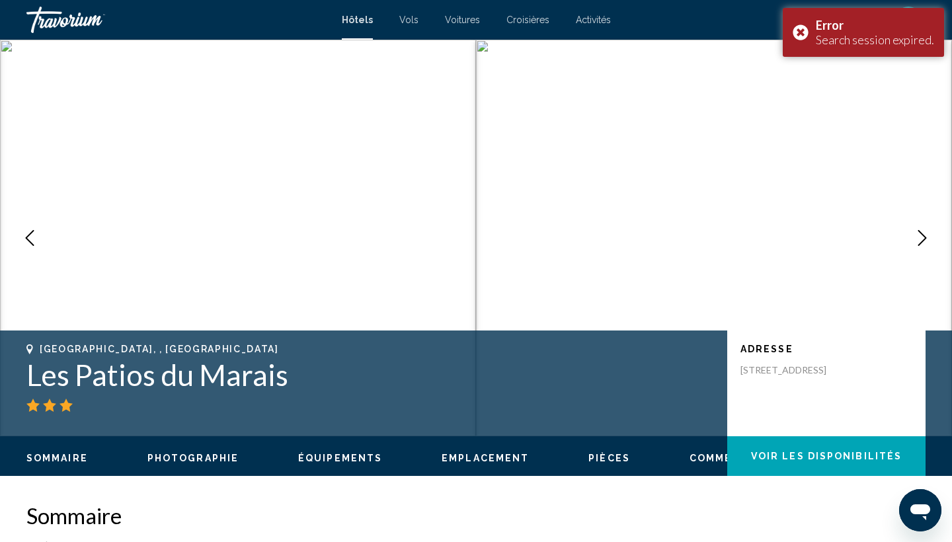
click at [927, 239] on icon "Next image" at bounding box center [923, 238] width 16 height 16
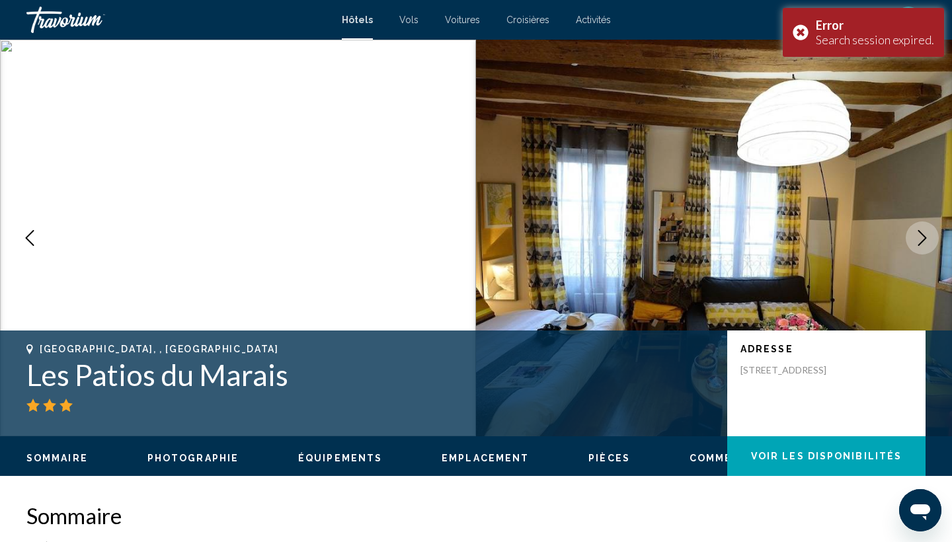
click at [927, 239] on icon "Next image" at bounding box center [923, 238] width 16 height 16
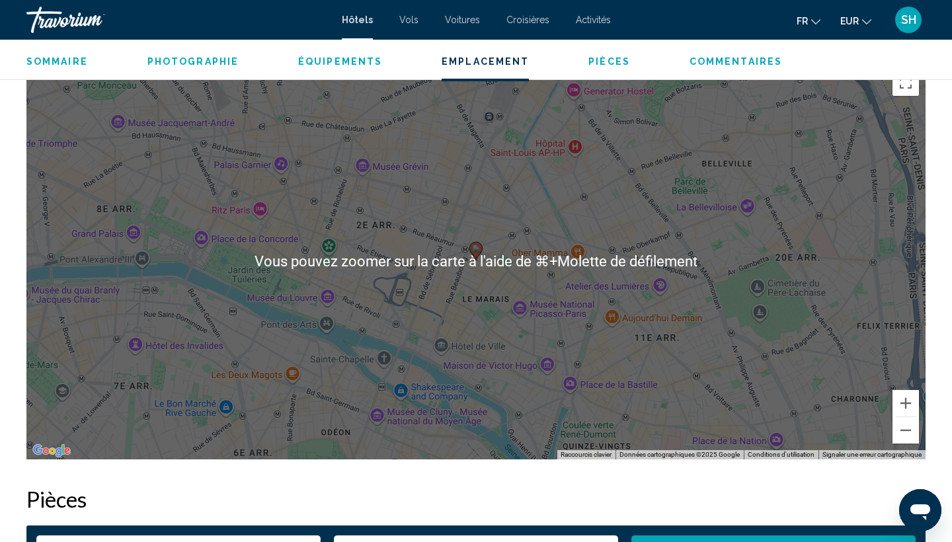
scroll to position [1284, 0]
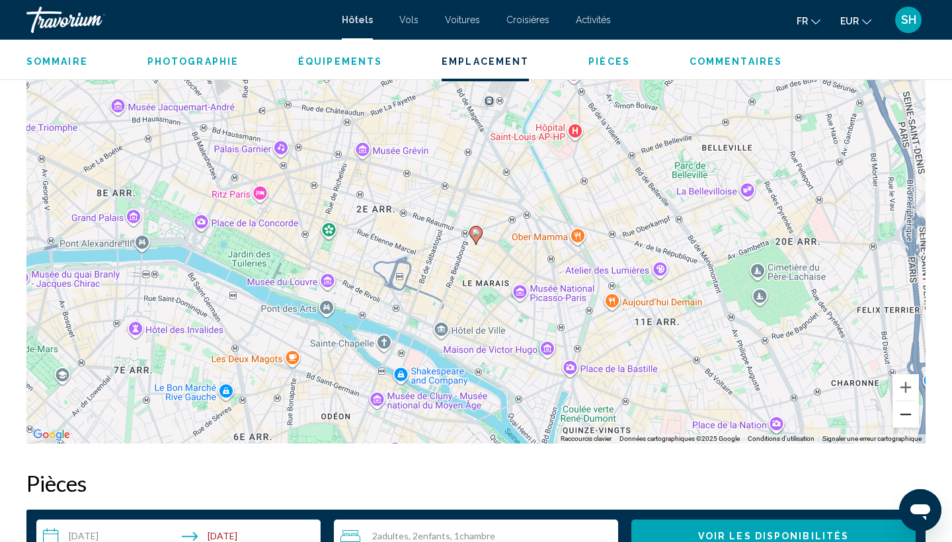
click at [906, 423] on button "Zoom arrière" at bounding box center [906, 415] width 26 height 26
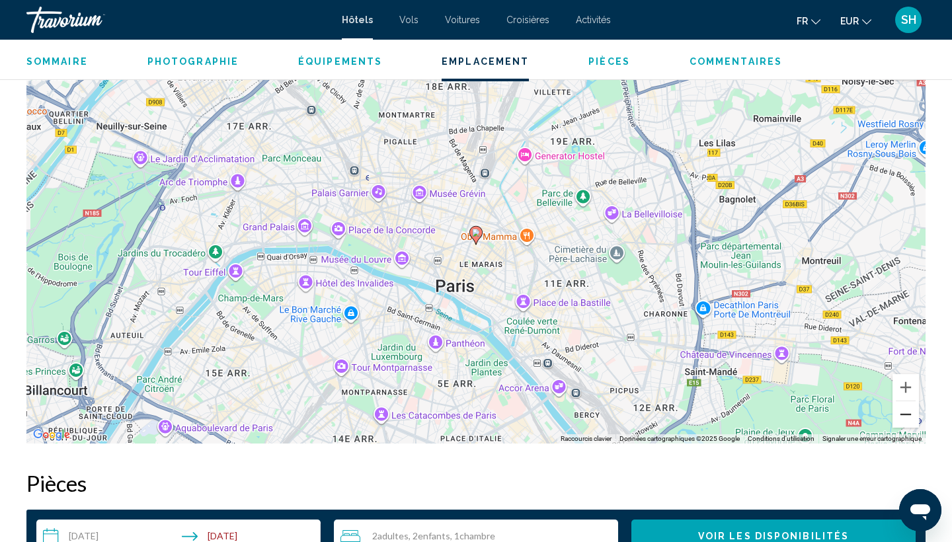
click at [906, 423] on button "Zoom arrière" at bounding box center [906, 415] width 26 height 26
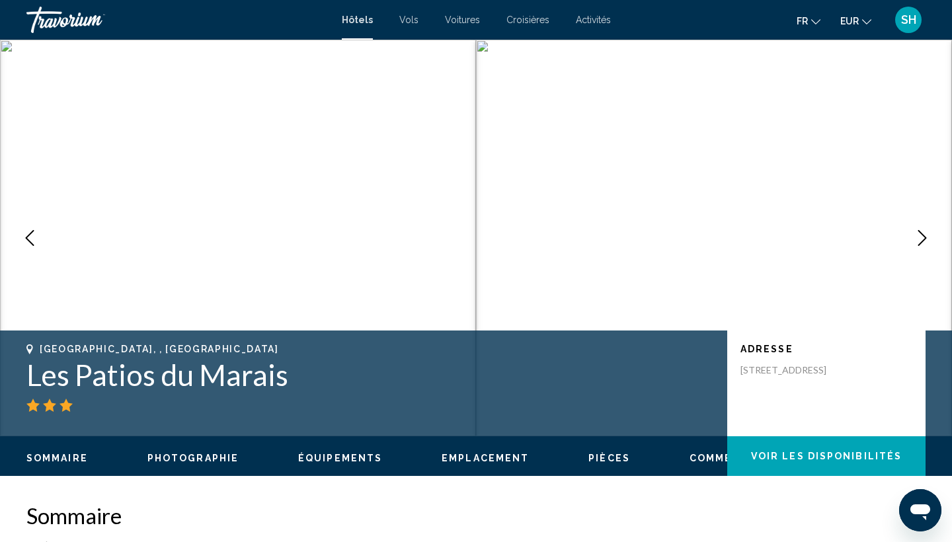
scroll to position [0, 0]
click at [925, 230] on icon "Next image" at bounding box center [923, 238] width 16 height 16
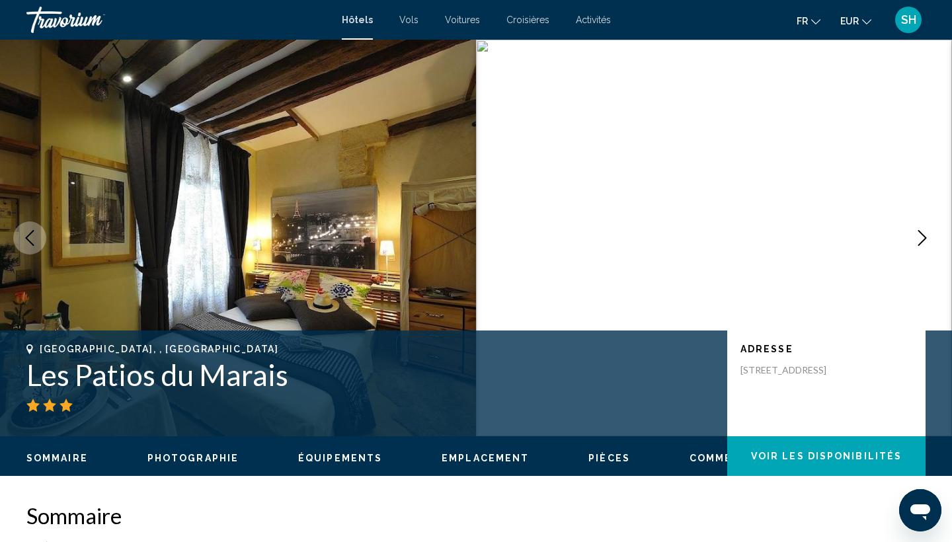
click at [924, 237] on icon "Next image" at bounding box center [923, 238] width 16 height 16
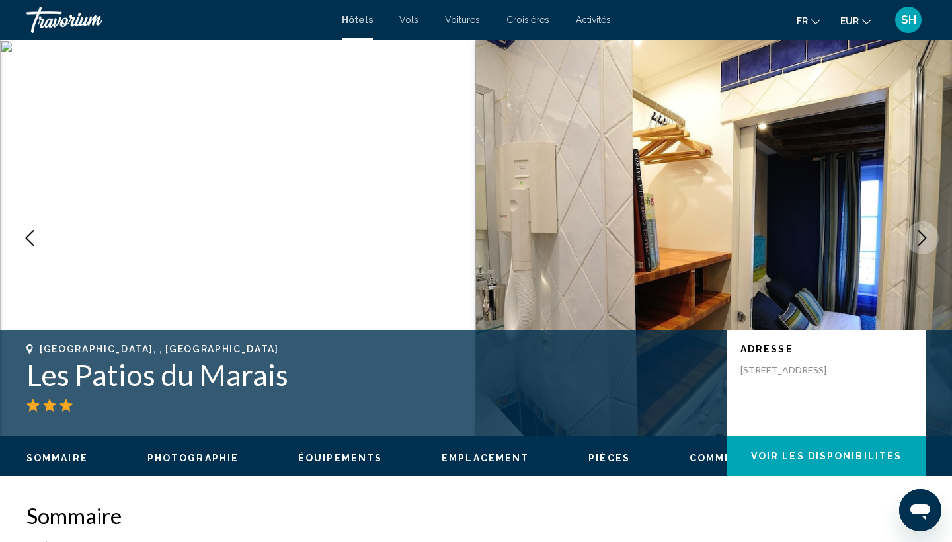
click at [924, 237] on icon "Next image" at bounding box center [923, 238] width 16 height 16
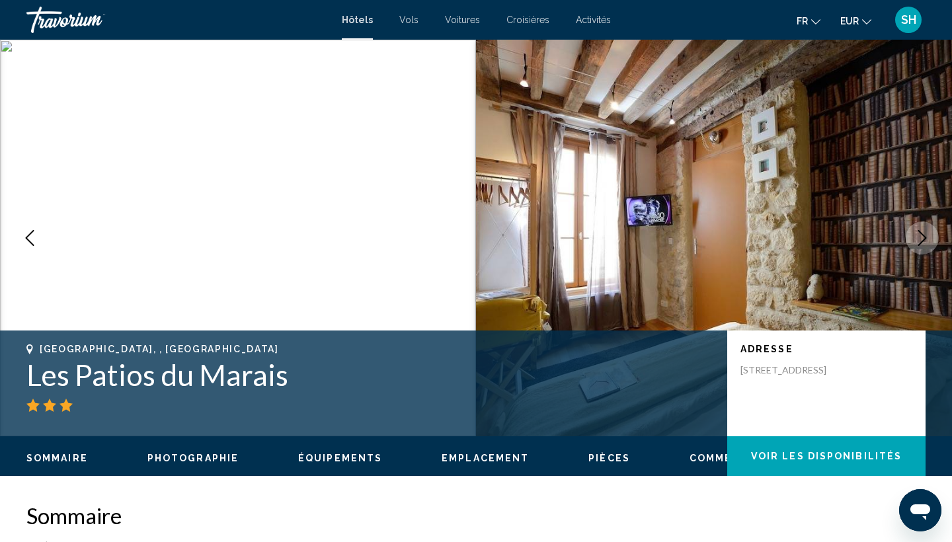
click at [923, 238] on icon "Next image" at bounding box center [923, 238] width 16 height 16
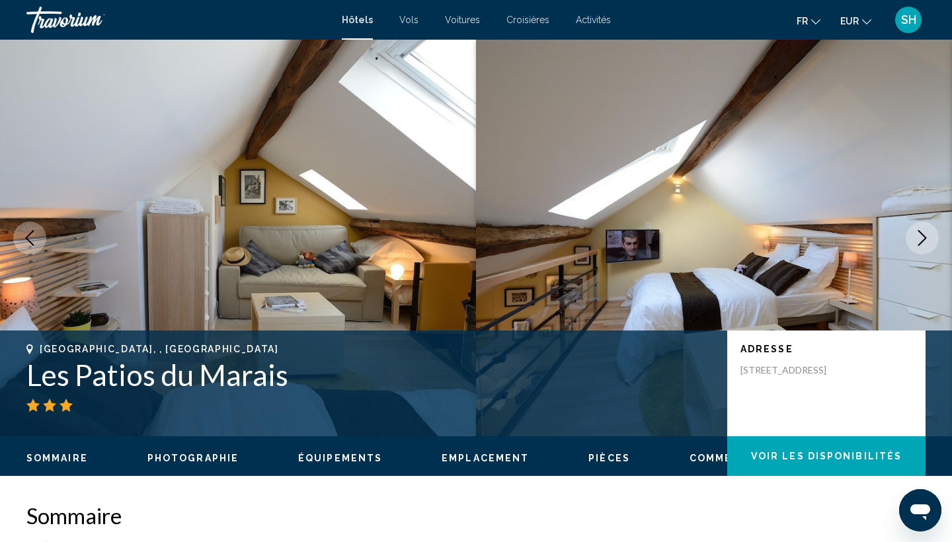
click at [919, 234] on icon "Next image" at bounding box center [923, 238] width 16 height 16
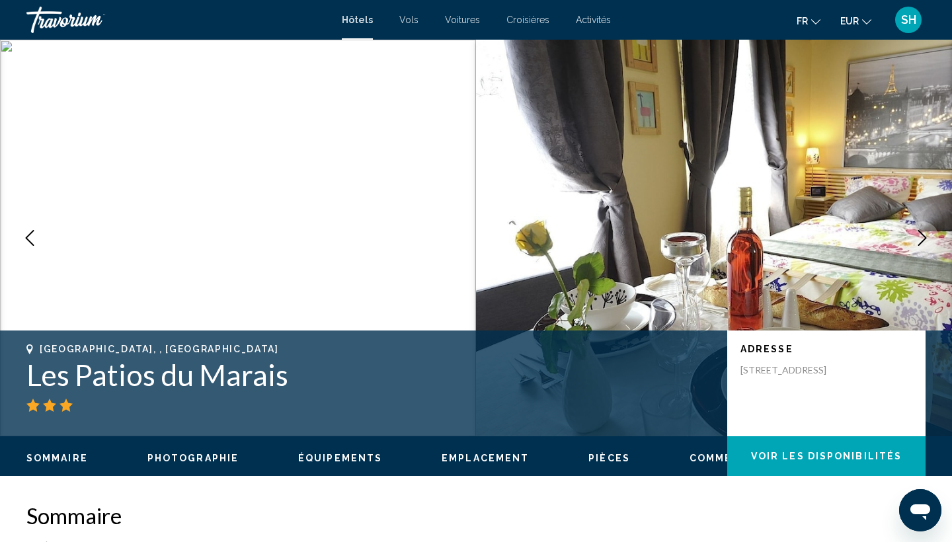
click at [919, 234] on icon "Next image" at bounding box center [923, 238] width 16 height 16
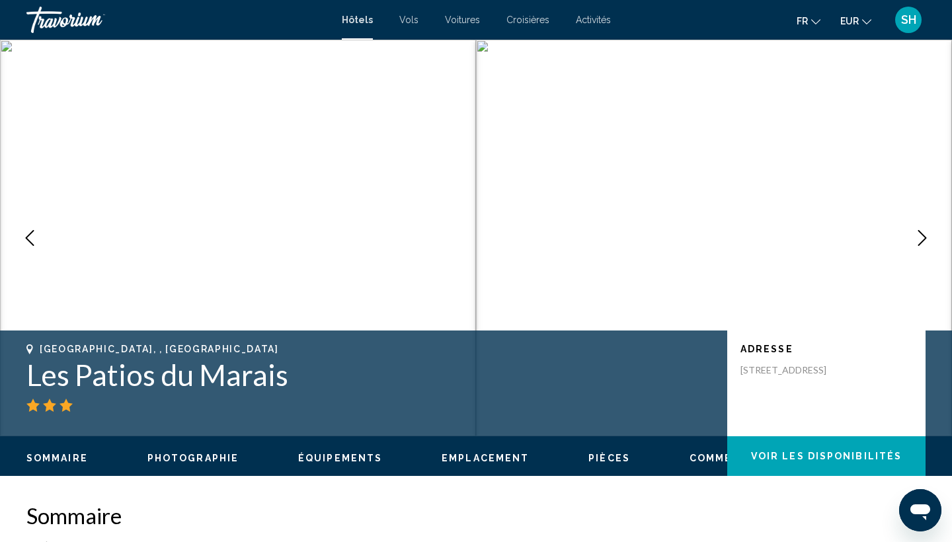
click at [919, 234] on icon "Next image" at bounding box center [923, 238] width 16 height 16
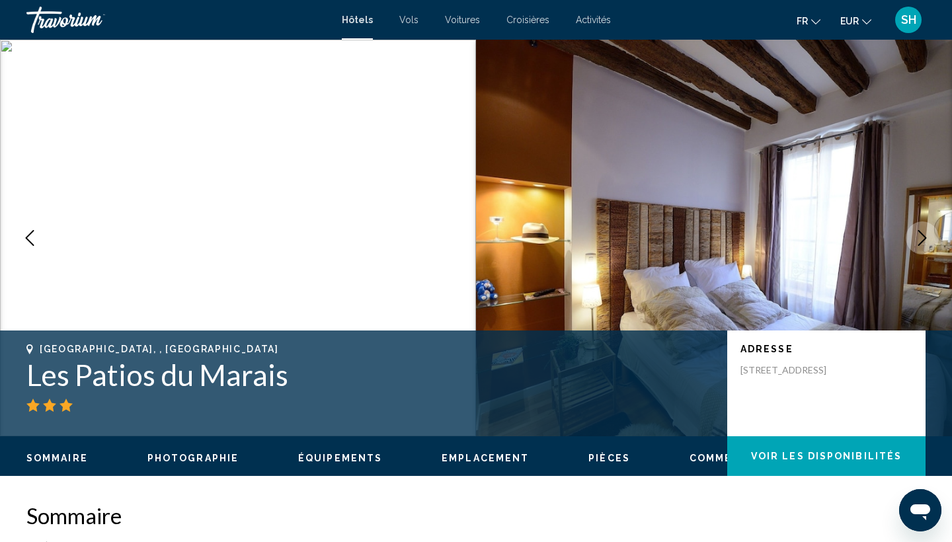
click at [919, 234] on icon "Next image" at bounding box center [923, 238] width 16 height 16
